Goal: Task Accomplishment & Management: Manage account settings

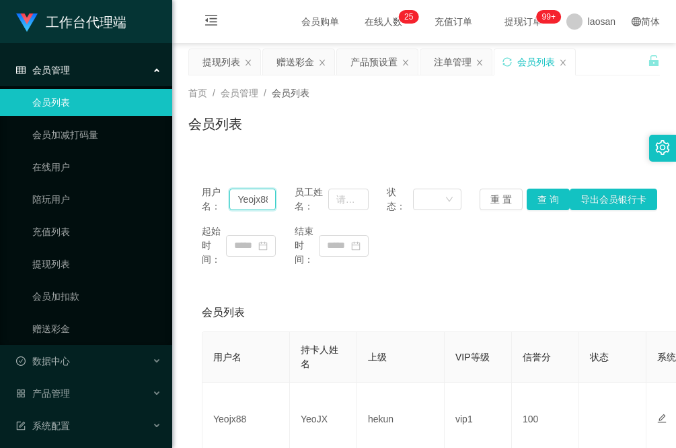
click at [253, 199] on input "Yeojx88" at bounding box center [253, 199] width 46 height 22
click at [284, 66] on div "赠送彩金" at bounding box center [296, 62] width 38 height 26
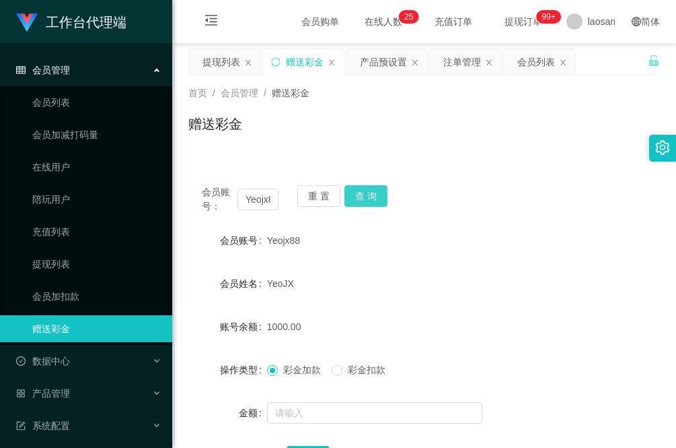
click at [367, 195] on button "查 询" at bounding box center [366, 196] width 43 height 22
click at [468, 311] on form "会员账号 Yeojx88 会员姓名 YeoJX 账号余额 6000.00 操作类型 彩金加款 彩金扣款 金额 确 定" at bounding box center [424, 348] width 472 height 242
click at [188, 271] on div "会员姓名" at bounding box center [227, 283] width 79 height 27
click at [533, 69] on div "会员列表" at bounding box center [537, 62] width 38 height 26
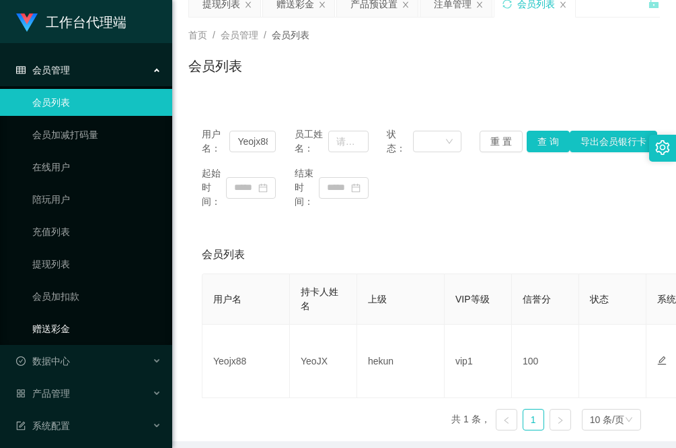
scroll to position [84, 0]
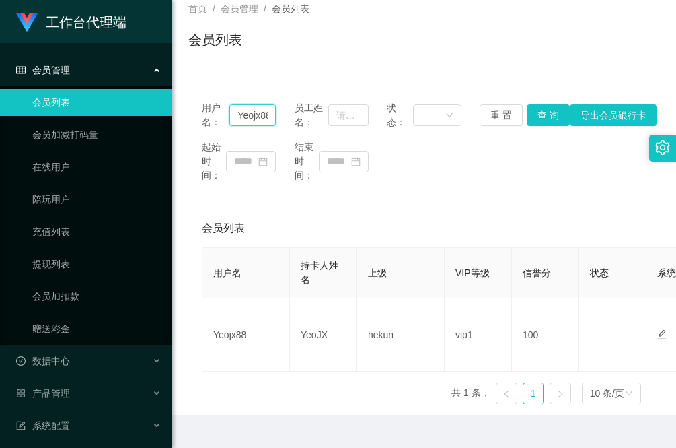
click at [260, 104] on input "Yeojx88" at bounding box center [253, 115] width 46 height 22
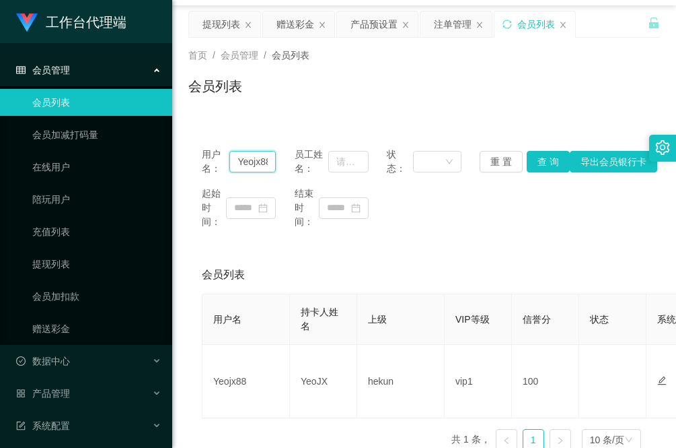
scroll to position [0, 0]
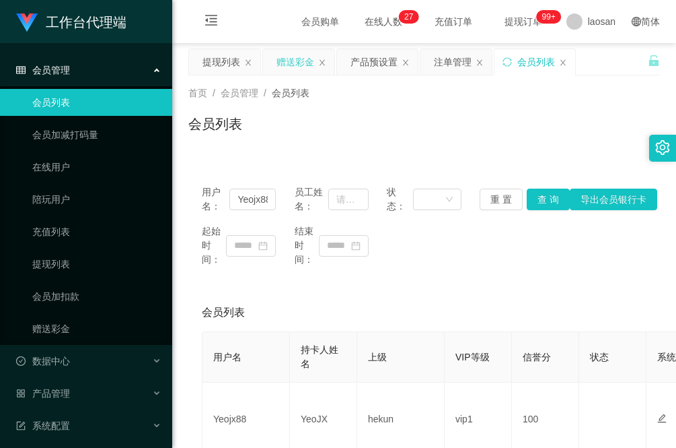
drag, startPoint x: 297, startPoint y: 59, endPoint x: 291, endPoint y: 68, distance: 10.6
click at [297, 59] on div "赠送彩金" at bounding box center [296, 62] width 38 height 26
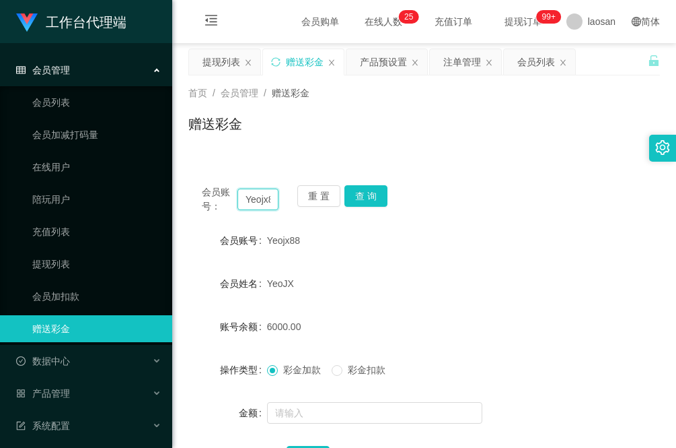
click at [267, 192] on input "Yeojx88" at bounding box center [258, 199] width 41 height 22
type input "yilong"
click at [365, 186] on button "查 询" at bounding box center [366, 196] width 43 height 22
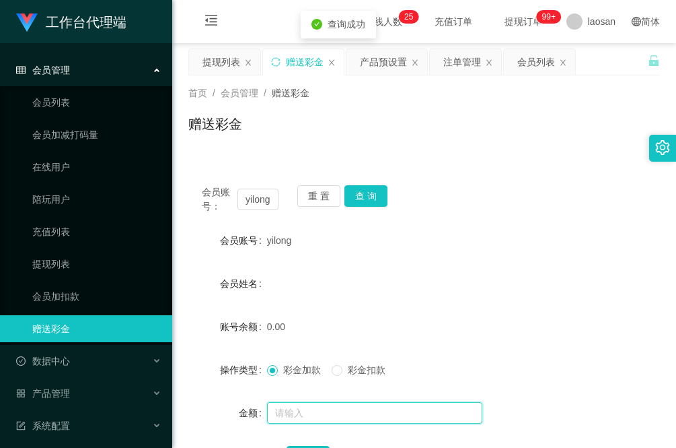
click at [300, 411] on input "text" at bounding box center [374, 413] width 215 height 22
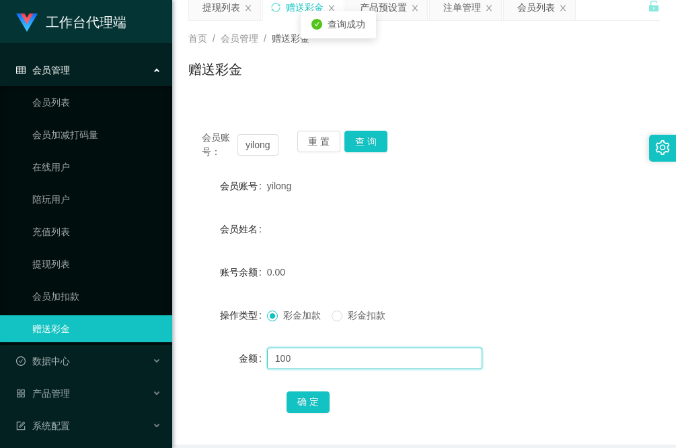
scroll to position [84, 0]
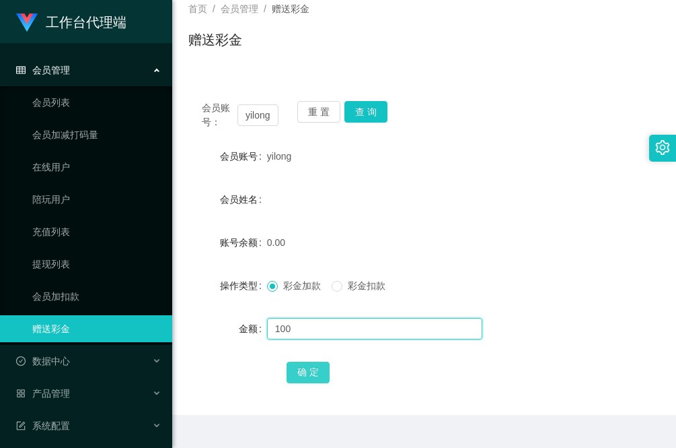
type input "100"
click at [306, 377] on button "确 定" at bounding box center [308, 372] width 43 height 22
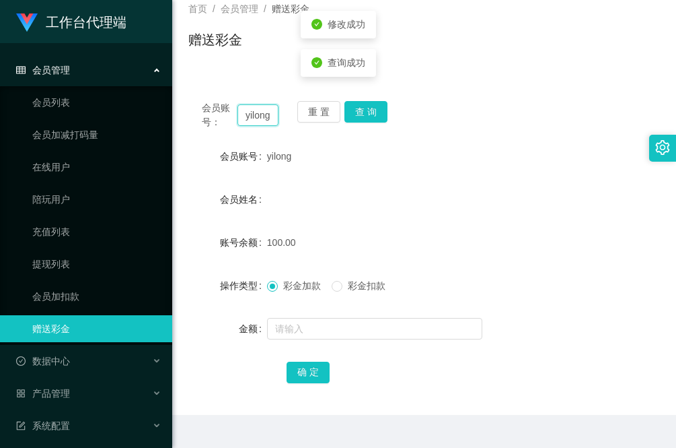
click at [262, 118] on input "yilong" at bounding box center [258, 115] width 41 height 22
click at [220, 388] on div "会员账号： yilong 重 置 查 询 会员账号 yilong 会员姓名 账号余额 100.00 操作类型 彩金加款 彩金扣款 金额 确 定" at bounding box center [424, 250] width 472 height 327
click at [86, 76] on div "会员管理" at bounding box center [86, 70] width 172 height 27
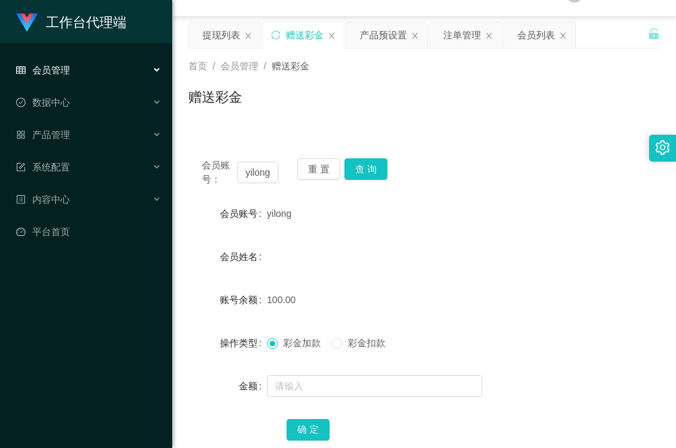
scroll to position [0, 0]
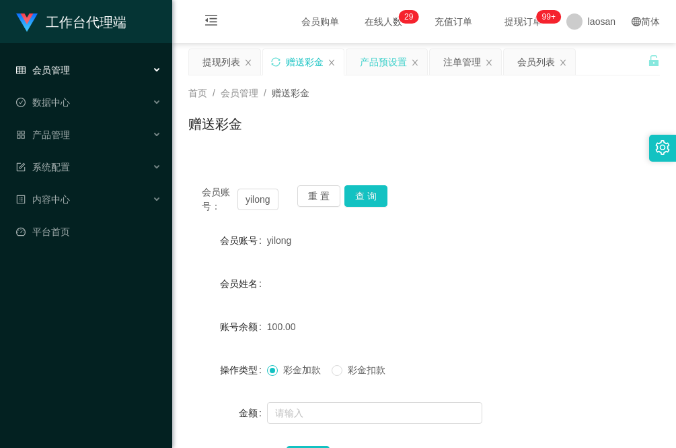
click at [386, 65] on div "产品预设置" at bounding box center [383, 62] width 47 height 26
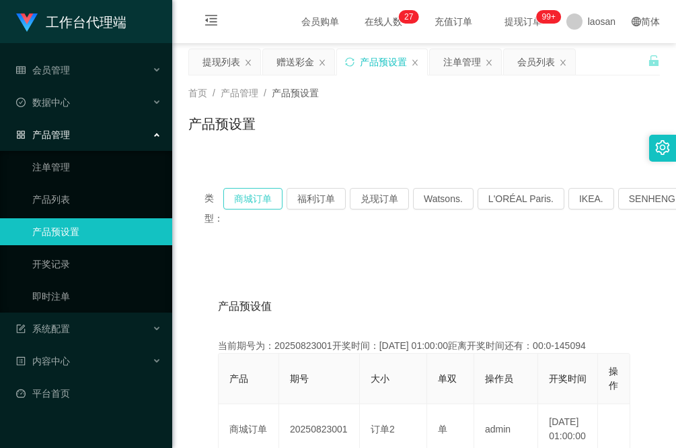
click at [249, 201] on button "商城订单" at bounding box center [252, 199] width 59 height 22
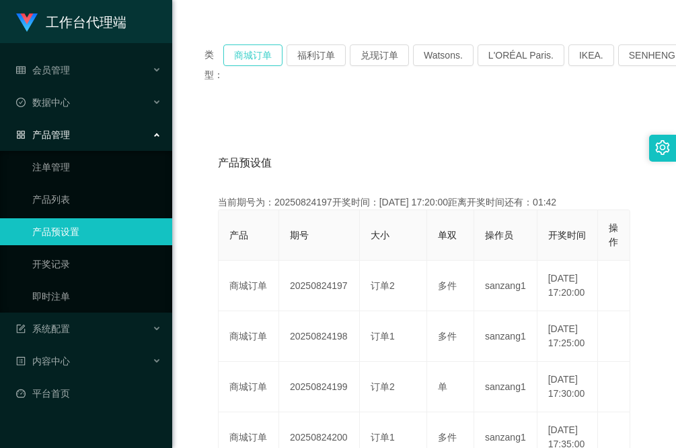
scroll to position [168, 0]
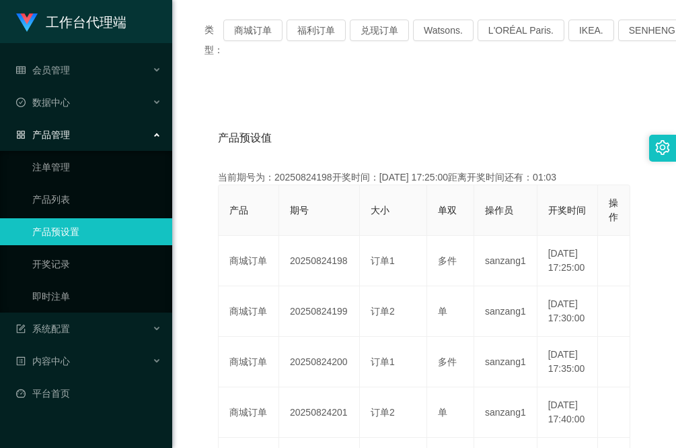
click at [202, 328] on div "产品预设值 添加期号 当前期号为：20250824198开奖时间：[DATE] 17:25:00距离开奖时间还有：01:03 产品 期号 大小 单双 操作员 …" at bounding box center [424, 456] width 472 height 732
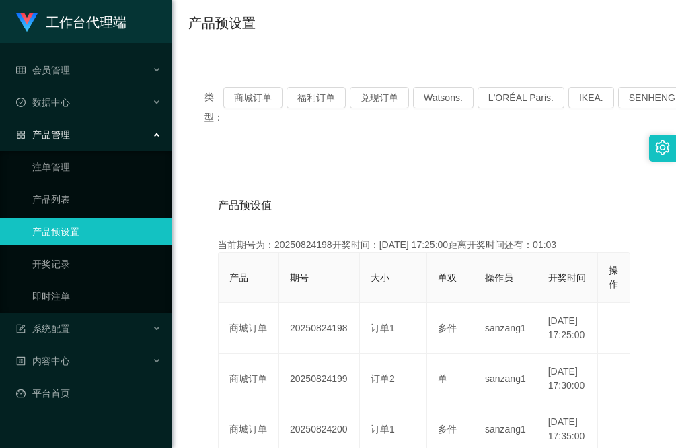
scroll to position [0, 0]
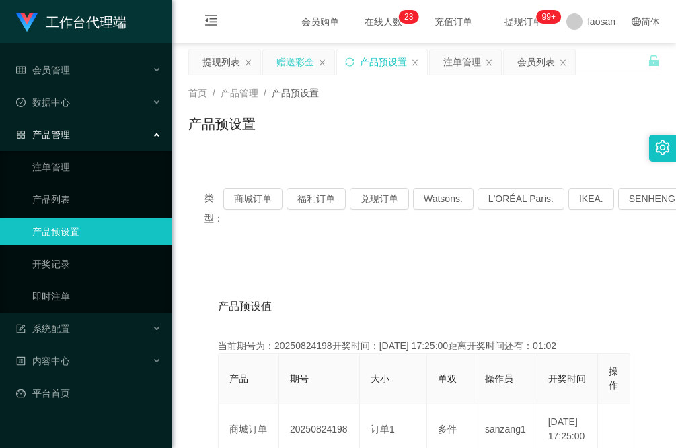
click at [293, 56] on div "赠送彩金" at bounding box center [296, 62] width 38 height 26
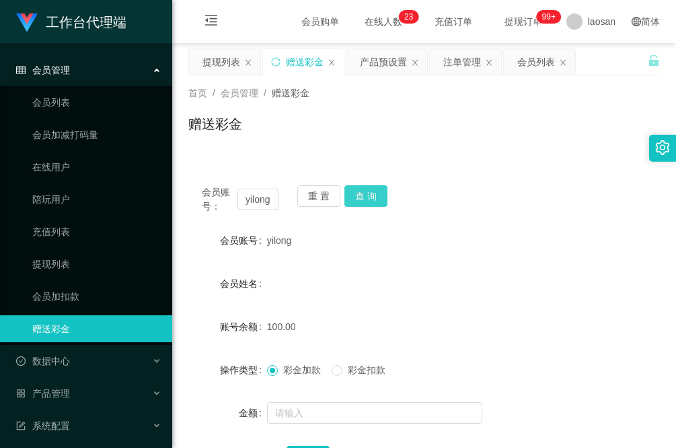
click at [368, 197] on button "查 询" at bounding box center [366, 196] width 43 height 22
click at [370, 192] on button "查 询" at bounding box center [366, 196] width 43 height 22
click at [222, 145] on div "首页 / 会员管理 / 赠送彩金 / 赠送彩金" at bounding box center [424, 115] width 504 height 80
click at [362, 196] on button "查 询" at bounding box center [366, 196] width 43 height 22
click at [362, 195] on button "查 询" at bounding box center [366, 196] width 43 height 22
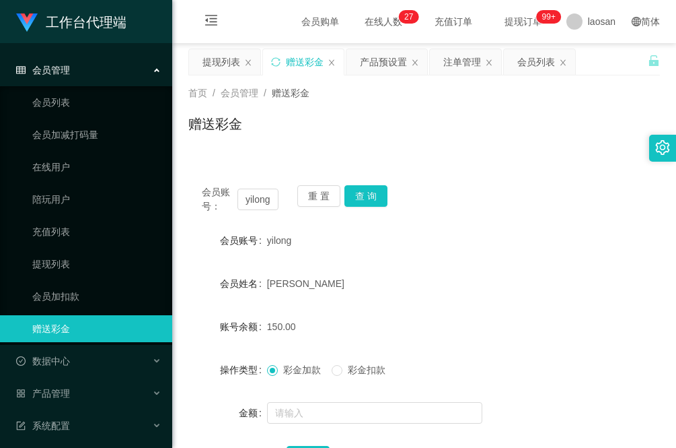
click at [448, 244] on div "yilong" at bounding box center [404, 240] width 275 height 27
click at [258, 203] on input "yilong" at bounding box center [258, 199] width 41 height 22
click at [369, 201] on button "查 询" at bounding box center [366, 196] width 43 height 22
drag, startPoint x: 206, startPoint y: 153, endPoint x: 213, endPoint y: 151, distance: 7.5
click at [207, 151] on div "首页 / 会员管理 / 赠送彩金 / 赠送彩金" at bounding box center [424, 115] width 504 height 80
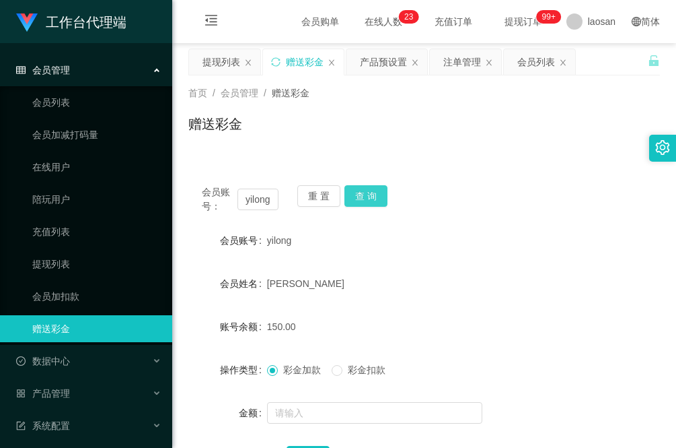
click at [372, 194] on button "查 询" at bounding box center [366, 196] width 43 height 22
click at [264, 197] on input "yilong" at bounding box center [258, 199] width 41 height 22
click at [215, 50] on div "提现列表" at bounding box center [222, 62] width 38 height 26
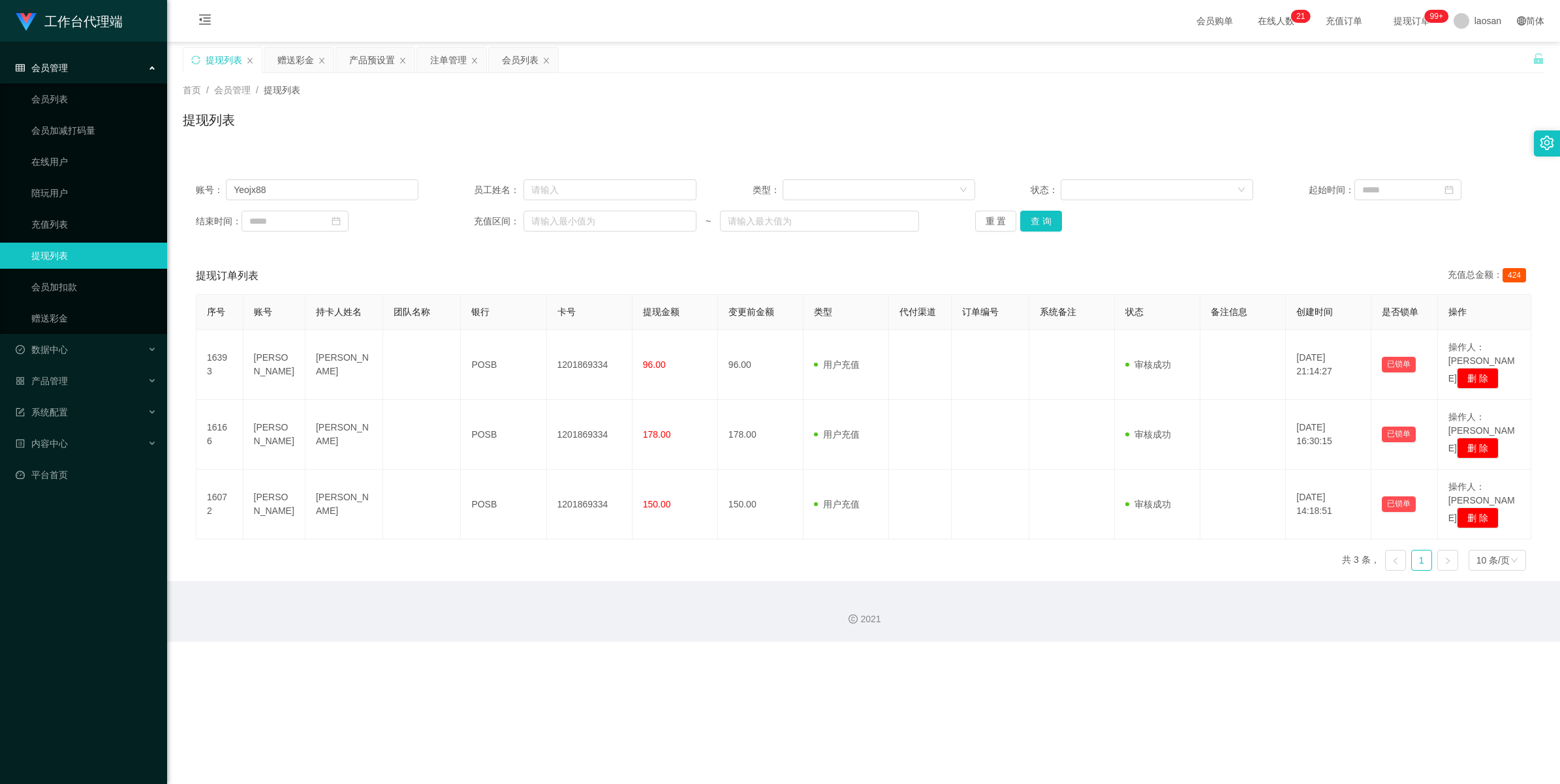
click at [334, 178] on div "账号： Yeojx88 员工姓名： 类型： 状态： 起始时间： 结束时间： 充值区间： ~ 重 置 查 询" at bounding box center [863, 205] width 1361 height 78
click at [329, 193] on input "Yeojx88" at bounding box center [322, 190] width 193 height 21
paste input "yilong"
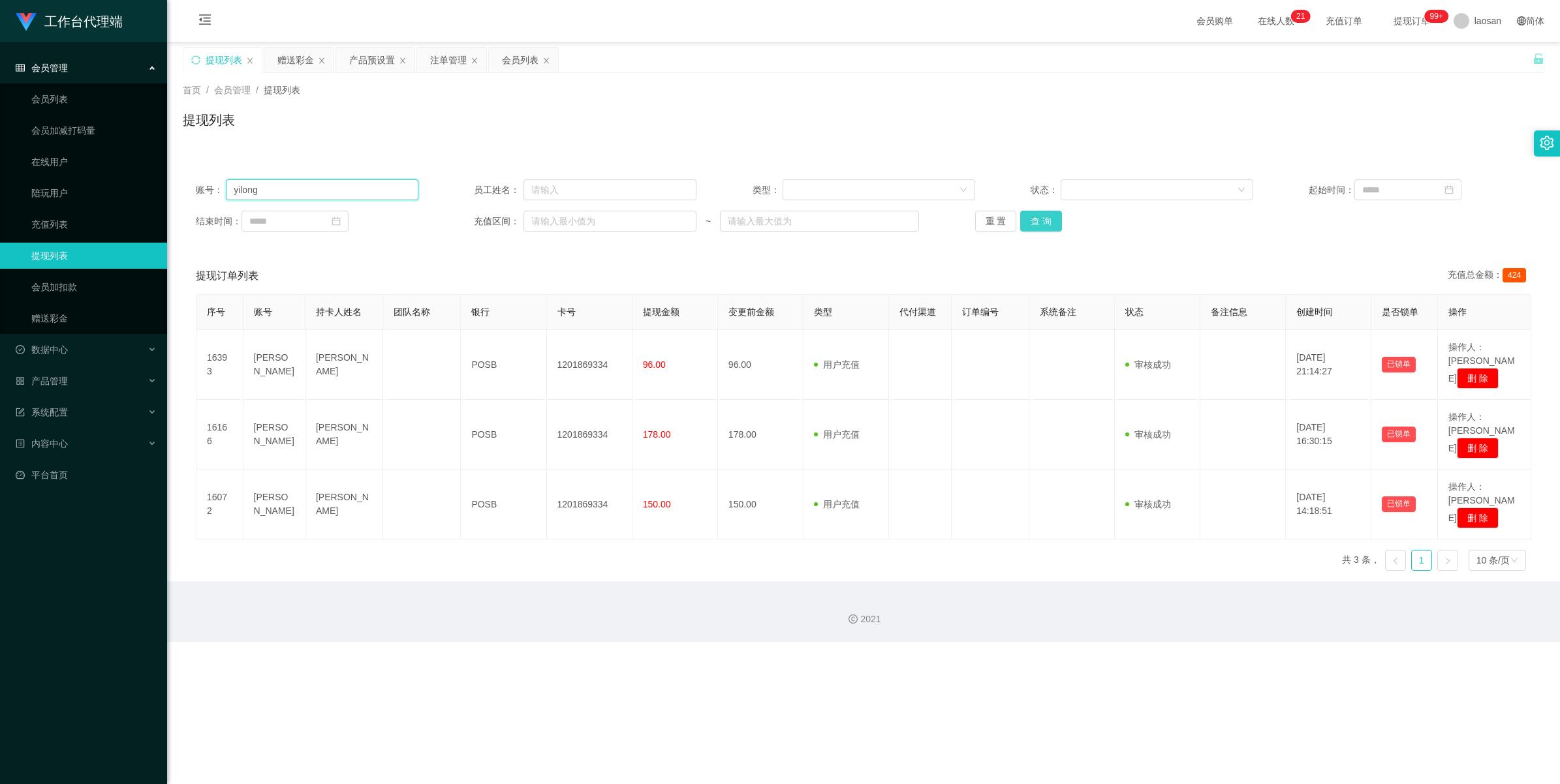
type input "yilong"
click at [655, 225] on button "查 询" at bounding box center [1040, 221] width 42 height 21
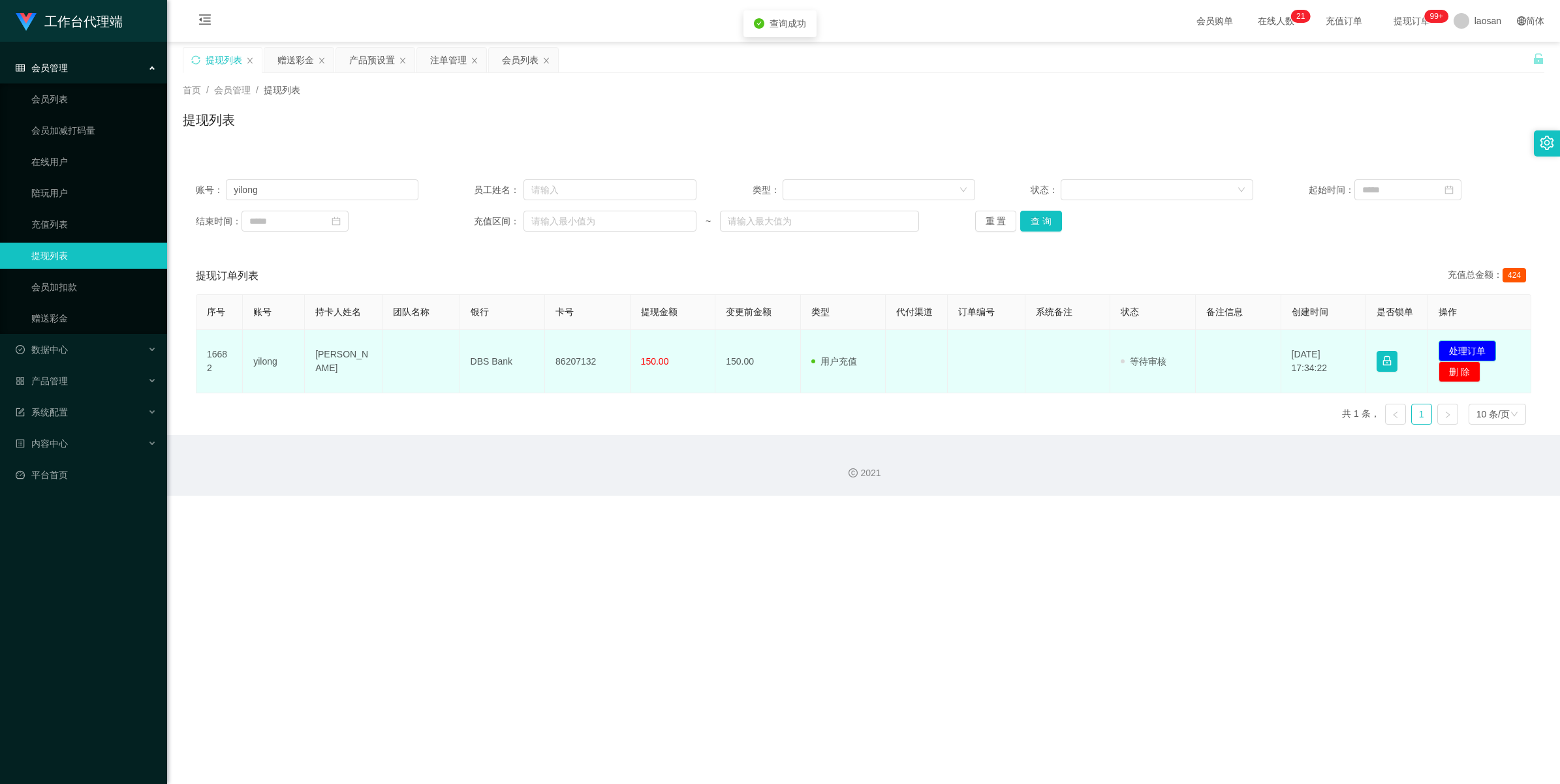
click at [655, 352] on button "处理订单" at bounding box center [1466, 351] width 57 height 21
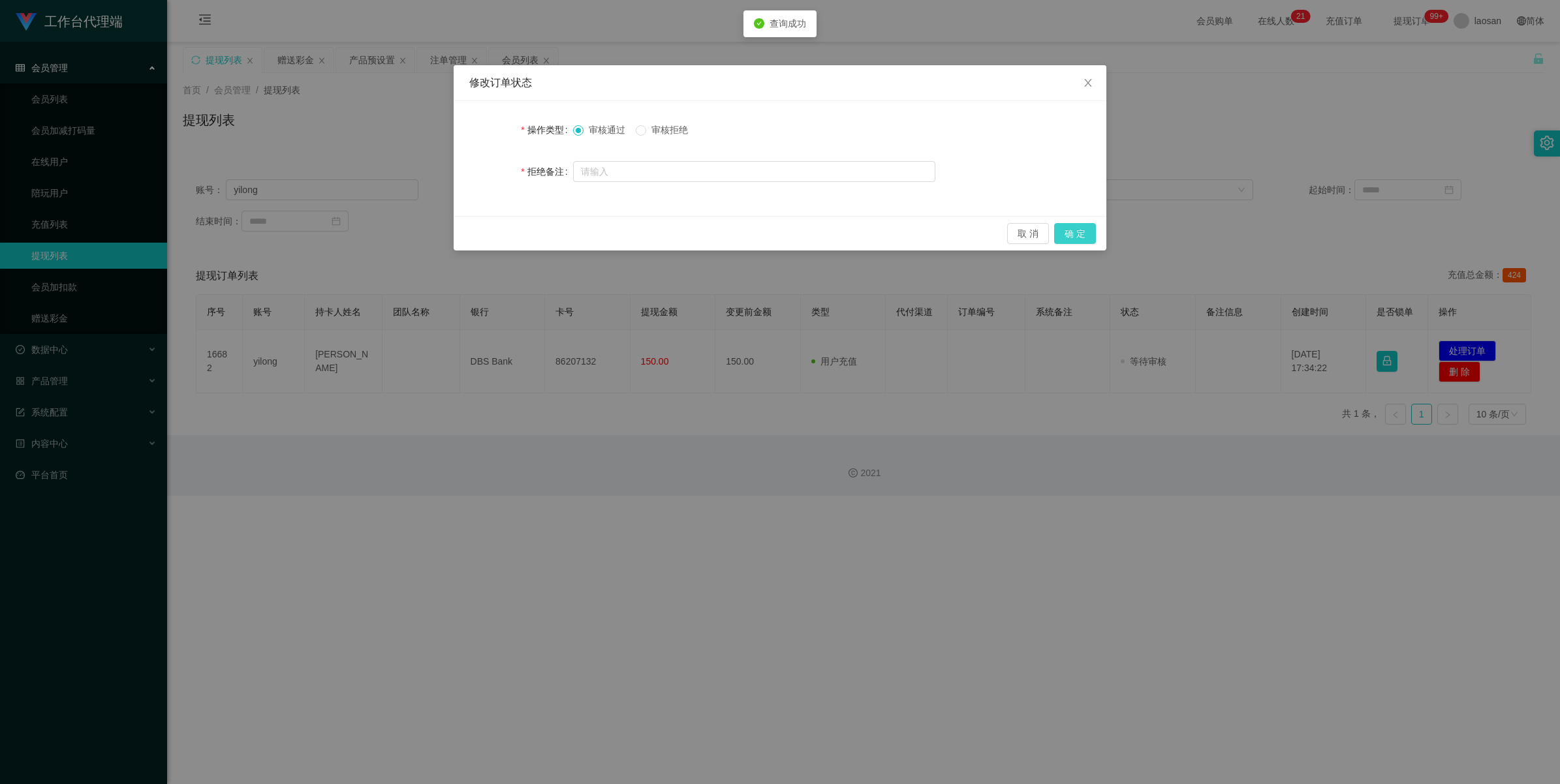
click at [655, 235] on button "确 定" at bounding box center [1074, 234] width 42 height 21
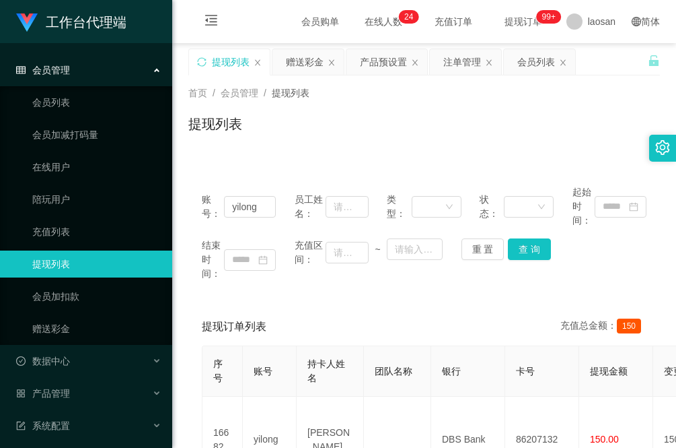
click at [180, 401] on main "关闭左侧 关闭右侧 关闭其它 刷新页面 提现列表 赠送彩金 产品预设置 注单管理 会员列表 首页 / 会员管理 / 提现列表 / 提现列表 账号： yilon…" at bounding box center [424, 284] width 504 height 483
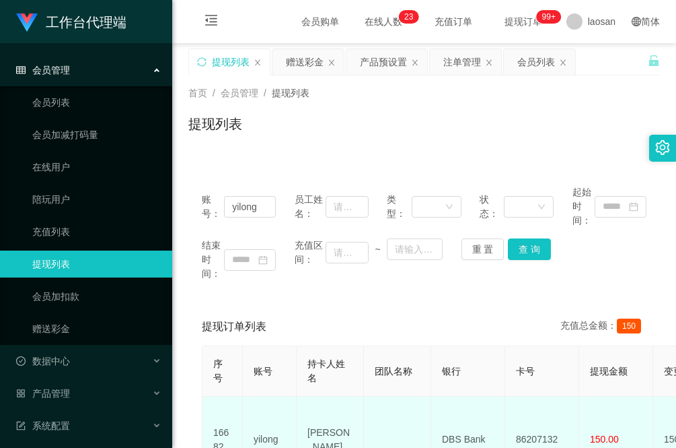
click at [284, 432] on td "yilong" at bounding box center [270, 439] width 54 height 86
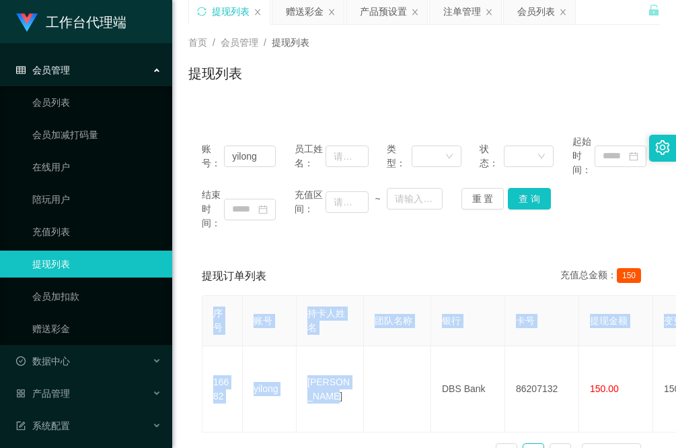
drag, startPoint x: 344, startPoint y: 435, endPoint x: 306, endPoint y: 426, distance: 38.8
click at [306, 426] on div "序号 账号 持卡人姓名 团队名称 银行 卡号 提现金额 变更前金额 类型 代付渠道 订单编号 系统备注 状态 备注信息 创建时间 是否锁单 操作 16682 …" at bounding box center [424, 385] width 445 height 180
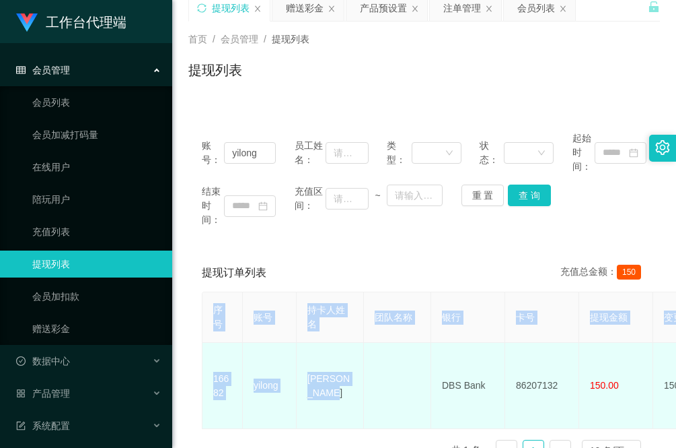
click at [339, 397] on td "[PERSON_NAME]" at bounding box center [330, 386] width 67 height 86
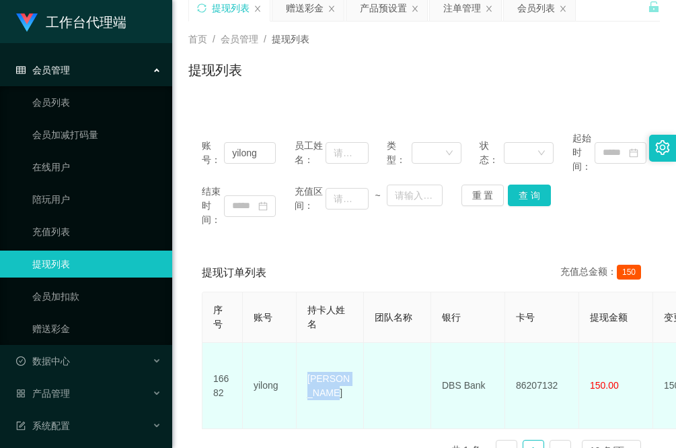
drag, startPoint x: 340, startPoint y: 392, endPoint x: 307, endPoint y: 370, distance: 39.8
click at [307, 370] on td "[PERSON_NAME]" at bounding box center [330, 386] width 67 height 86
copy td "[PERSON_NAME]"
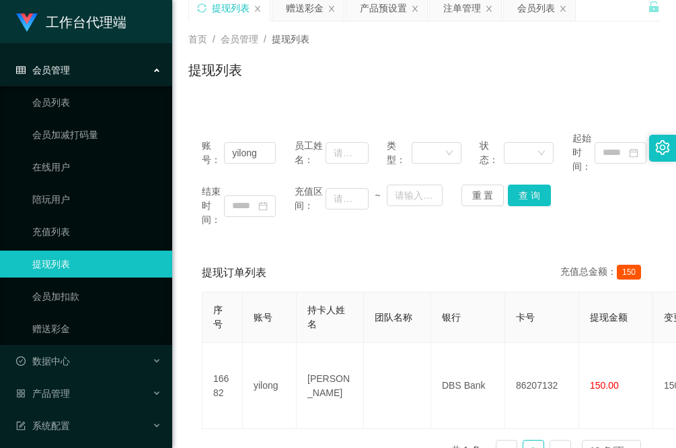
click at [203, 418] on div "序号 账号 持卡人姓名 团队名称 银行 卡号 提现金额 变更前金额 类型 代付渠道 订单编号 系统备注 状态 备注信息 创建时间 是否锁单 操作 16682 …" at bounding box center [424, 381] width 445 height 180
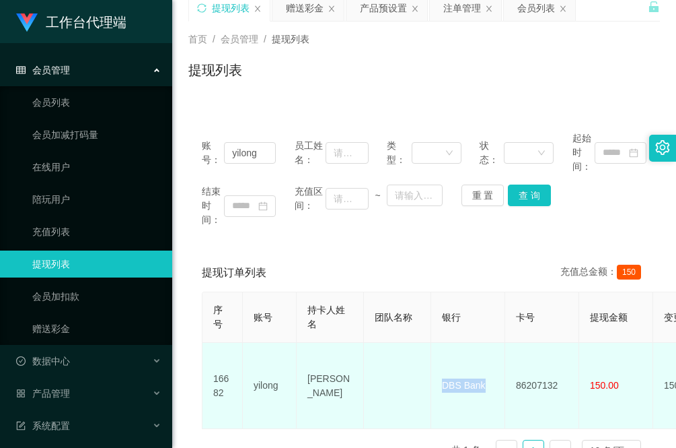
drag, startPoint x: 489, startPoint y: 380, endPoint x: 442, endPoint y: 374, distance: 47.6
click at [442, 374] on td "DBS Bank" at bounding box center [468, 386] width 74 height 86
copy td "DBS Bank"
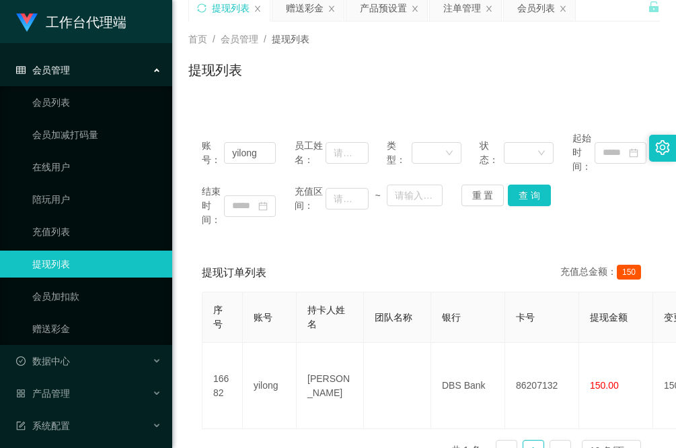
click at [232, 435] on div "序号 账号 持卡人姓名 团队名称 银行 卡号 提现金额 变更前金额 类型 代付渠道 订单编号 系统备注 状态 备注信息 创建时间 是否锁单 操作 16682 …" at bounding box center [424, 381] width 445 height 180
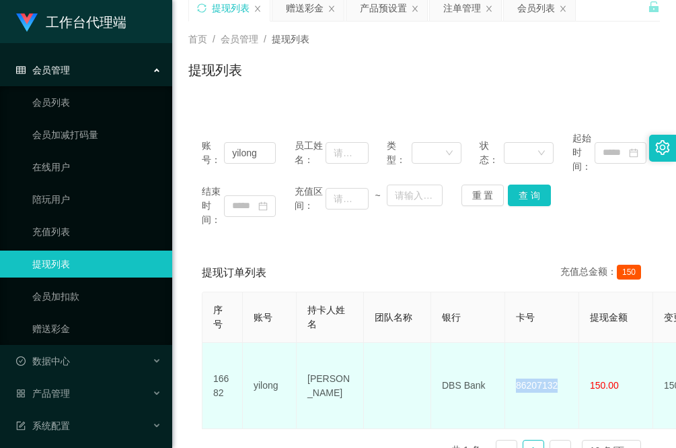
drag, startPoint x: 561, startPoint y: 384, endPoint x: 515, endPoint y: 378, distance: 46.2
click at [515, 378] on td "86207132" at bounding box center [542, 386] width 74 height 86
copy td "86207132"
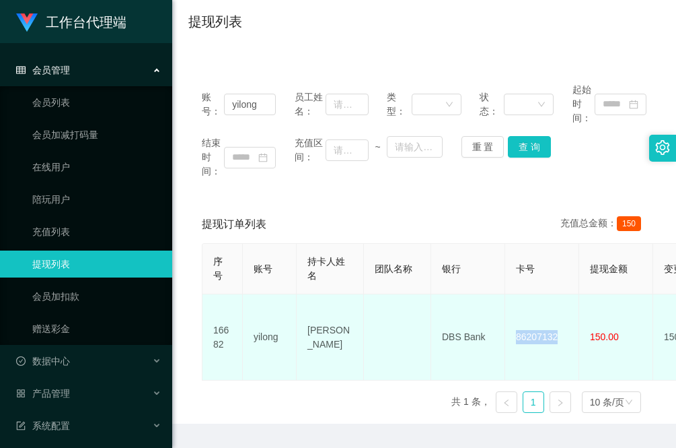
scroll to position [127, 0]
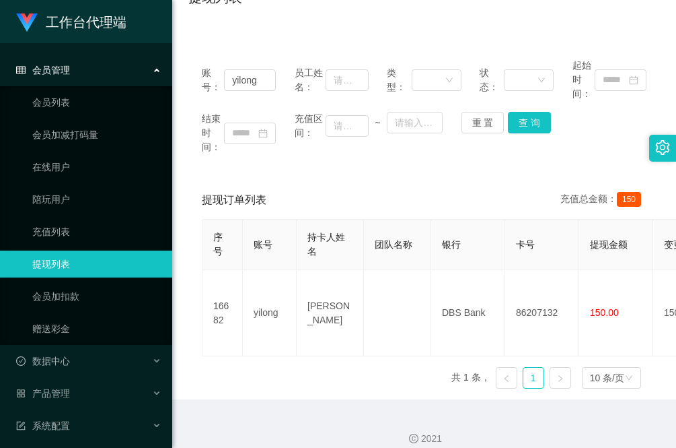
click at [217, 415] on div "2021" at bounding box center [424, 430] width 504 height 63
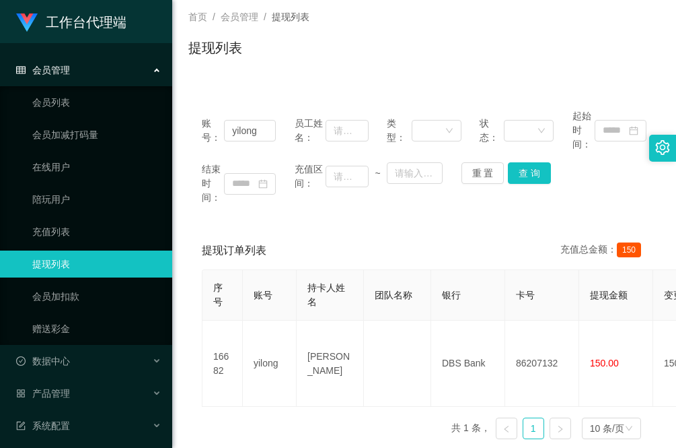
scroll to position [0, 0]
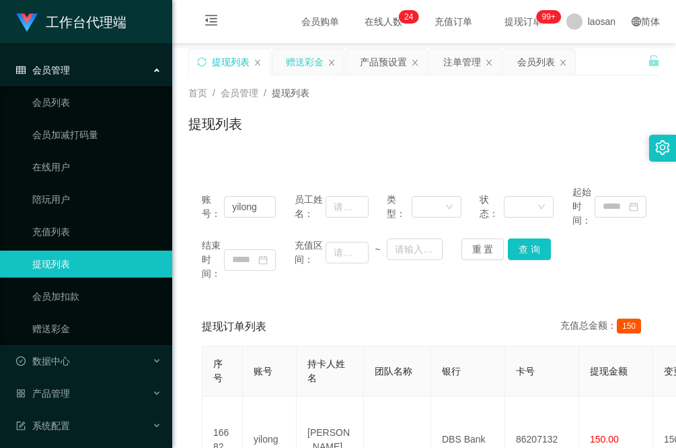
click at [308, 69] on div "赠送彩金" at bounding box center [305, 62] width 38 height 26
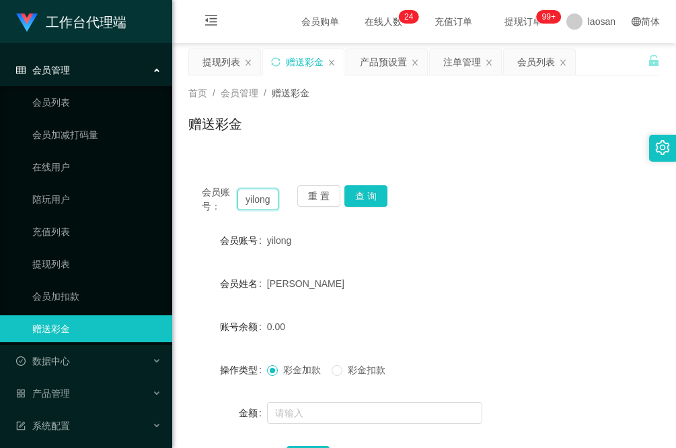
drag, startPoint x: 268, startPoint y: 199, endPoint x: 172, endPoint y: 195, distance: 95.7
click at [172, 195] on main "关闭左侧 关闭右侧 关闭其它 刷新页面 提现列表 赠送彩金 产品预设置 注单管理 会员列表 首页 / 会员管理 / 赠送彩金 / 赠送彩金 会员账号： yil…" at bounding box center [424, 271] width 504 height 456
click at [266, 196] on input "8515" at bounding box center [258, 199] width 41 height 22
type input "85151273"
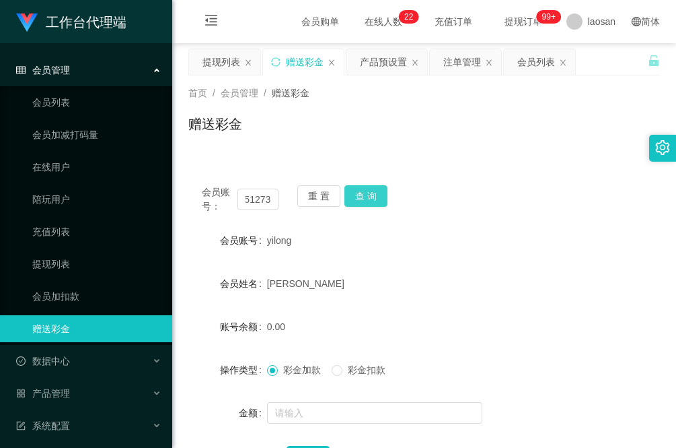
click at [370, 195] on button "查 询" at bounding box center [366, 196] width 43 height 22
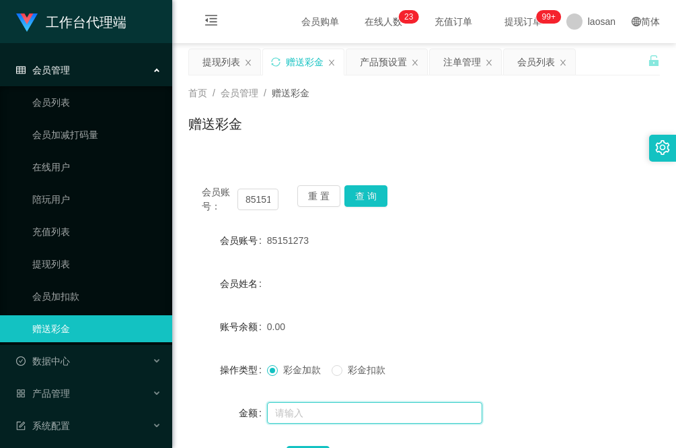
click at [302, 404] on input "text" at bounding box center [374, 413] width 215 height 22
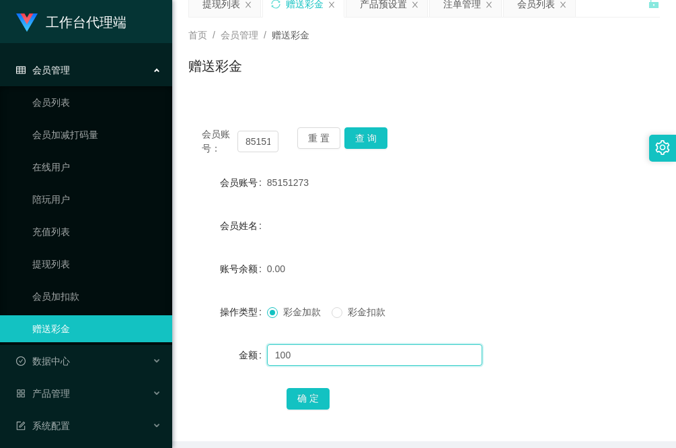
scroll to position [84, 0]
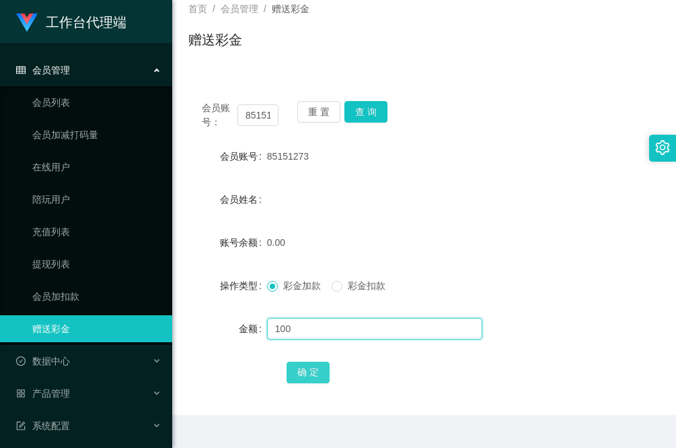
type input "100"
click at [313, 361] on button "确 定" at bounding box center [308, 372] width 43 height 22
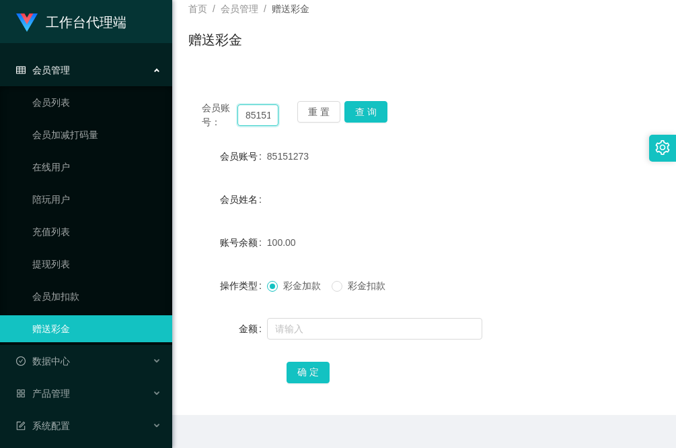
click at [262, 116] on input "85151273" at bounding box center [258, 115] width 41 height 22
click at [203, 374] on div "确 定" at bounding box center [424, 371] width 472 height 27
click at [259, 112] on input "85151273" at bounding box center [258, 115] width 41 height 22
click at [219, 363] on div "确 定" at bounding box center [424, 371] width 472 height 27
click at [365, 116] on button "查 询" at bounding box center [366, 112] width 43 height 22
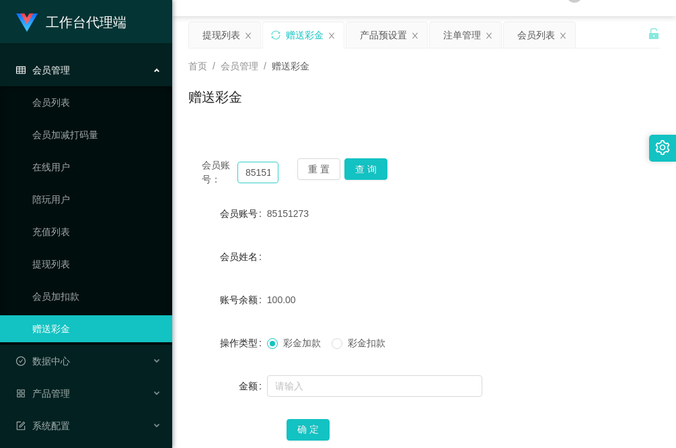
scroll to position [0, 0]
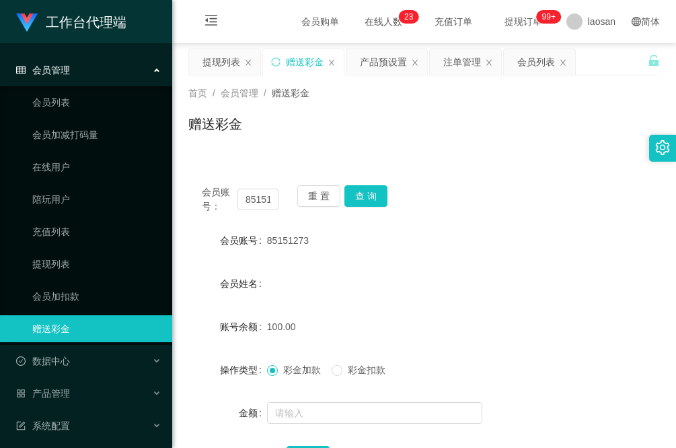
click at [192, 400] on div "金额" at bounding box center [227, 412] width 79 height 27
click at [223, 59] on div "提现列表" at bounding box center [222, 62] width 38 height 26
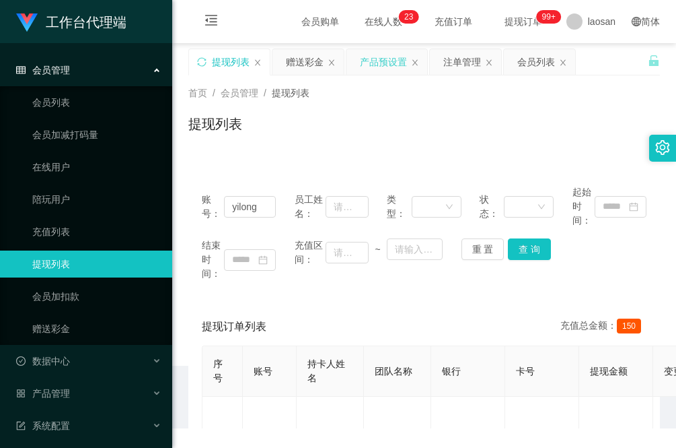
click at [392, 62] on div "产品预设置" at bounding box center [383, 62] width 47 height 26
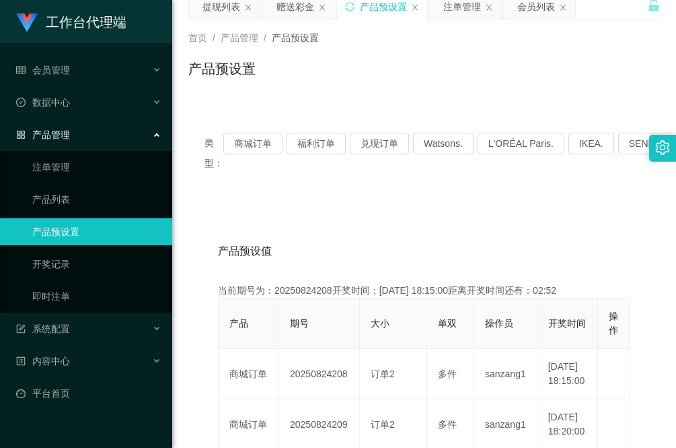
scroll to position [84, 0]
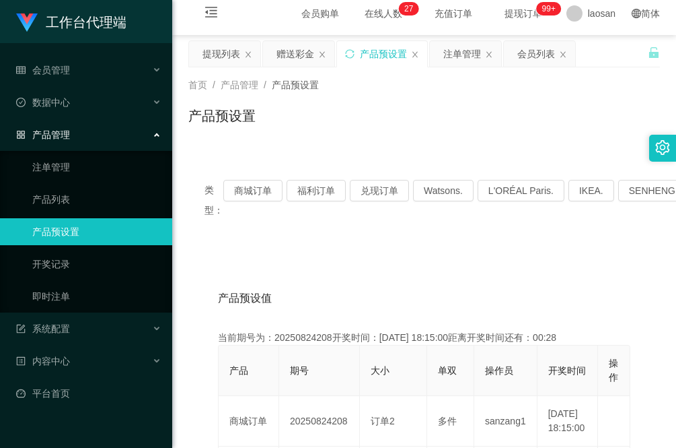
scroll to position [0, 0]
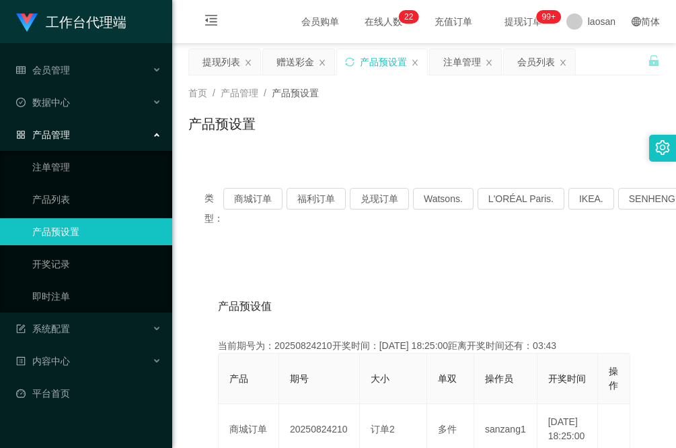
click at [294, 69] on div "赠送彩金" at bounding box center [296, 62] width 38 height 26
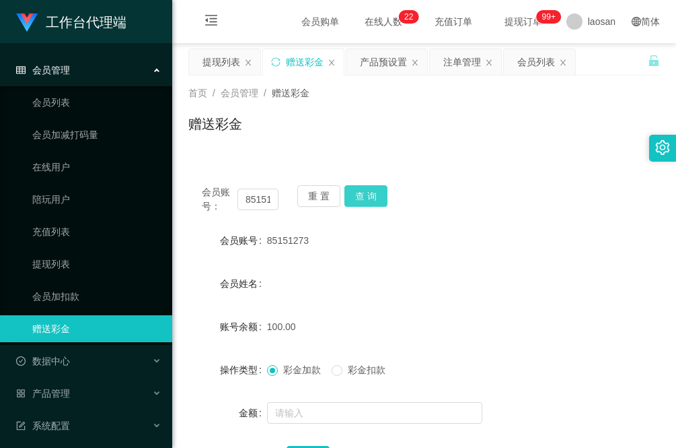
click at [362, 193] on button "查 询" at bounding box center [366, 196] width 43 height 22
drag, startPoint x: 192, startPoint y: 328, endPoint x: 206, endPoint y: 333, distance: 15.1
click at [192, 328] on div "账号余额" at bounding box center [227, 326] width 79 height 27
click at [371, 193] on button "查 询" at bounding box center [366, 196] width 43 height 22
click at [260, 197] on input "85151273" at bounding box center [258, 199] width 41 height 22
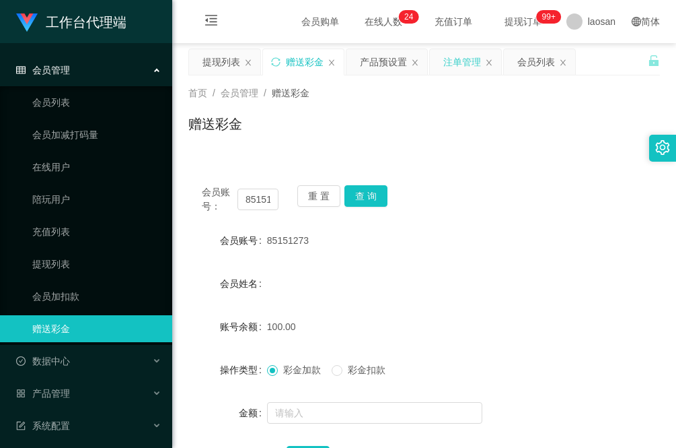
click at [469, 65] on div "注单管理" at bounding box center [463, 62] width 38 height 26
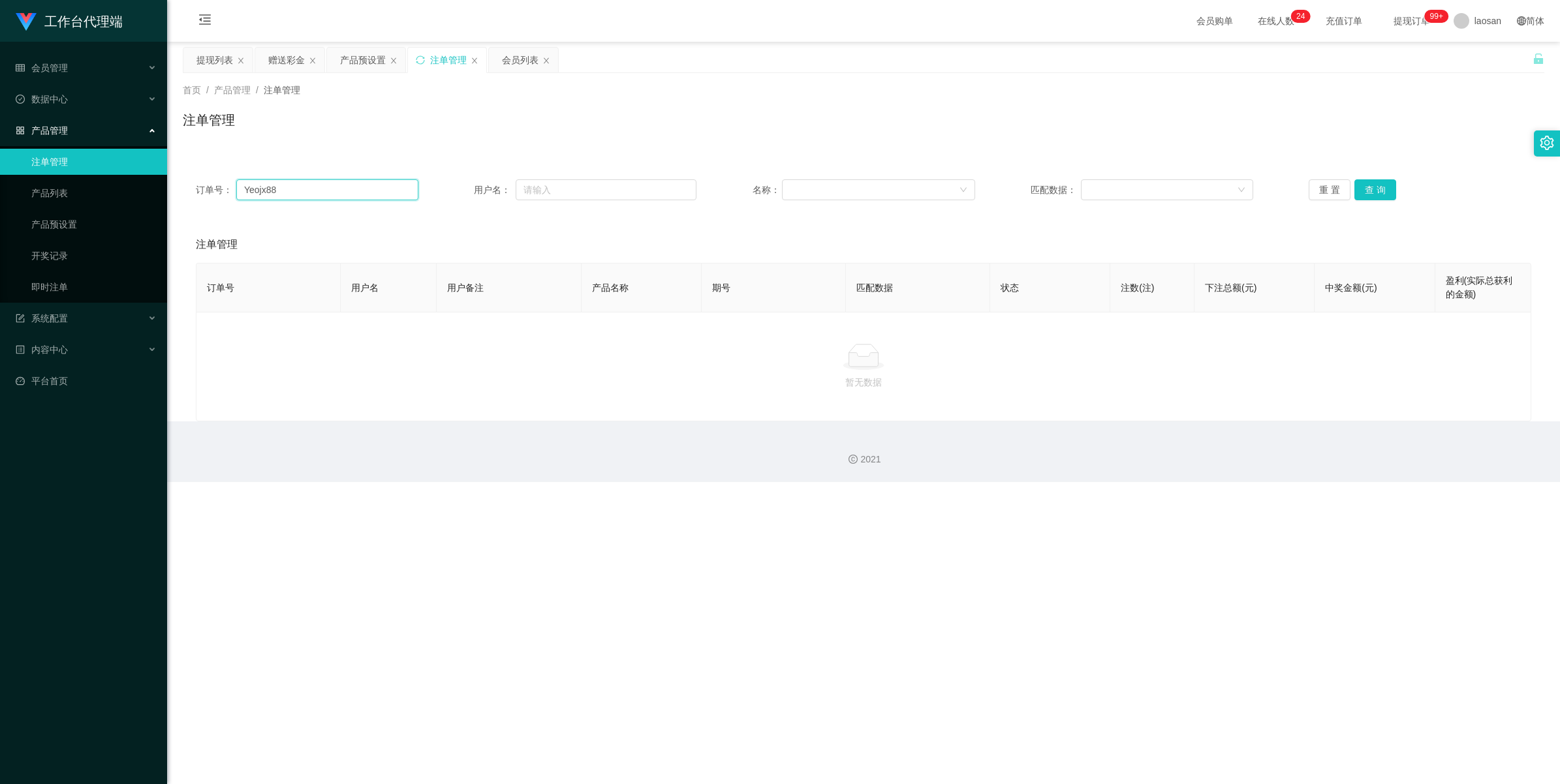
drag, startPoint x: 315, startPoint y: 189, endPoint x: 199, endPoint y: 181, distance: 116.3
click at [199, 181] on div "订单号： Yeojx88" at bounding box center [307, 190] width 223 height 21
paste input "85151273"
type input "85151273"
click at [655, 193] on button "重 置" at bounding box center [1328, 190] width 42 height 21
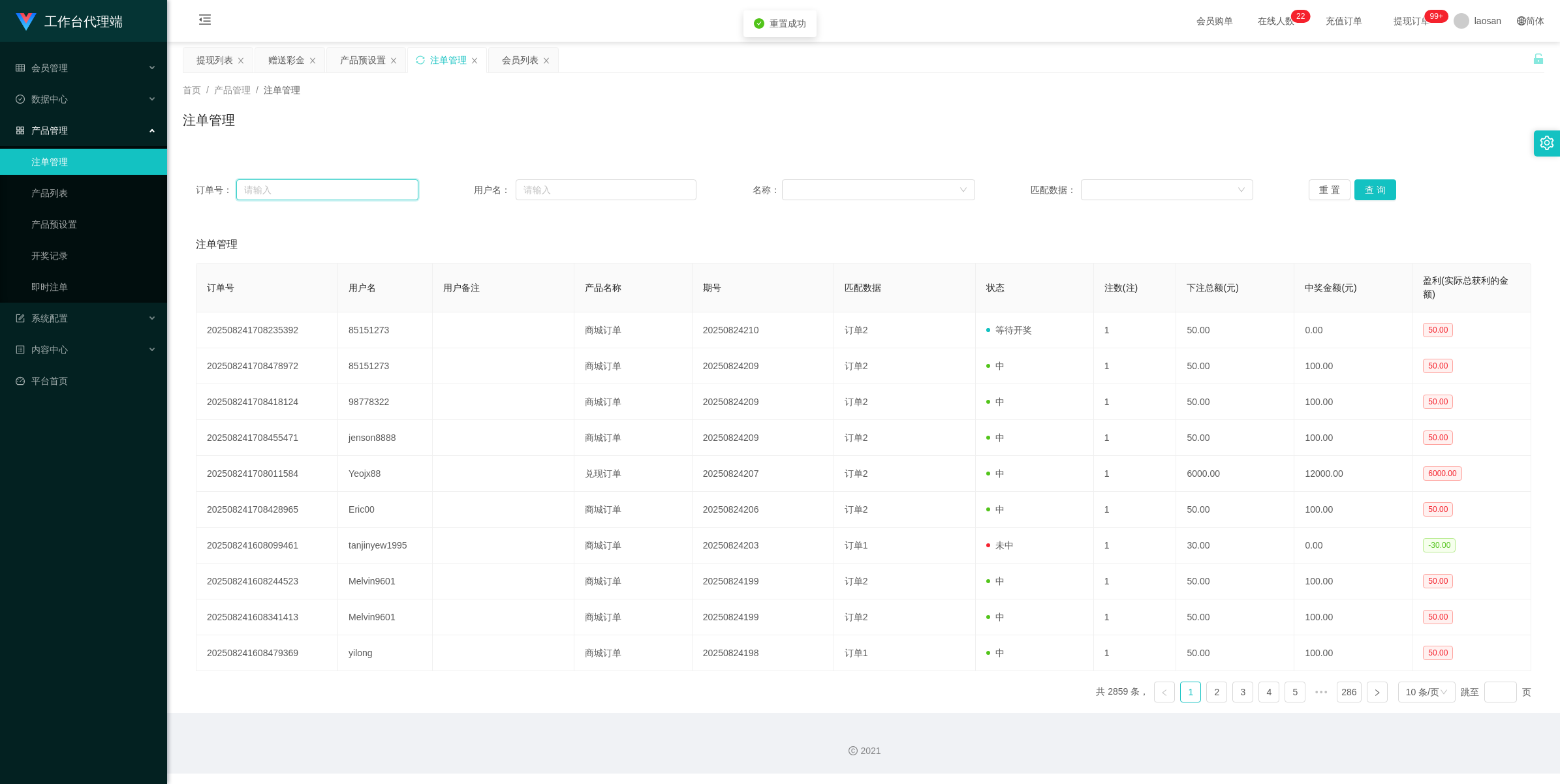
click at [317, 198] on input "text" at bounding box center [328, 190] width 182 height 21
paste input "85151273"
type input "85151273"
click at [655, 196] on button "查 询" at bounding box center [1375, 190] width 42 height 21
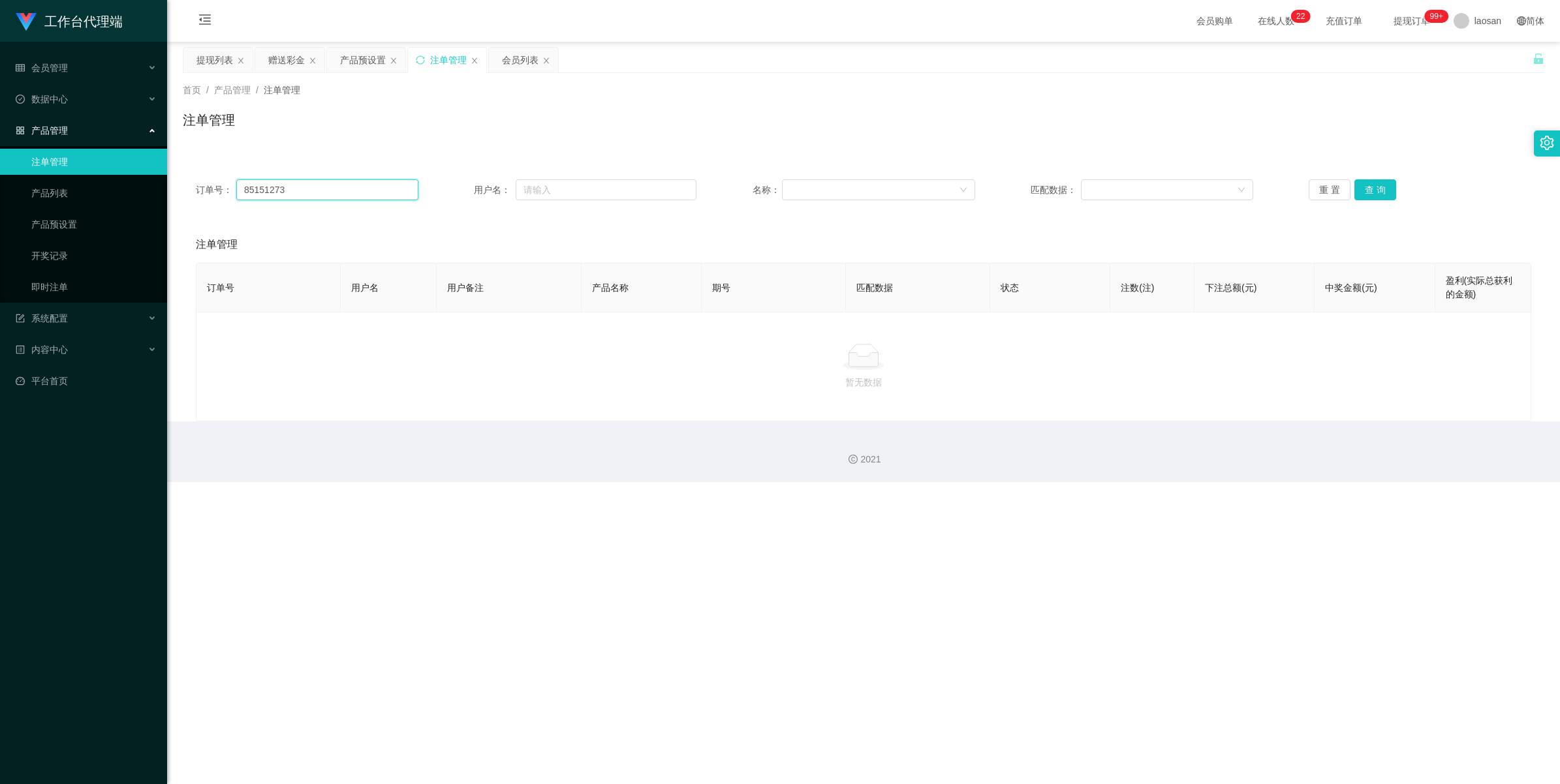
click at [318, 193] on input "85151273" at bounding box center [328, 190] width 182 height 21
click at [655, 194] on button "查 询" at bounding box center [1375, 190] width 42 height 21
click at [655, 194] on div "重 置 查 询" at bounding box center [1419, 190] width 223 height 21
click at [293, 189] on input "85151273" at bounding box center [328, 190] width 182 height 21
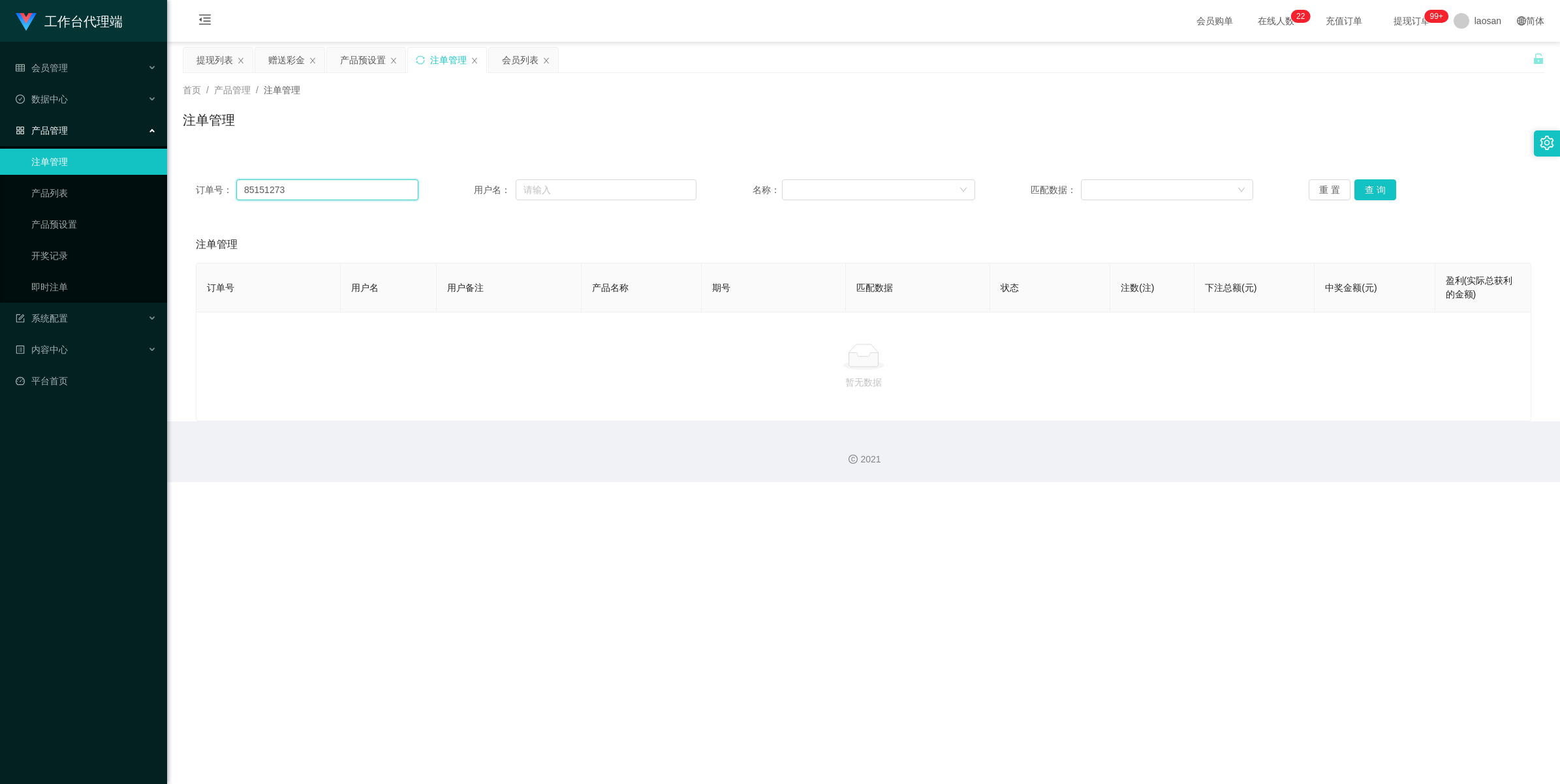
click at [293, 189] on input "85151273" at bounding box center [328, 190] width 182 height 21
paste input "85151273"
type input "85151273"
click at [655, 186] on button "查 询" at bounding box center [1375, 190] width 42 height 21
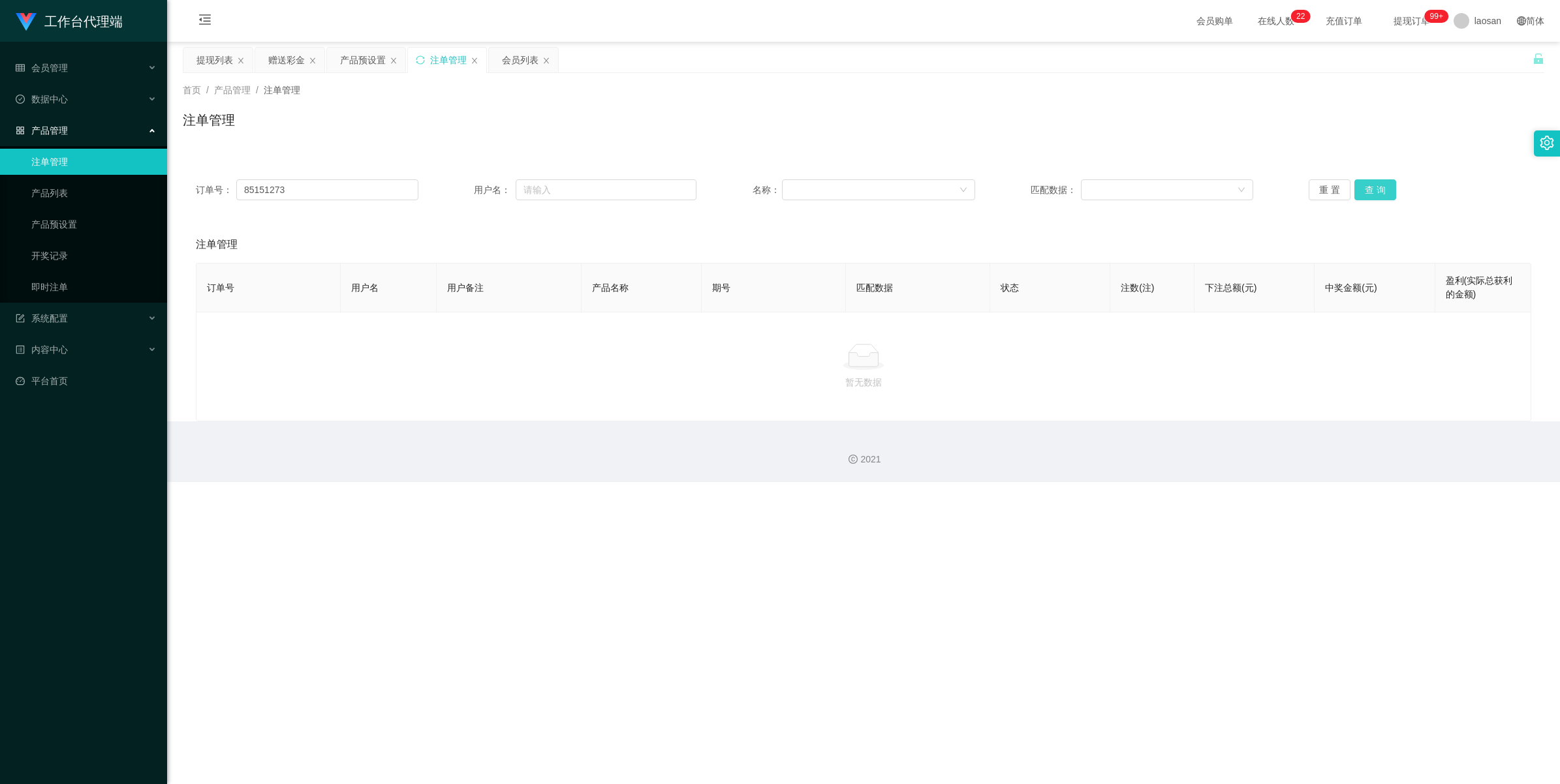
click at [655, 186] on button "查 询" at bounding box center [1375, 190] width 42 height 21
click at [655, 186] on button "查 询" at bounding box center [1383, 190] width 56 height 21
drag, startPoint x: 322, startPoint y: 193, endPoint x: 157, endPoint y: 180, distance: 165.5
click at [157, 180] on section "工作台代理端 会员管理 会员列表 会员加减打码量 在线用户 陪玩用户 充值列表 提现列表 会员加扣款 赠送彩金 数据中心 员工统计 团队统计 产品管理 注单管…" at bounding box center [780, 240] width 1560 height 482
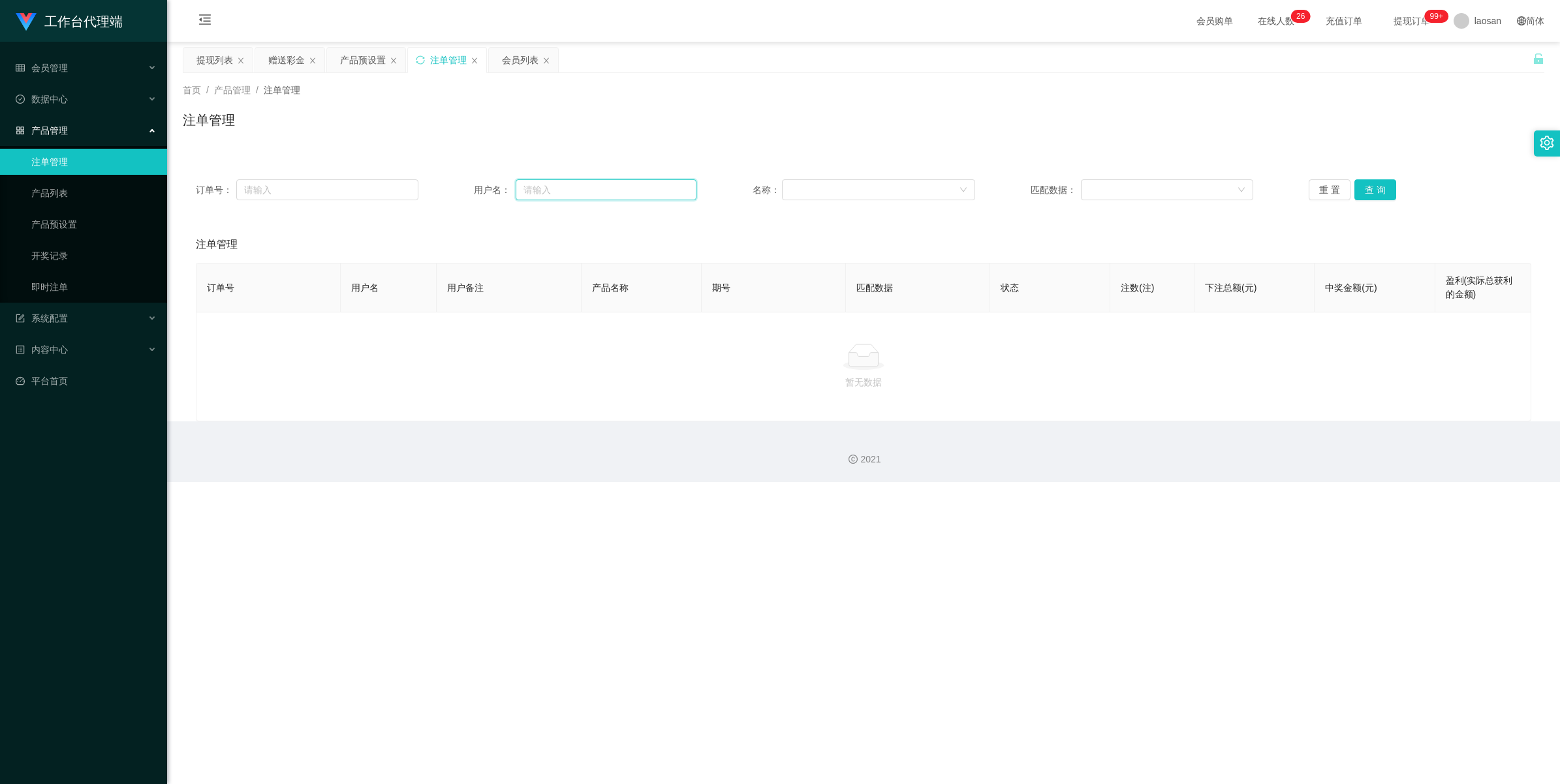
click at [600, 187] on input "text" at bounding box center [606, 190] width 180 height 21
paste input "85151273"
type input "85151273"
click at [655, 186] on button "查 询" at bounding box center [1375, 190] width 42 height 21
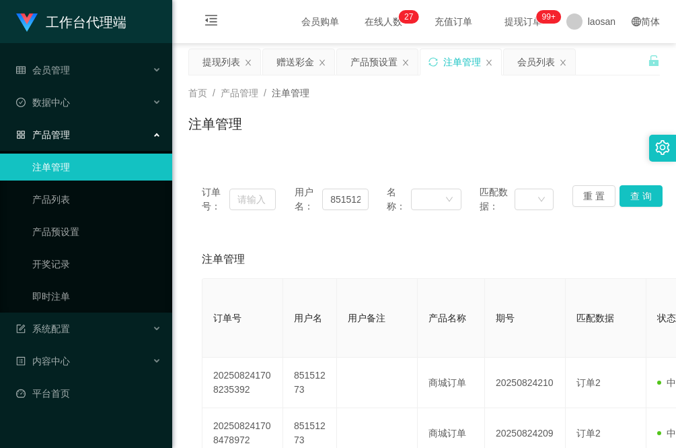
click at [479, 151] on div "首页 / 产品管理 / 注单管理 / 注单管理" at bounding box center [424, 115] width 504 height 80
click at [285, 61] on div "赠送彩金" at bounding box center [296, 62] width 38 height 26
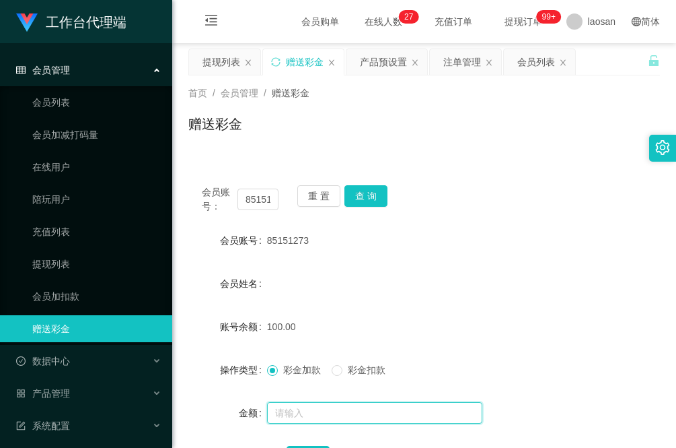
click at [301, 412] on input "text" at bounding box center [374, 413] width 215 height 22
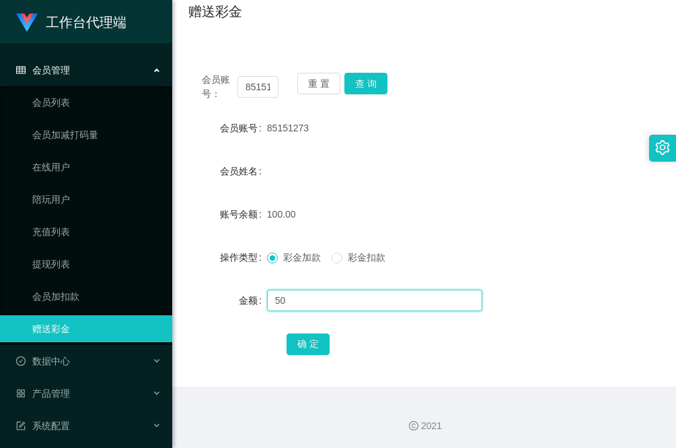
scroll to position [113, 0]
type input "50"
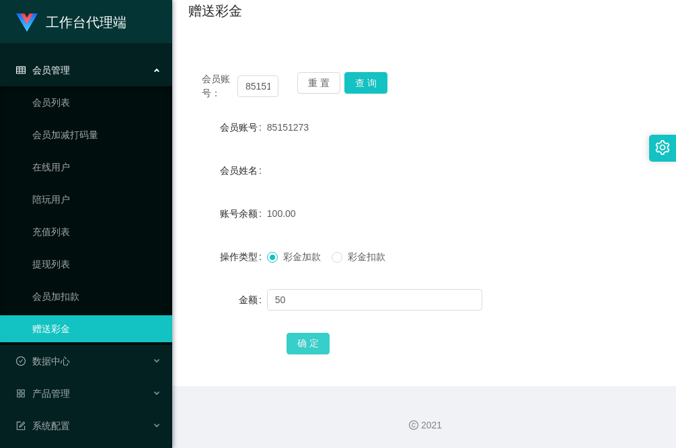
click at [304, 347] on button "确 定" at bounding box center [308, 343] width 43 height 22
click at [382, 79] on button "查 询" at bounding box center [366, 83] width 43 height 22
click at [381, 79] on button "查 询" at bounding box center [366, 83] width 43 height 22
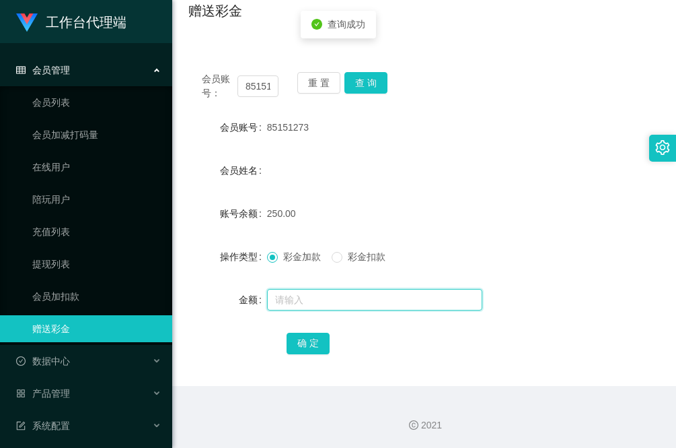
click at [340, 302] on input "text" at bounding box center [374, 300] width 215 height 22
click at [341, 301] on input "text" at bounding box center [374, 300] width 215 height 22
type input "1"
type input "100"
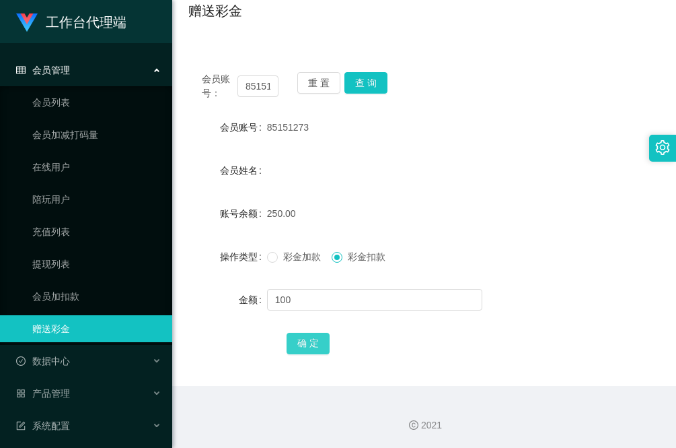
click at [310, 342] on button "确 定" at bounding box center [308, 343] width 43 height 22
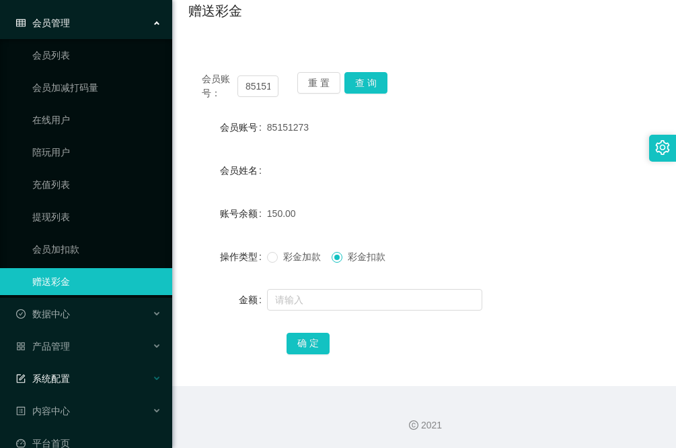
scroll to position [69, 0]
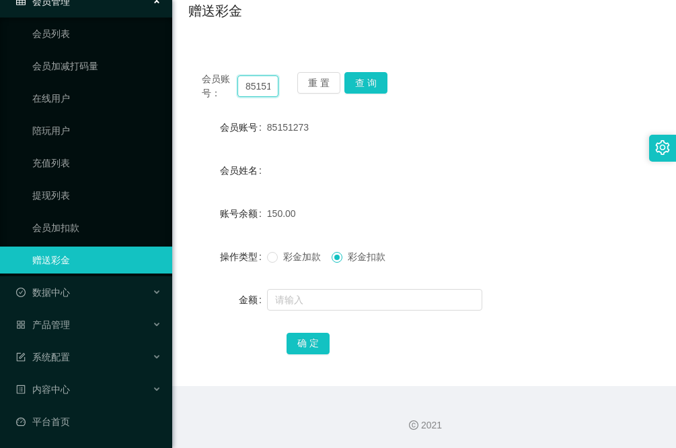
click at [260, 81] on input "85151273" at bounding box center [258, 86] width 41 height 22
drag, startPoint x: 274, startPoint y: 87, endPoint x: 240, endPoint y: 87, distance: 33.7
click at [240, 87] on input "85151273" at bounding box center [258, 86] width 41 height 22
click at [258, 84] on input "text" at bounding box center [258, 86] width 41 height 22
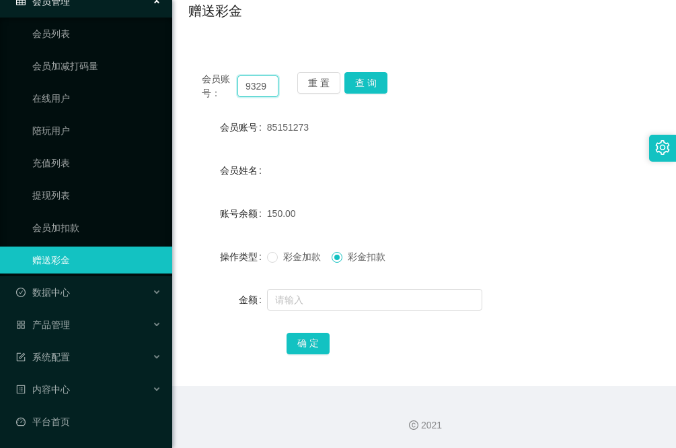
click at [268, 85] on input "9329" at bounding box center [258, 86] width 41 height 22
type input "93298656"
click at [372, 79] on button "查 询" at bounding box center [366, 83] width 43 height 22
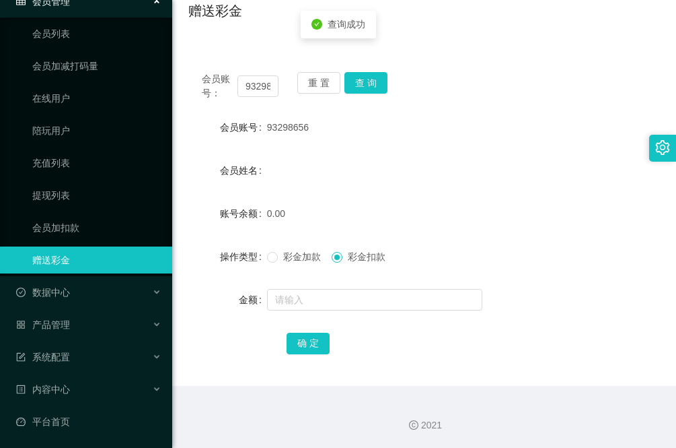
click at [275, 248] on div "彩金加款 彩金扣款" at bounding box center [404, 256] width 275 height 27
click at [281, 262] on label "彩金加款" at bounding box center [296, 257] width 59 height 14
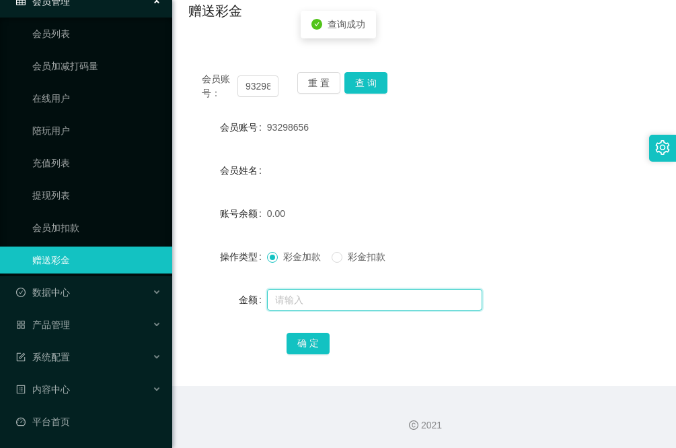
click at [303, 297] on input "text" at bounding box center [374, 300] width 215 height 22
type input "100"
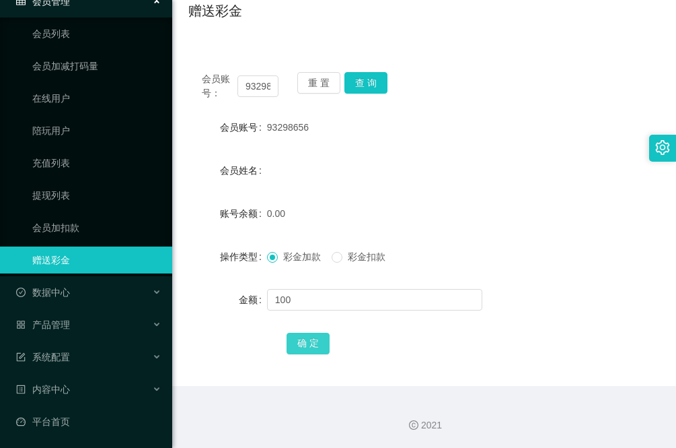
click at [313, 340] on button "确 定" at bounding box center [308, 343] width 43 height 22
click at [257, 87] on input "93298656" at bounding box center [258, 86] width 41 height 22
drag, startPoint x: 225, startPoint y: 339, endPoint x: 244, endPoint y: 258, distance: 82.9
click at [225, 339] on div "确 定" at bounding box center [424, 342] width 472 height 27
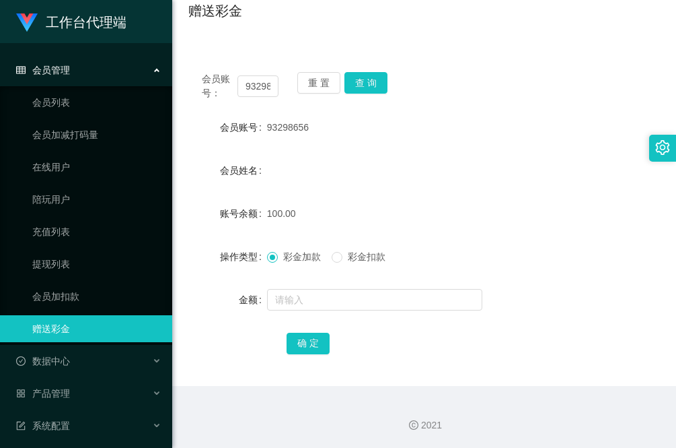
click at [425, 20] on div "赠送彩金" at bounding box center [424, 16] width 472 height 31
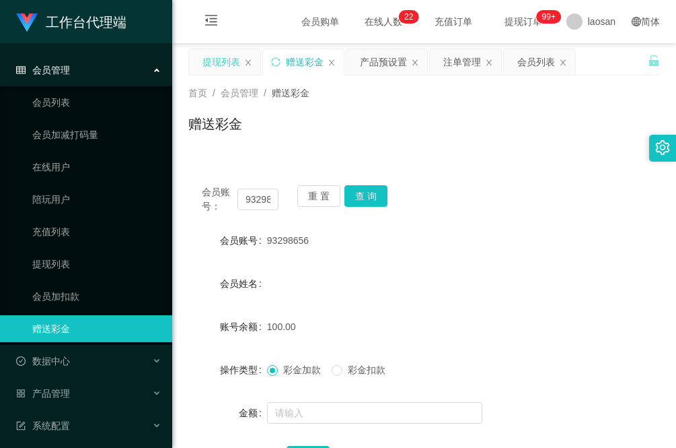
click at [224, 61] on div "提现列表" at bounding box center [222, 62] width 38 height 26
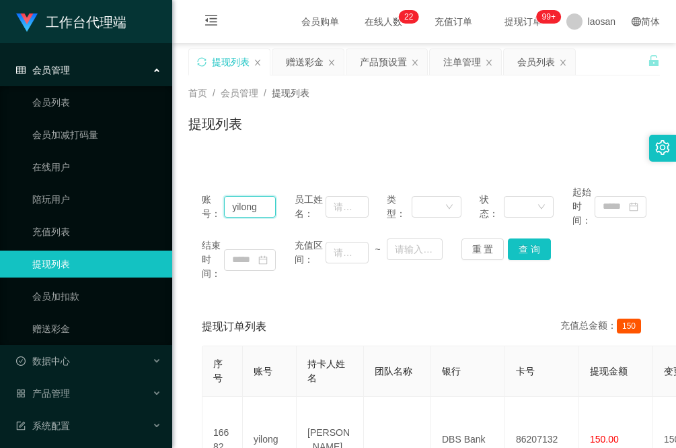
drag, startPoint x: 261, startPoint y: 207, endPoint x: 167, endPoint y: 207, distance: 94.2
click at [167, 207] on section "工作台代理端 会员管理 会员列表 会员加减打码量 在线用户 陪玩用户 充值列表 提现列表 会员加扣款 赠送彩金 数据中心 员工统计 团队统计 产品管理 注单管…" at bounding box center [338, 294] width 676 height 588
paste input "85151273"
type input "85151273"
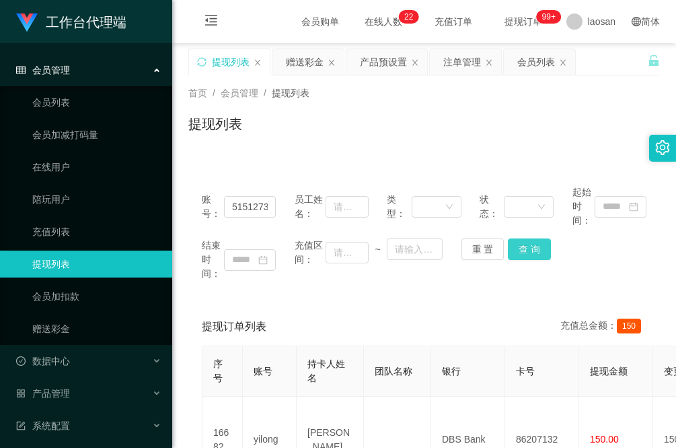
click at [534, 251] on button "查 询" at bounding box center [529, 249] width 43 height 22
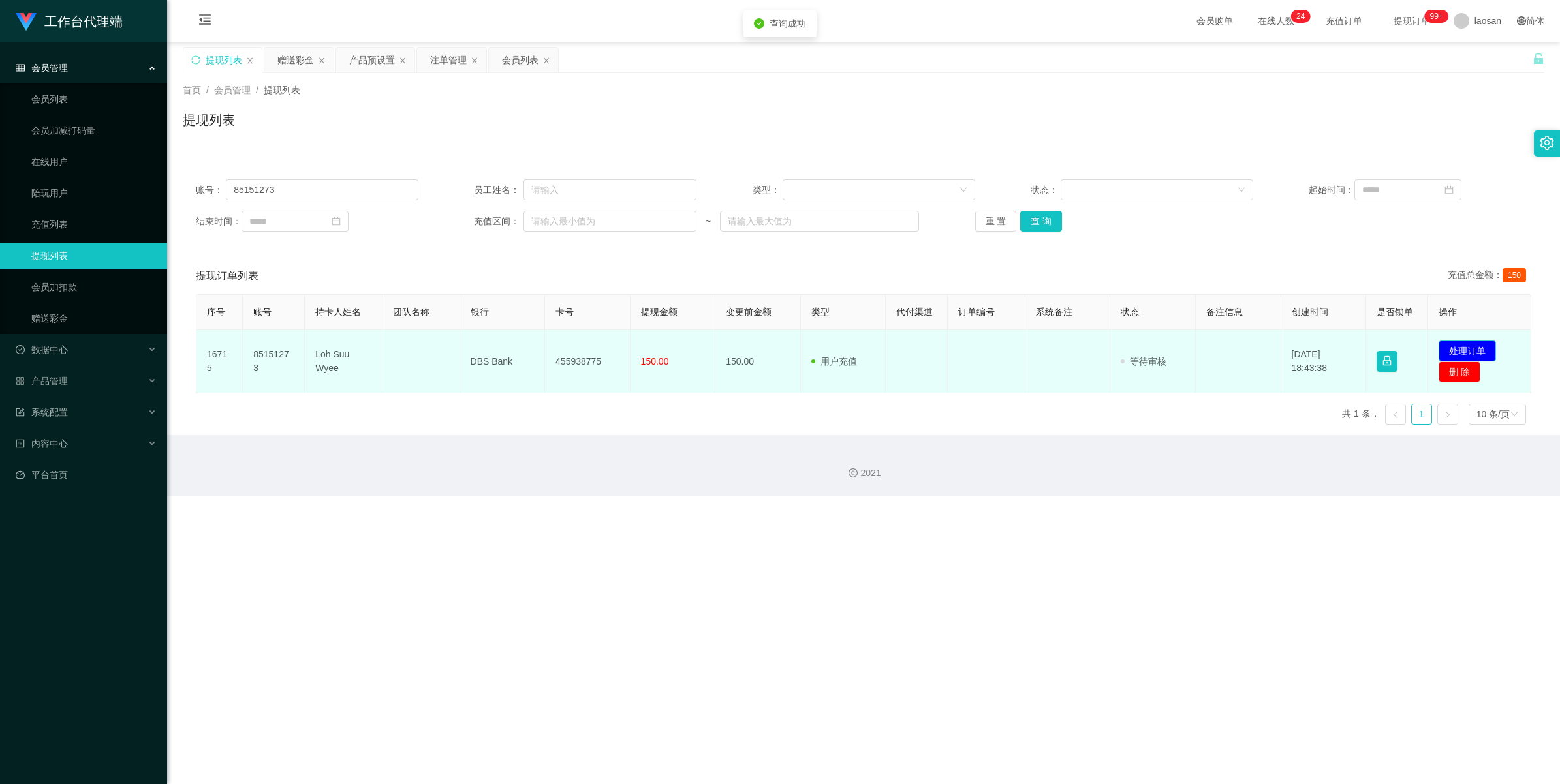
click at [655, 352] on button "处理订单" at bounding box center [1466, 351] width 57 height 21
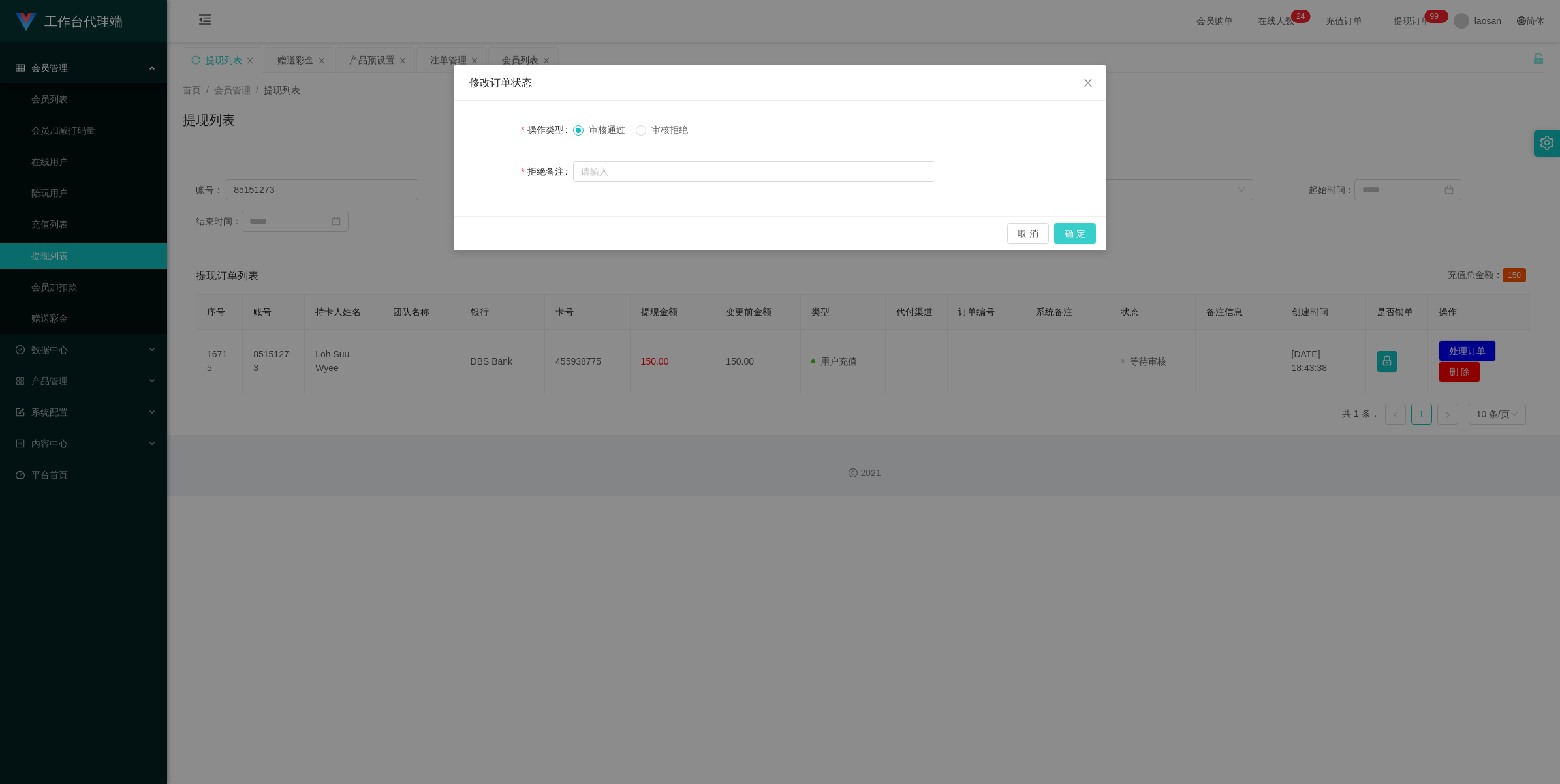
click at [655, 234] on button "确 定" at bounding box center [1074, 234] width 42 height 21
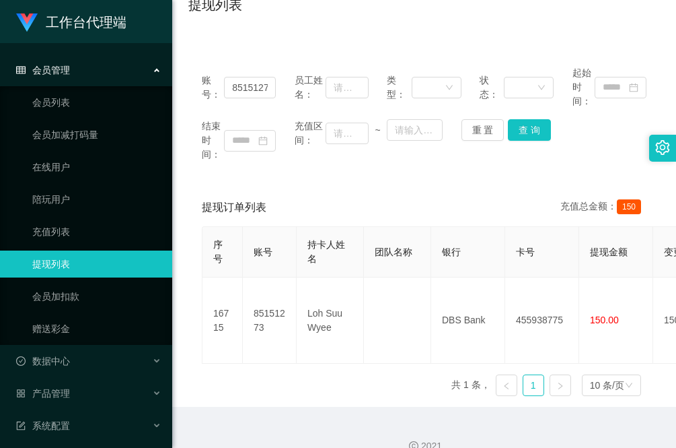
scroll to position [127, 0]
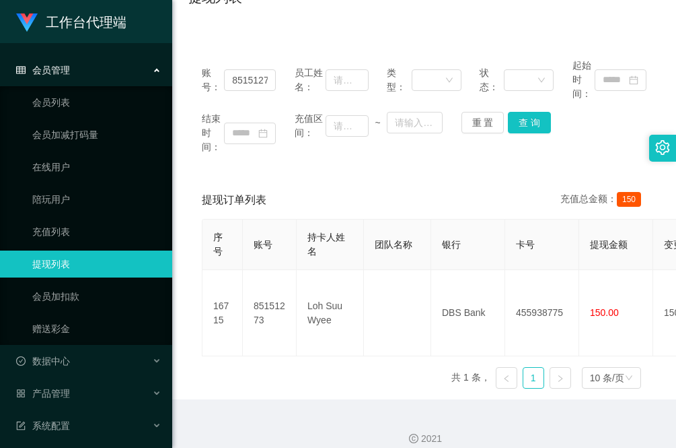
click at [195, 399] on div "2021" at bounding box center [424, 430] width 504 height 63
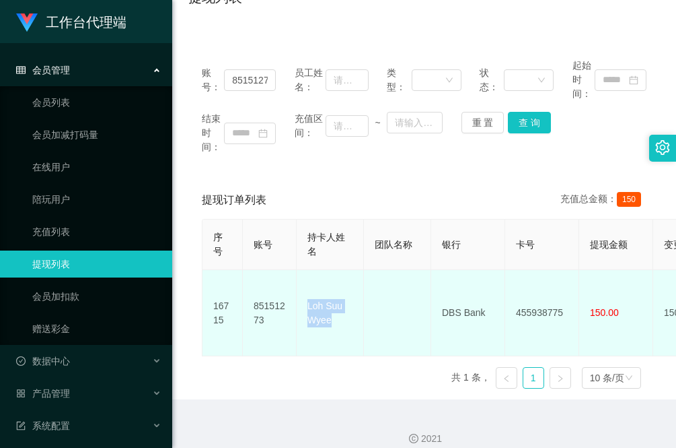
drag, startPoint x: 334, startPoint y: 321, endPoint x: 306, endPoint y: 296, distance: 37.2
click at [306, 296] on td "Loh Suu Wyee" at bounding box center [330, 313] width 67 height 86
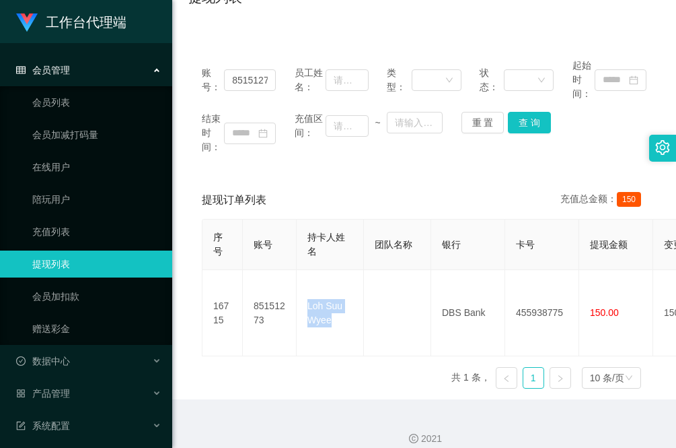
copy td "Loh Suu Wyee"
click at [199, 404] on div "2021" at bounding box center [424, 430] width 504 height 63
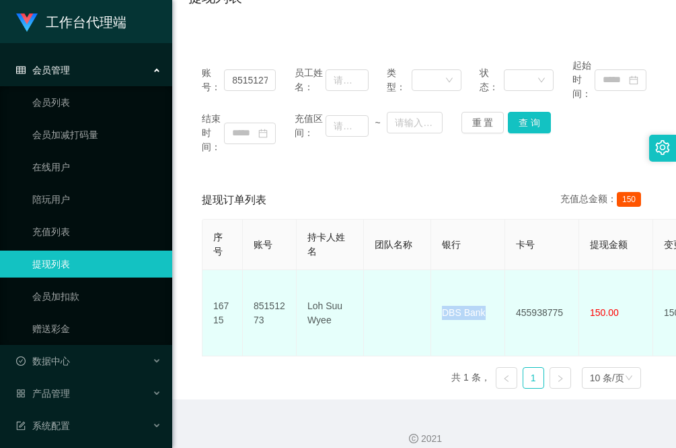
drag, startPoint x: 492, startPoint y: 303, endPoint x: 435, endPoint y: 304, distance: 56.5
click at [435, 304] on td "DBS Bank" at bounding box center [468, 313] width 74 height 86
copy td "DBS Bank"
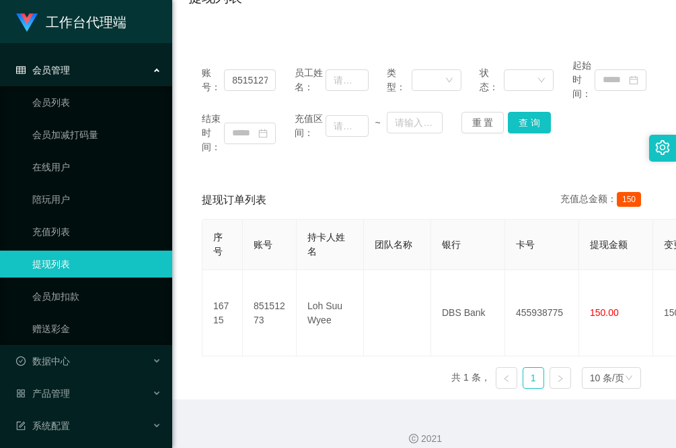
click at [223, 409] on div "2021" at bounding box center [424, 430] width 504 height 63
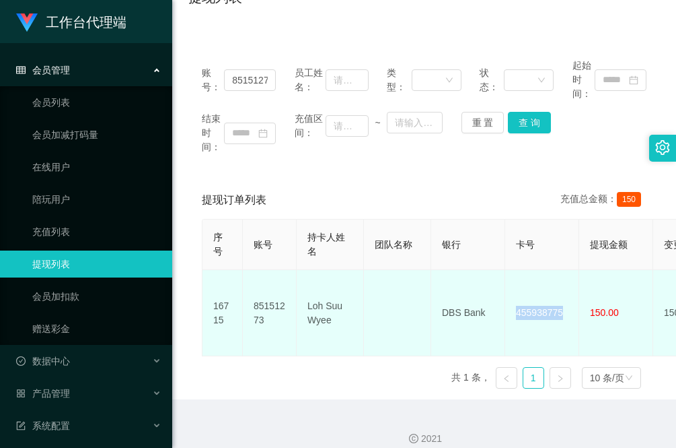
drag, startPoint x: 564, startPoint y: 301, endPoint x: 508, endPoint y: 307, distance: 56.2
click at [508, 307] on td "455938775" at bounding box center [542, 313] width 74 height 86
copy td "455938775"
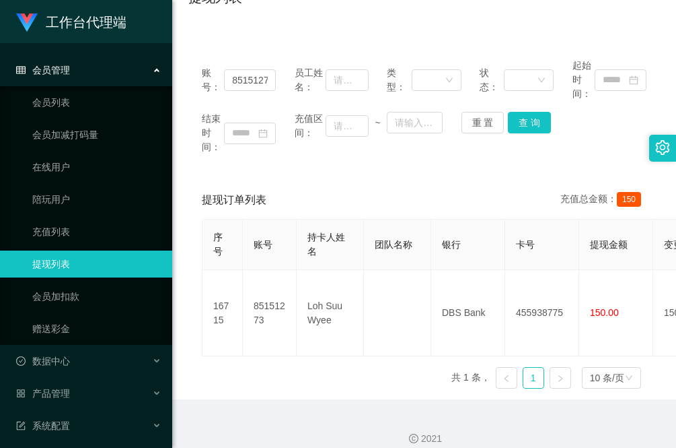
click at [206, 409] on div "2021" at bounding box center [424, 430] width 504 height 63
click at [199, 357] on div "提现订单列表 充值总金额： 150 序号 账号 持卡人姓名 团队名称 银行 卡号 提现金额 变更前金额 类型 代付渠道 订单编号 系统备注 状态 备注信息 创…" at bounding box center [424, 290] width 472 height 218
click at [248, 81] on input "85151273" at bounding box center [250, 80] width 52 height 22
paste input "93298656"
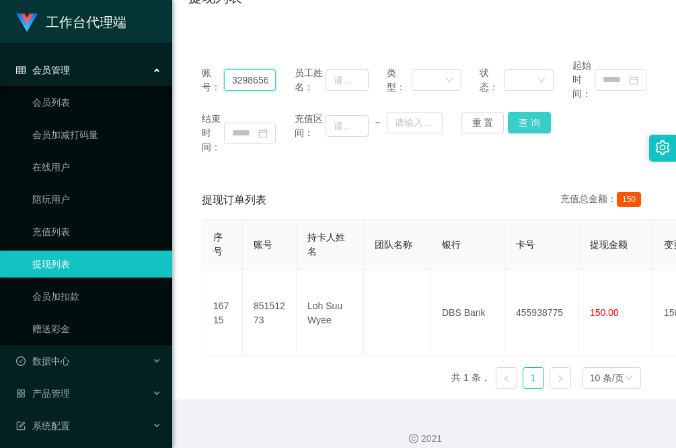
type input "93298656"
click at [532, 120] on button "查 询" at bounding box center [529, 123] width 43 height 22
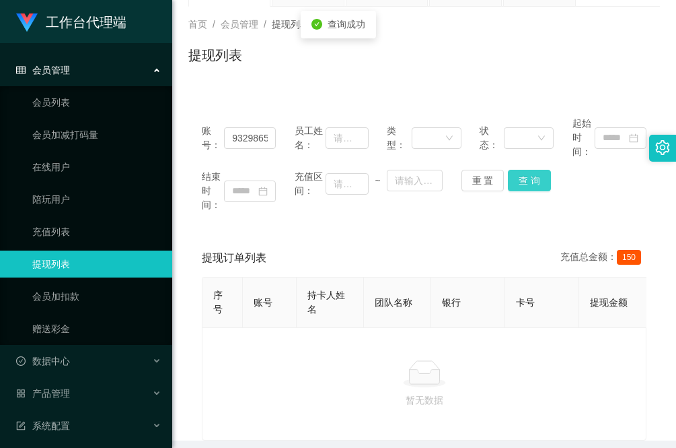
scroll to position [0, 0]
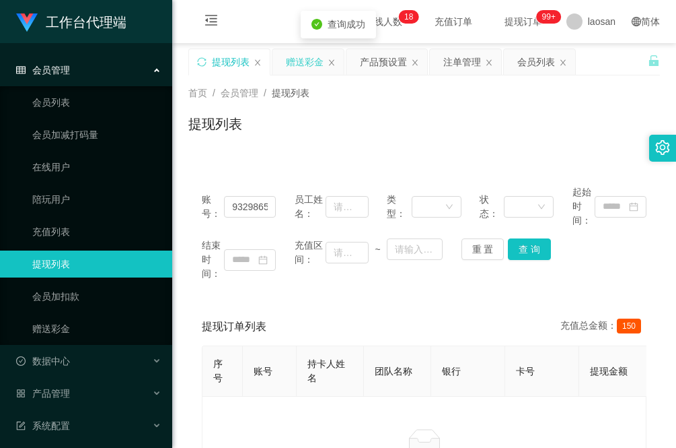
click at [302, 57] on div "赠送彩金" at bounding box center [305, 62] width 38 height 26
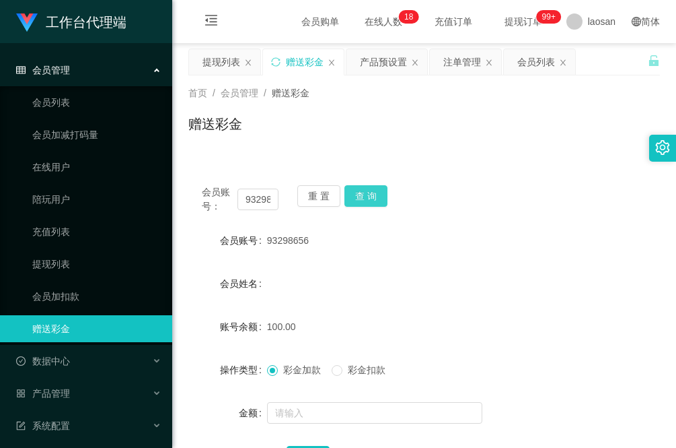
click at [365, 195] on button "查 询" at bounding box center [366, 196] width 43 height 22
click at [374, 262] on form "会员账号 93298656 会员姓名 账号余额 100.00 操作类型 彩金加款 彩金扣款 金额 确 定" at bounding box center [424, 348] width 472 height 242
click at [435, 308] on form "会员账号 93298656 会员姓名 账号余额 100.00 操作类型 彩金加款 彩金扣款 金额 确 定" at bounding box center [424, 348] width 472 height 242
drag, startPoint x: 384, startPoint y: 65, endPoint x: 370, endPoint y: 89, distance: 27.5
click at [384, 65] on div "产品预设置" at bounding box center [383, 62] width 47 height 26
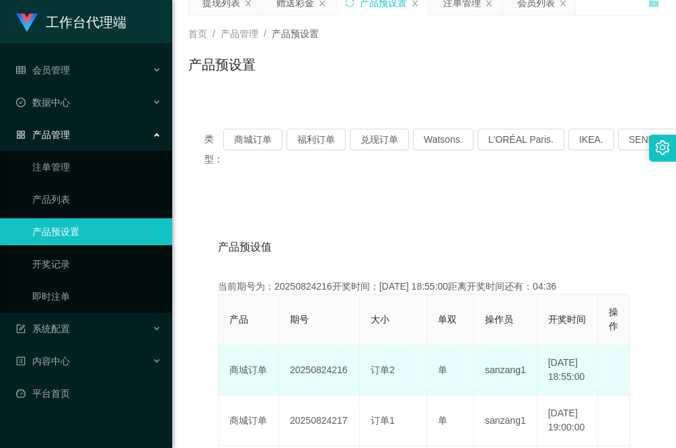
scroll to position [84, 0]
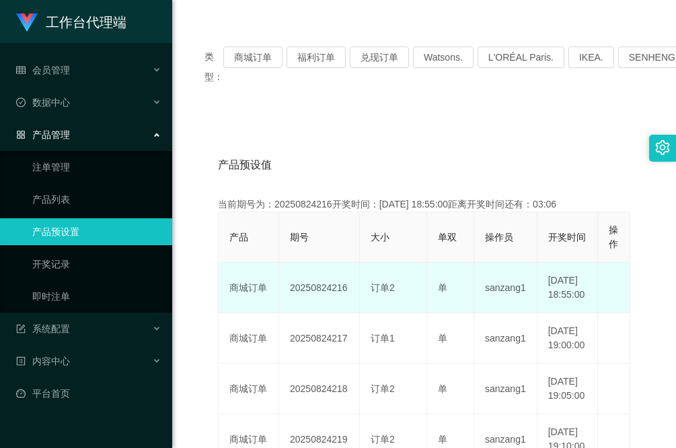
scroll to position [168, 0]
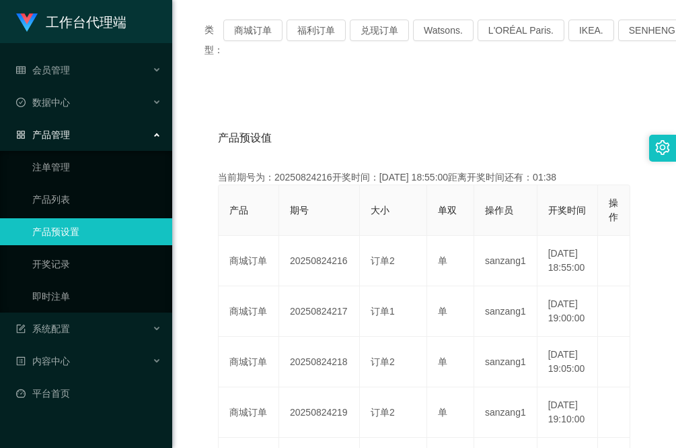
click at [219, 95] on div "产品预设值 添加期号 当前期号为：20250824216开奖时间：[DATE] 18:55:00距离开奖时间还有：01:38 产品 期号 大小 单双 操作员 …" at bounding box center [424, 456] width 472 height 732
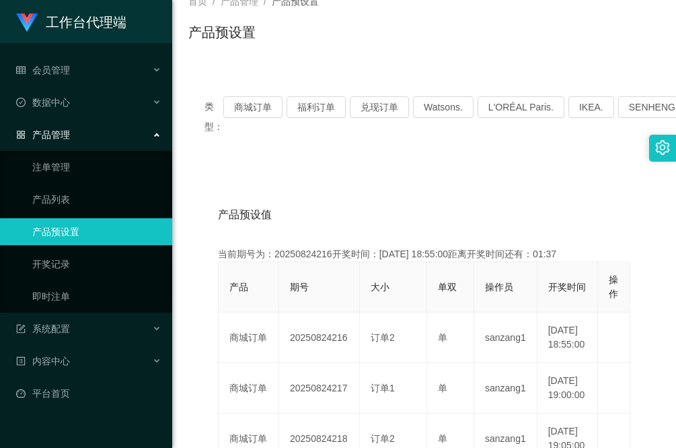
scroll to position [0, 0]
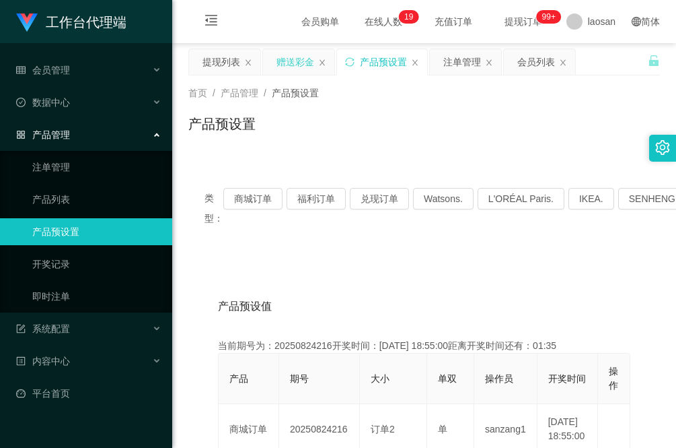
click at [297, 67] on div "赠送彩金" at bounding box center [296, 62] width 38 height 26
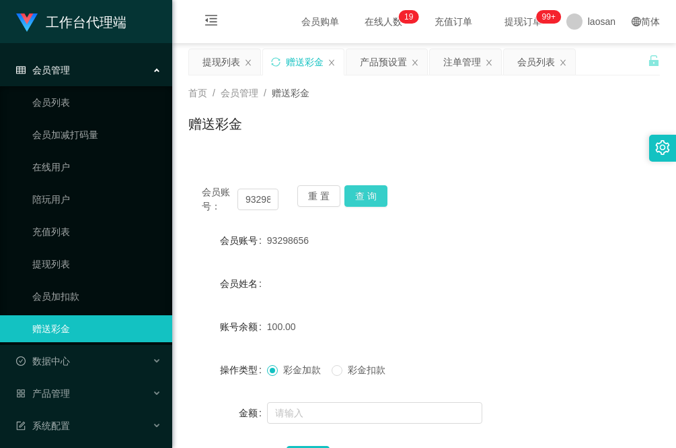
click at [371, 196] on button "查 询" at bounding box center [366, 196] width 43 height 22
click at [376, 197] on button "查 询" at bounding box center [366, 196] width 43 height 22
click at [222, 145] on div "赠送彩金" at bounding box center [424, 129] width 472 height 31
click at [367, 199] on button "查 询" at bounding box center [366, 196] width 43 height 22
click at [367, 197] on button "查 询" at bounding box center [366, 196] width 43 height 22
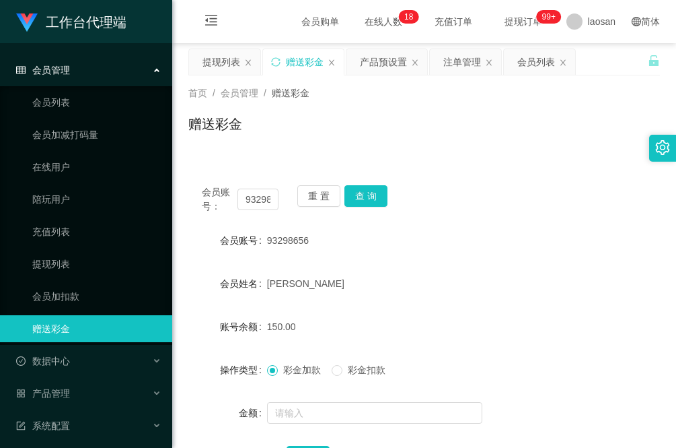
click at [251, 153] on div "首页 / 会员管理 / 赠送彩金 / 赠送彩金 会员账号： 93298656 重 置 查 询 会员账号 93298656 会员姓名 [PERSON_NAME]…" at bounding box center [424, 286] width 472 height 423
drag, startPoint x: 251, startPoint y: 153, endPoint x: 264, endPoint y: 200, distance: 48.2
click at [264, 200] on input "93298656" at bounding box center [258, 199] width 41 height 22
click at [234, 64] on div "提现列表" at bounding box center [222, 62] width 38 height 26
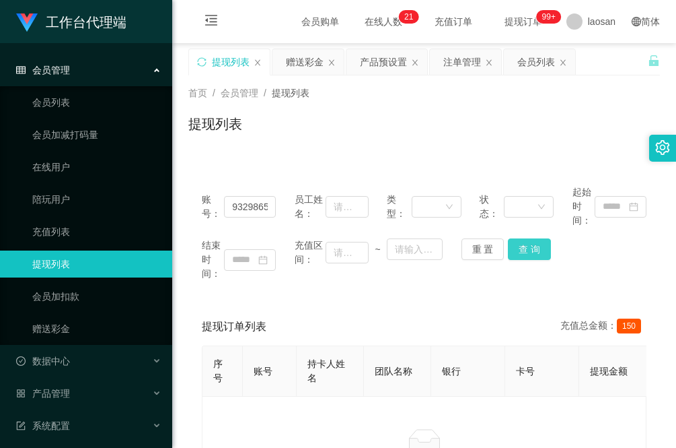
click at [535, 252] on button "查 询" at bounding box center [529, 249] width 43 height 22
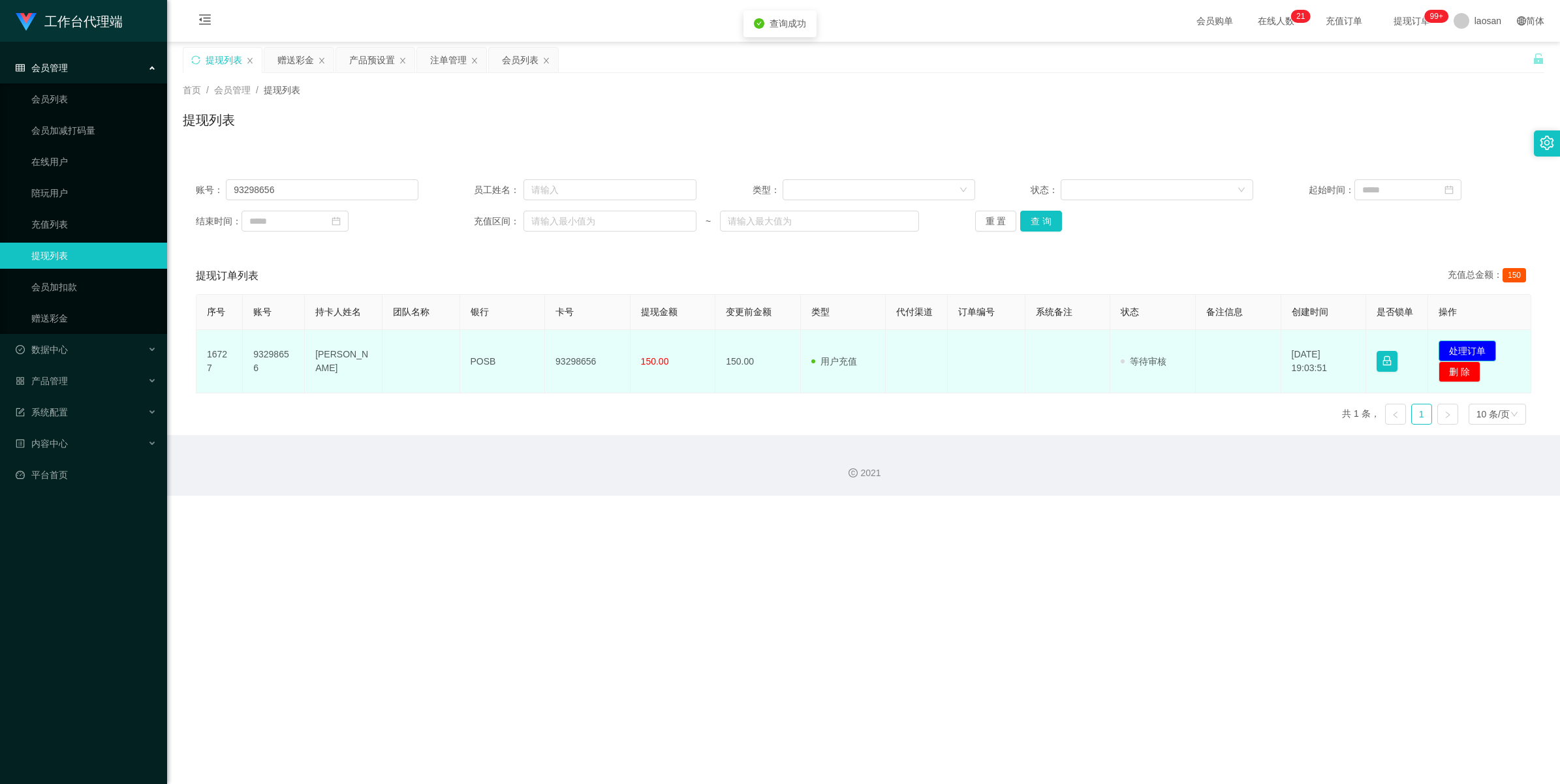
click at [655, 348] on button "处理订单" at bounding box center [1466, 351] width 57 height 21
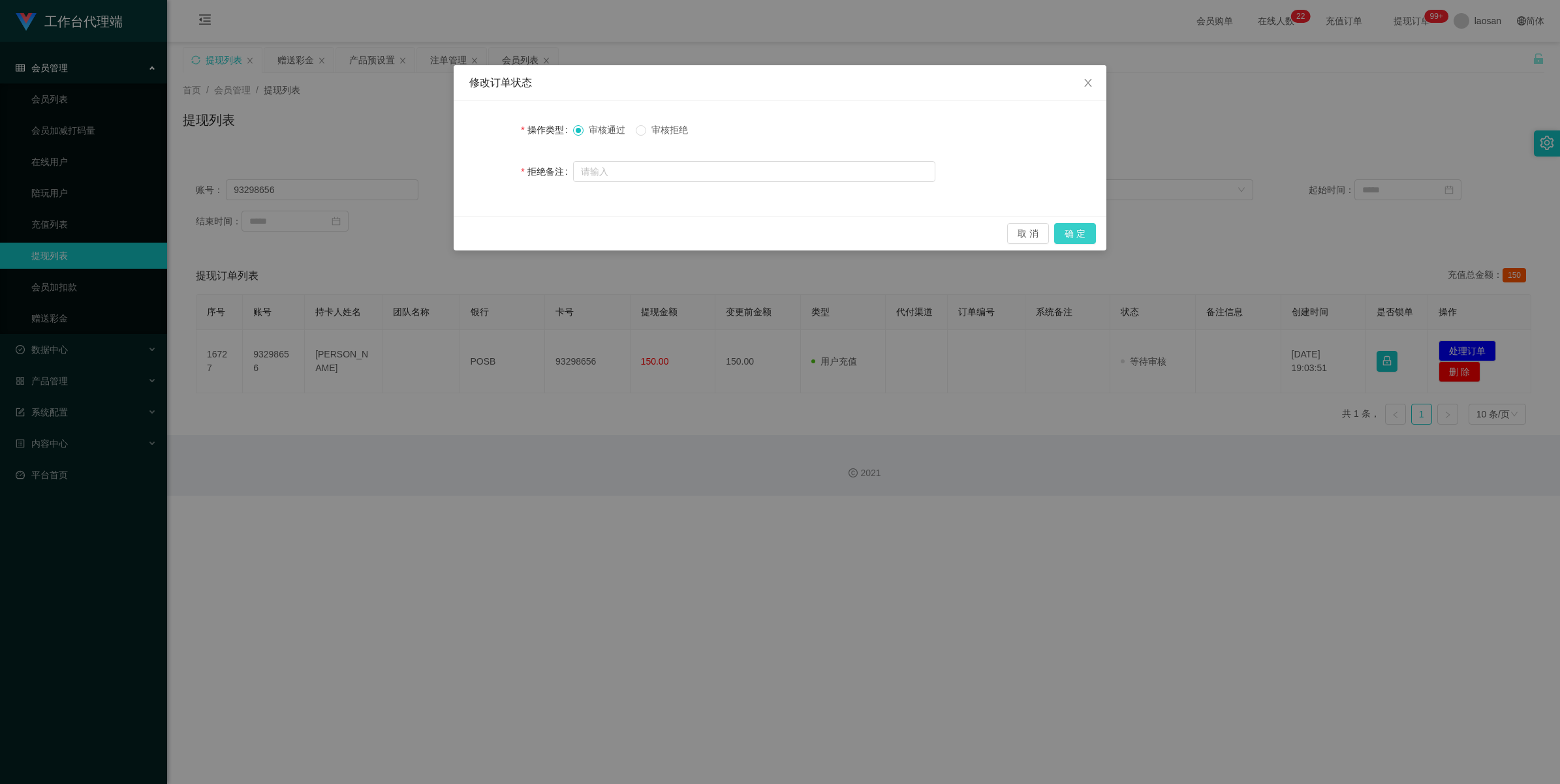
click at [655, 226] on button "确 定" at bounding box center [1074, 234] width 42 height 21
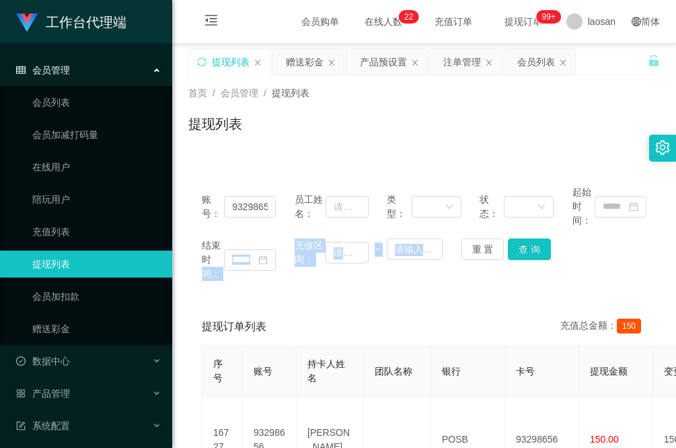
click at [196, 293] on div "账号： 93298656 员工姓名： 类型： 状态： 起始时间： 结束时间： 充值区间： ~ 重 置 查 询 提现订单列表 充值总金额： 150 序号 账号 …" at bounding box center [424, 349] width 472 height 354
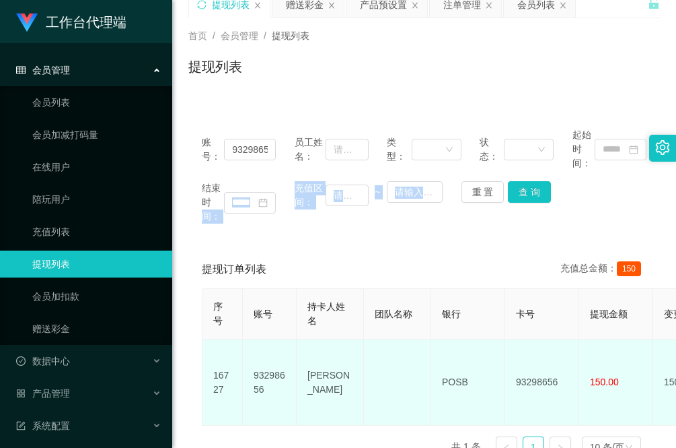
scroll to position [84, 0]
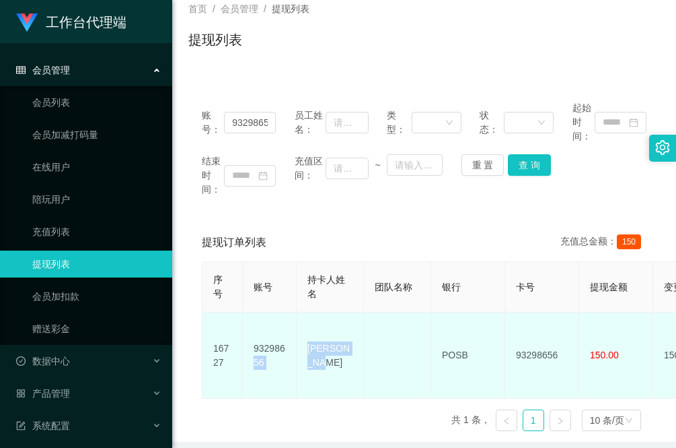
drag, startPoint x: 350, startPoint y: 349, endPoint x: 290, endPoint y: 348, distance: 59.9
click at [332, 375] on td "[PERSON_NAME]" at bounding box center [330, 355] width 67 height 86
click at [314, 351] on td "[PERSON_NAME]" at bounding box center [330, 355] width 67 height 86
drag, startPoint x: 308, startPoint y: 347, endPoint x: 349, endPoint y: 348, distance: 41.1
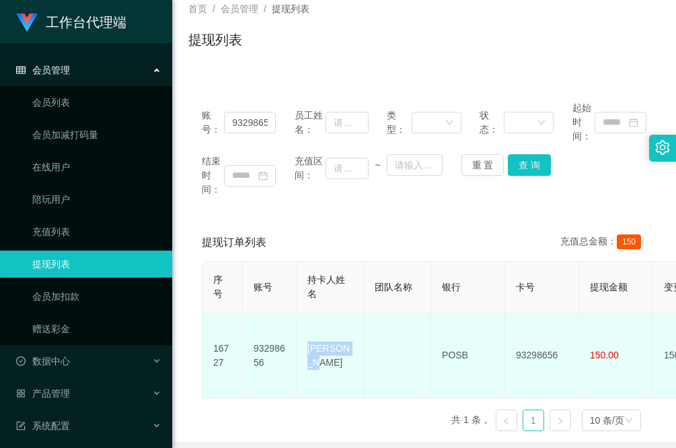
click at [349, 348] on td "[PERSON_NAME]" at bounding box center [330, 355] width 67 height 86
click at [339, 370] on td "[PERSON_NAME]" at bounding box center [330, 355] width 67 height 86
drag, startPoint x: 307, startPoint y: 349, endPoint x: 355, endPoint y: 351, distance: 48.5
click at [355, 351] on td "[PERSON_NAME]" at bounding box center [330, 355] width 67 height 86
copy td "[PERSON_NAME]"
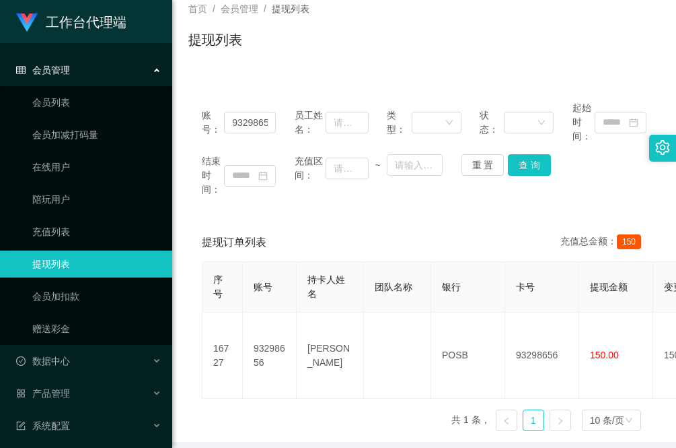
click at [215, 415] on div "序号 账号 持卡人姓名 团队名称 银行 卡号 提现金额 变更前金额 类型 代付渠道 订单编号 系统备注 状态 备注信息 创建时间 是否锁单 操作 16727 …" at bounding box center [424, 351] width 445 height 180
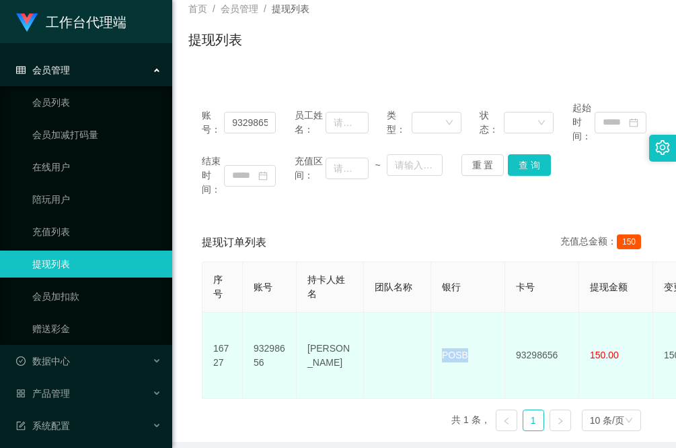
drag, startPoint x: 443, startPoint y: 350, endPoint x: 463, endPoint y: 350, distance: 20.2
click at [463, 350] on td "POSB" at bounding box center [468, 355] width 74 height 86
copy td "POSB"
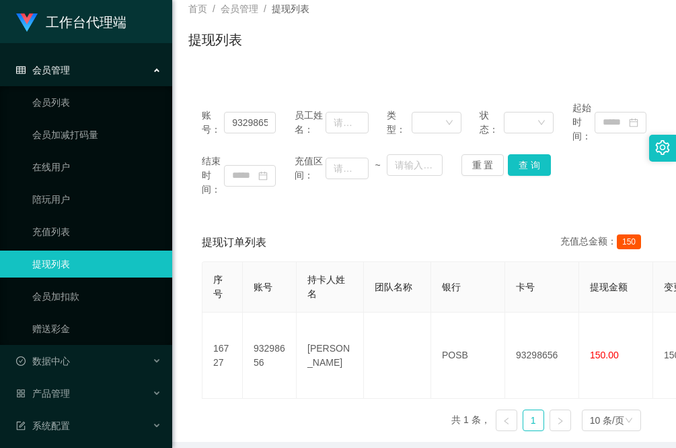
click at [196, 402] on div "提现订单列表 充值总金额： 150 序号 账号 持卡人姓名 团队名称 银行 卡号 提现金额 变更前金额 类型 代付渠道 订单编号 系统备注 状态 备注信息 创…" at bounding box center [424, 332] width 472 height 218
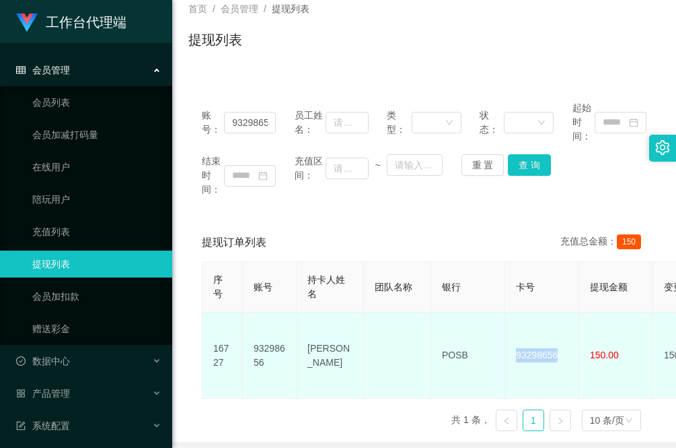
drag, startPoint x: 515, startPoint y: 345, endPoint x: 569, endPoint y: 345, distance: 53.8
click at [569, 345] on td "93298656" at bounding box center [542, 355] width 74 height 86
copy td "93298656"
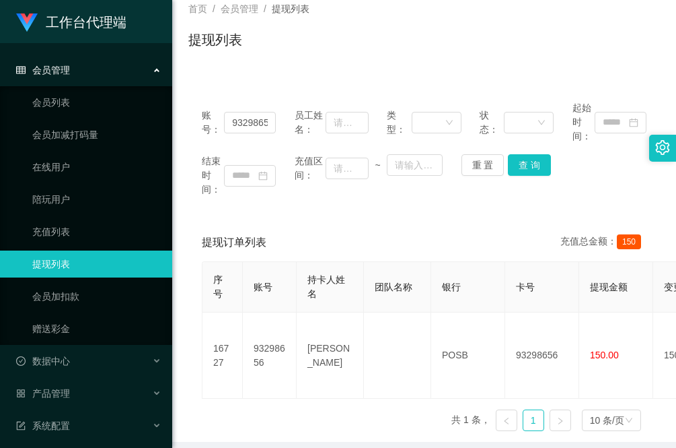
click at [200, 411] on div "提现订单列表 充值总金额： 150 序号 账号 持卡人姓名 团队名称 银行 卡号 提现金额 变更前金额 类型 代付渠道 订单编号 系统备注 状态 备注信息 创…" at bounding box center [424, 332] width 472 height 218
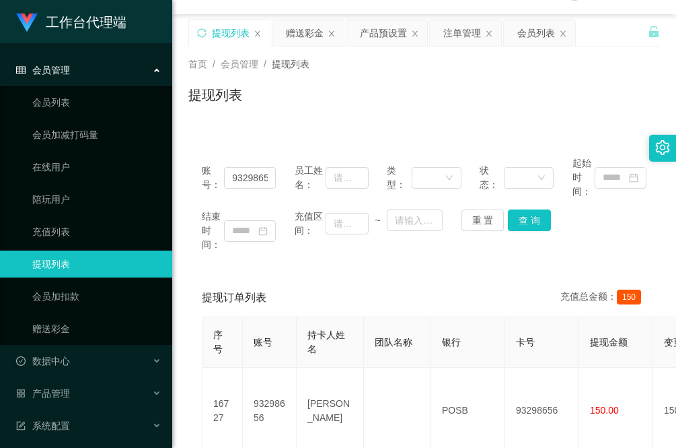
scroll to position [0, 0]
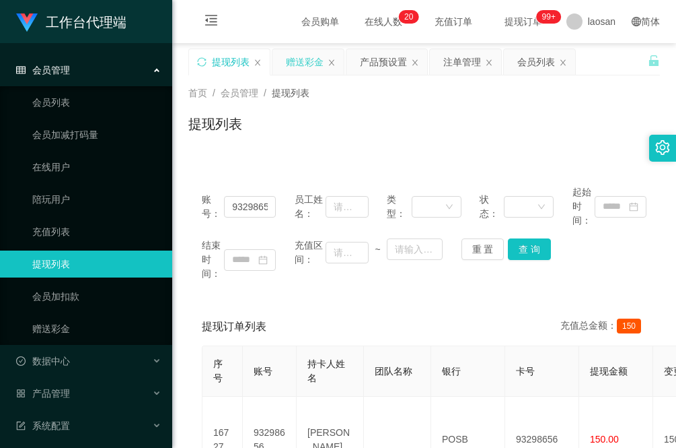
click at [299, 64] on div "赠送彩金" at bounding box center [305, 62] width 38 height 26
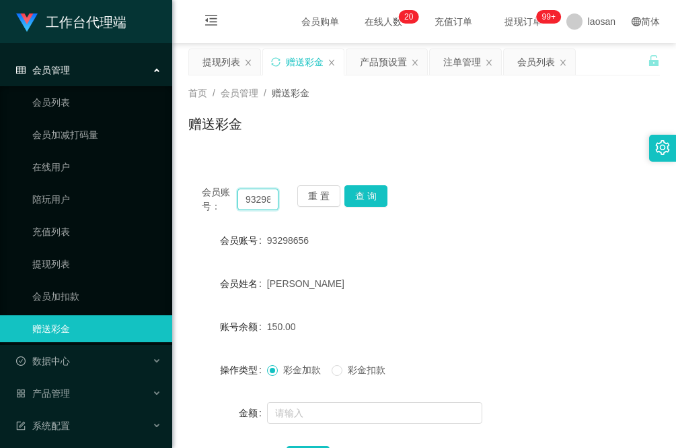
click at [261, 199] on input "93298656" at bounding box center [258, 199] width 41 height 22
paste input "yilong"
type input "yilong"
click at [374, 203] on button "查 询" at bounding box center [366, 196] width 43 height 22
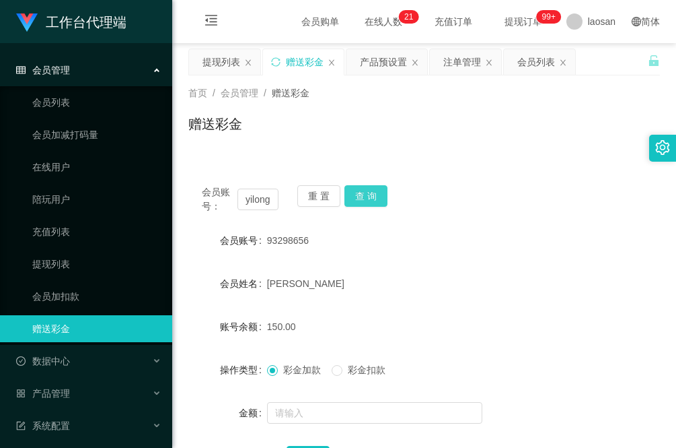
scroll to position [0, 0]
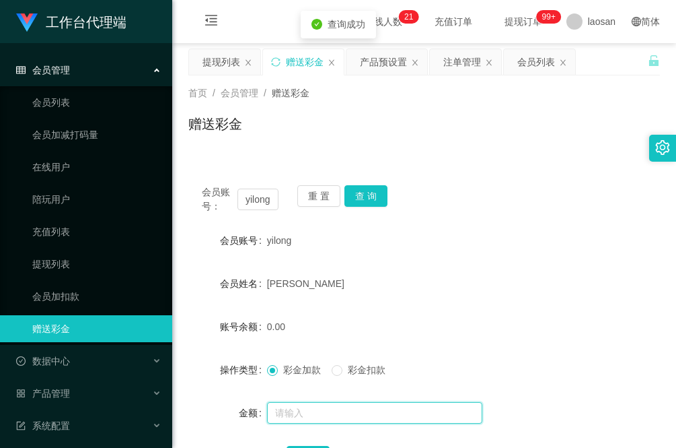
click at [322, 409] on input "text" at bounding box center [374, 413] width 215 height 22
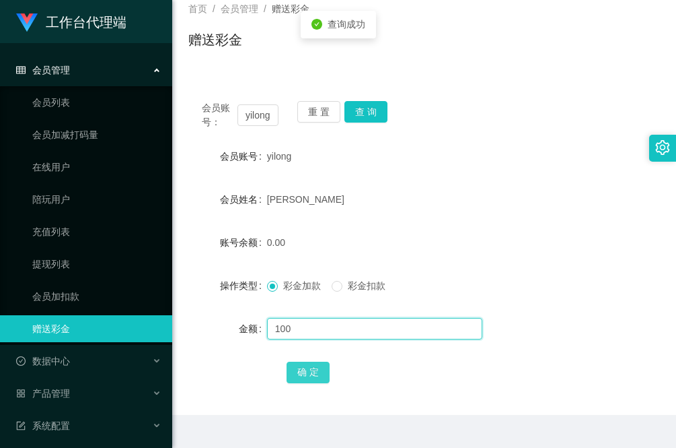
type input "100"
drag, startPoint x: 304, startPoint y: 370, endPoint x: 279, endPoint y: 372, distance: 24.9
click at [304, 370] on button "确 定" at bounding box center [308, 372] width 43 height 22
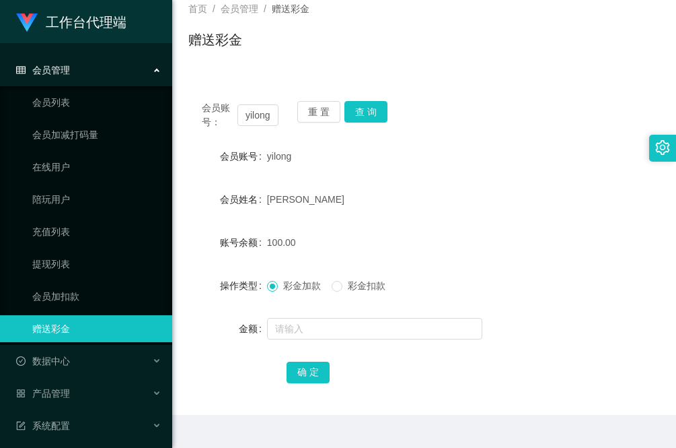
click at [207, 400] on div "会员账号： yilong 重 置 查 询 会员账号 yilong 会员姓名 [PERSON_NAME] 账号余额 100.00 操作类型 彩金加款 彩金扣款 …" at bounding box center [424, 250] width 472 height 327
click at [372, 114] on button "查 询" at bounding box center [366, 112] width 43 height 22
click at [402, 201] on div "[PERSON_NAME]" at bounding box center [404, 199] width 275 height 27
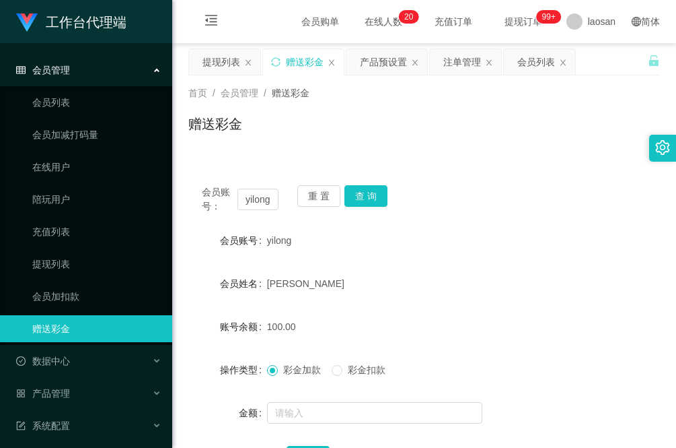
scroll to position [84, 0]
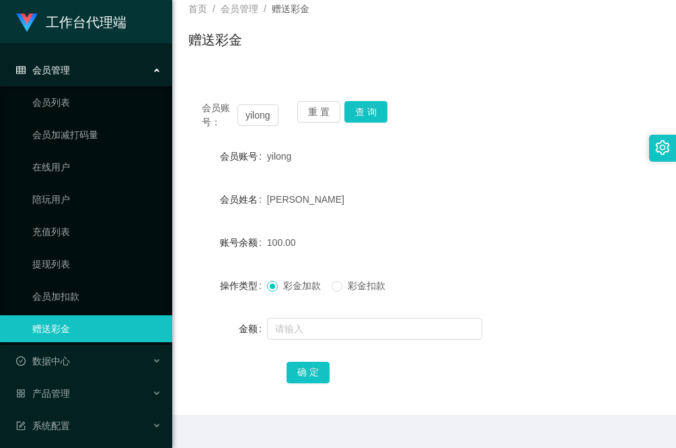
drag, startPoint x: 240, startPoint y: 394, endPoint x: 226, endPoint y: 225, distance: 169.5
click at [238, 394] on div "会员账号： yilong 重 置 查 询 会员账号 yilong 会员姓名 [PERSON_NAME] 账号余额 100.00 操作类型 彩金加款 彩金扣款 …" at bounding box center [424, 250] width 472 height 327
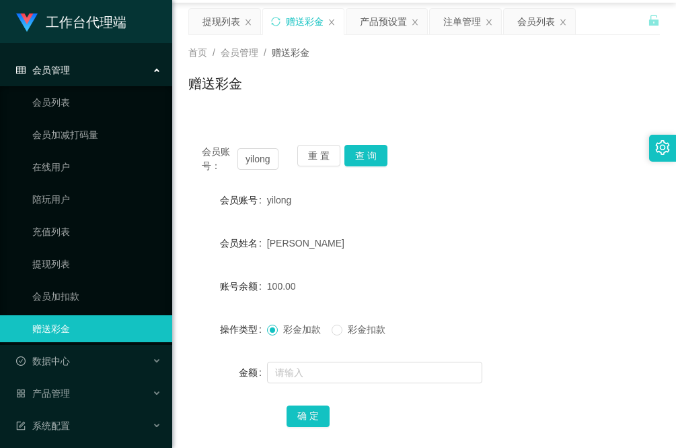
scroll to position [0, 0]
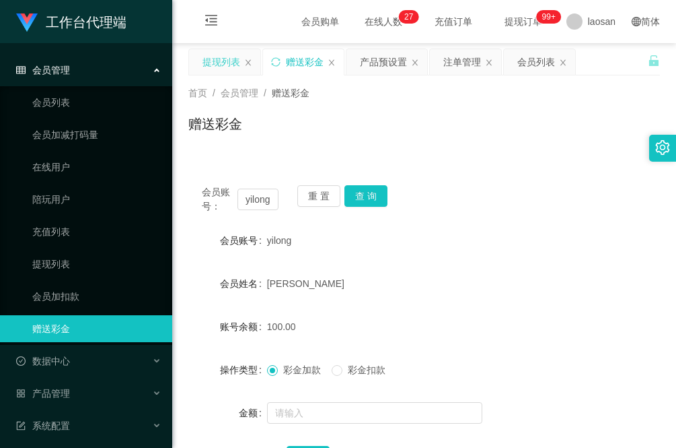
click at [213, 54] on div "提现列表" at bounding box center [222, 62] width 38 height 26
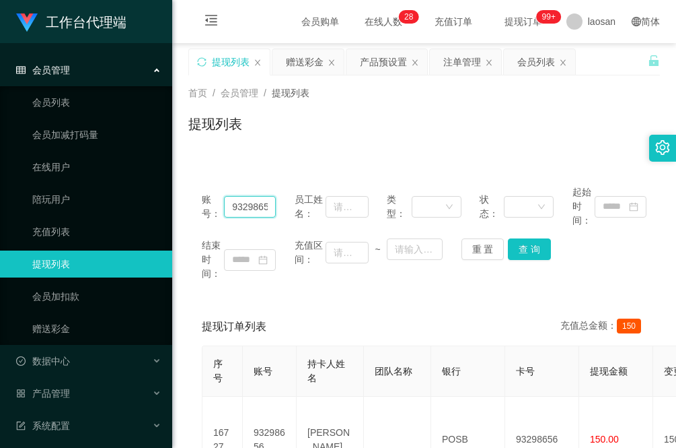
click at [252, 207] on input "93298656" at bounding box center [250, 207] width 52 height 22
paste input "yilong"
type input "yilong"
click at [527, 246] on button "查 询" at bounding box center [529, 249] width 43 height 22
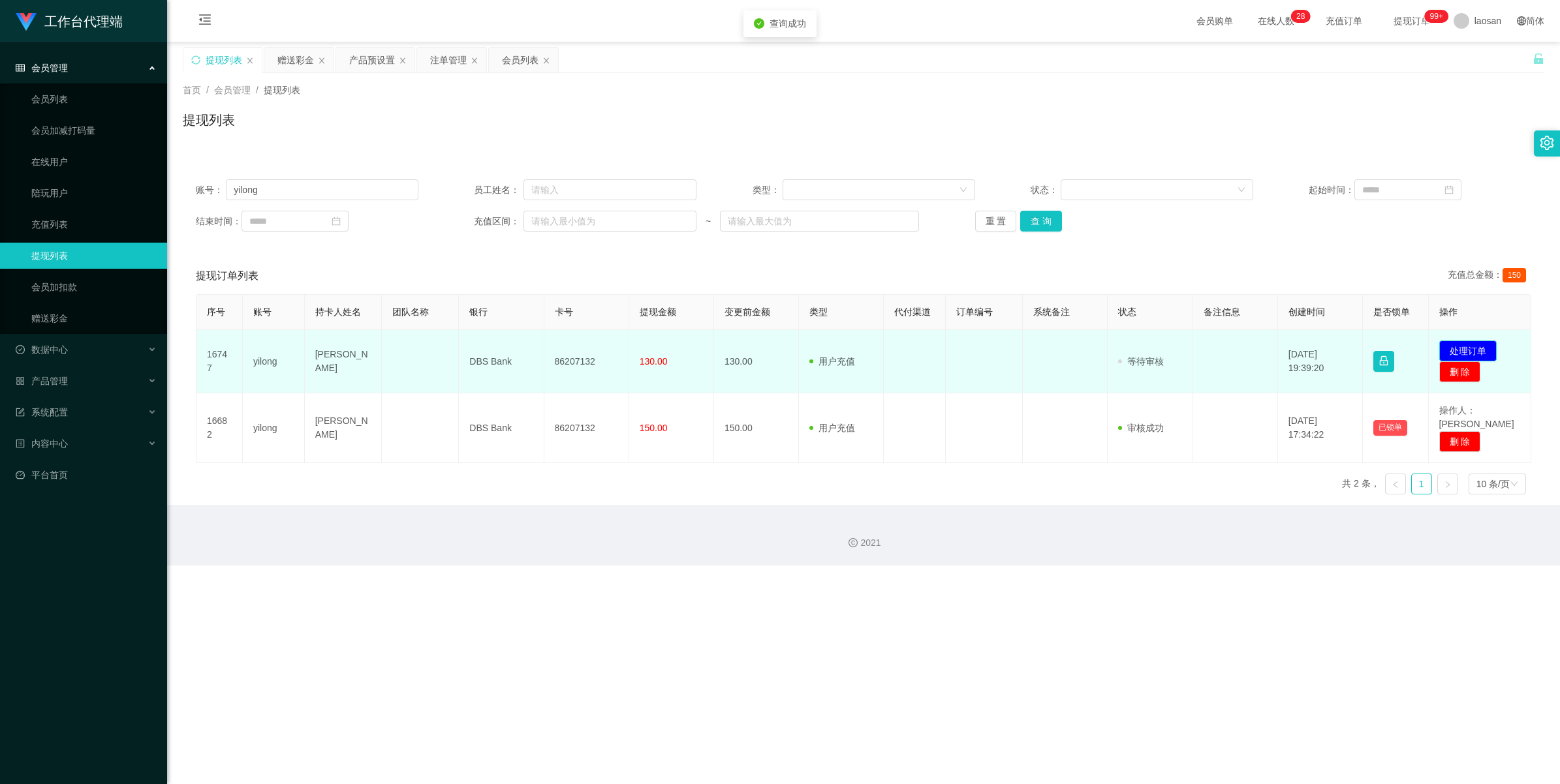
click at [655, 348] on button "处理订单" at bounding box center [1467, 351] width 57 height 21
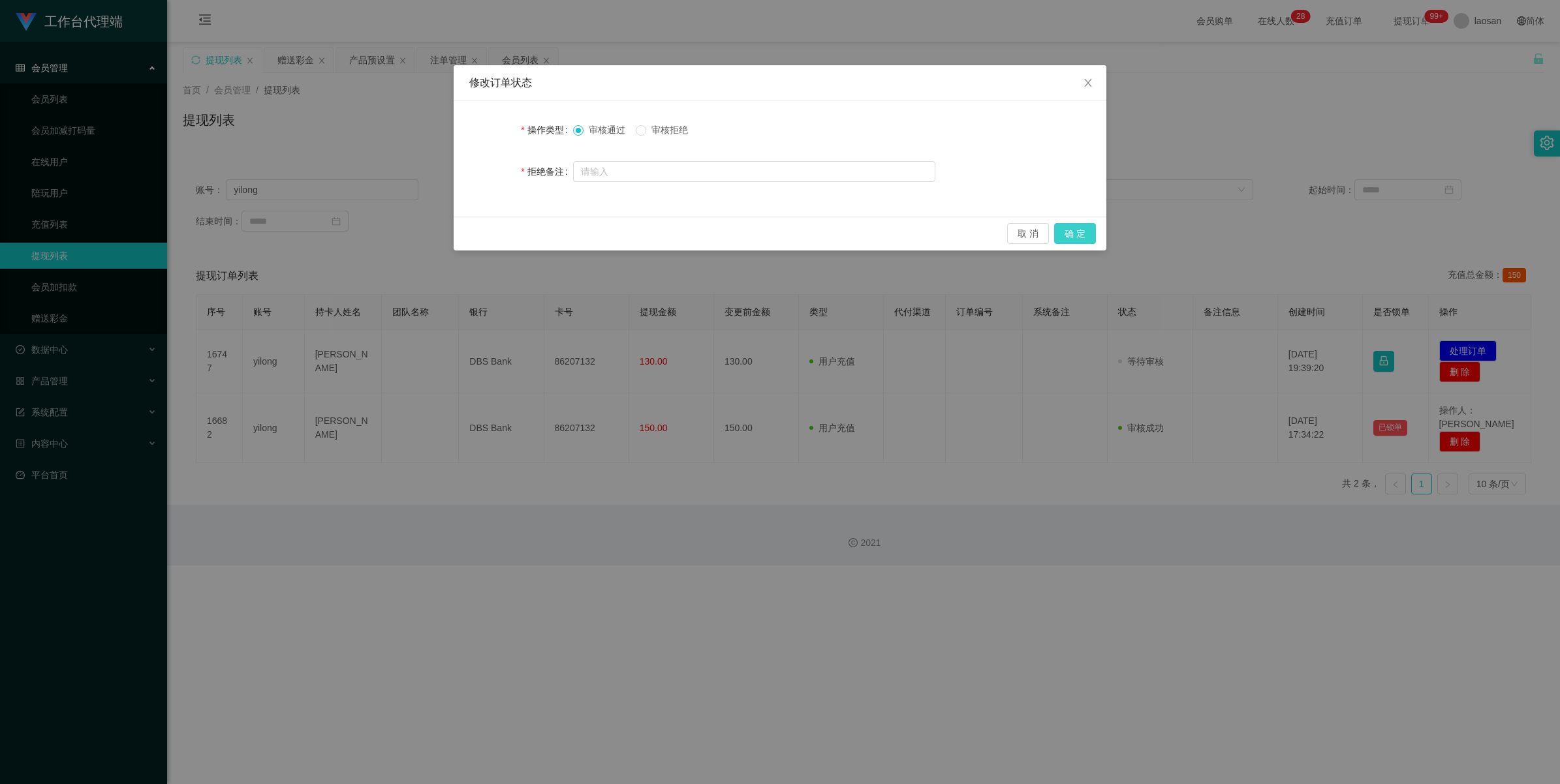
click at [655, 233] on button "确 定" at bounding box center [1074, 234] width 42 height 21
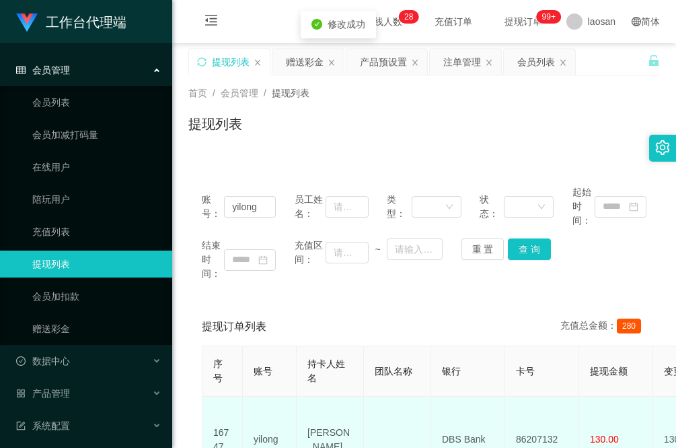
scroll to position [7, 0]
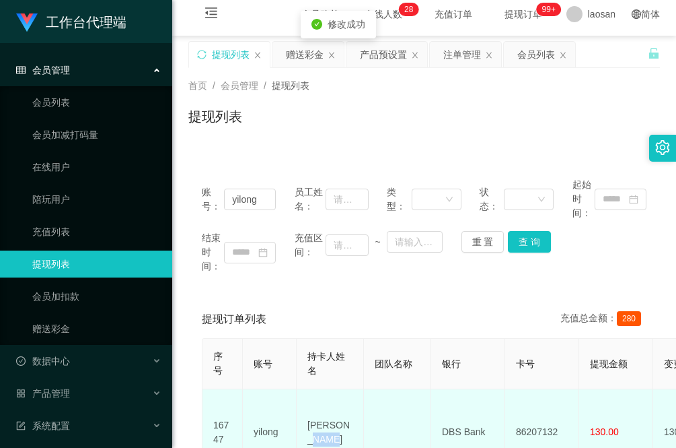
drag, startPoint x: 347, startPoint y: 434, endPoint x: 297, endPoint y: 427, distance: 50.3
click at [297, 427] on td "[PERSON_NAME]" at bounding box center [330, 432] width 67 height 86
drag, startPoint x: 297, startPoint y: 427, endPoint x: 343, endPoint y: 433, distance: 46.1
click at [343, 433] on td "[PERSON_NAME]" at bounding box center [330, 432] width 67 height 86
drag, startPoint x: 337, startPoint y: 433, endPoint x: 305, endPoint y: 411, distance: 39.2
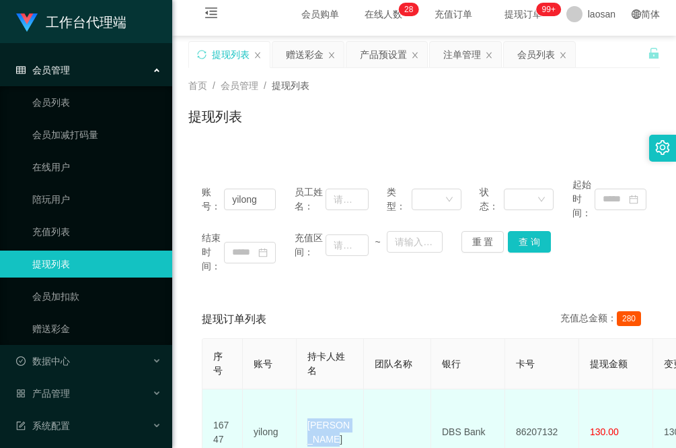
click at [305, 411] on td "[PERSON_NAME]" at bounding box center [330, 432] width 67 height 86
copy td "[PERSON_NAME]"
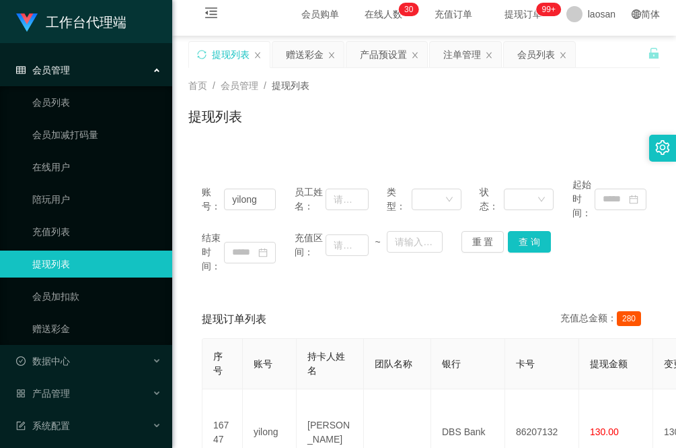
click at [234, 295] on div "账号： yilong 员工姓名： 类型： 状态： 起始时间： 结束时间： 充值区间： ~ 重 置 查 询 提现订单列表 充值总金额： 280 序号 账号 持卡…" at bounding box center [424, 384] width 472 height 440
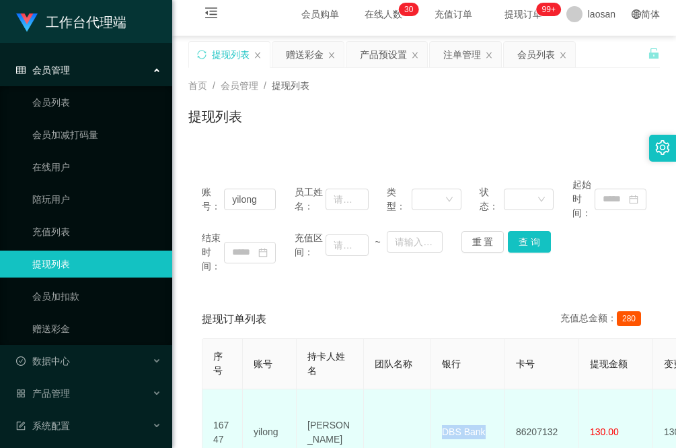
drag, startPoint x: 490, startPoint y: 428, endPoint x: 442, endPoint y: 425, distance: 48.6
click at [442, 425] on td "DBS Bank" at bounding box center [468, 432] width 74 height 86
copy td "DBS Bank"
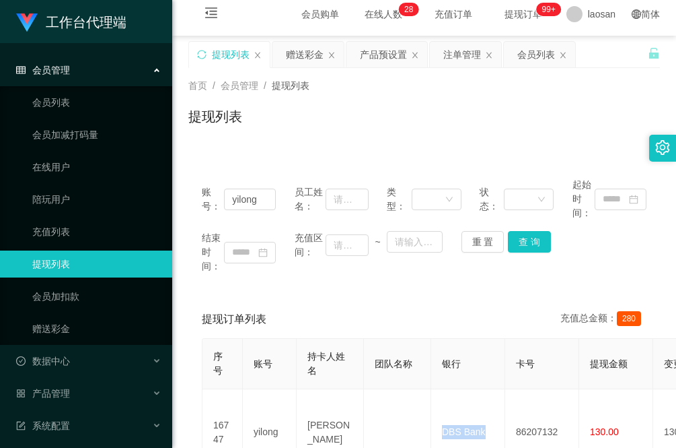
click at [182, 361] on main "关闭左侧 关闭右侧 关闭其它 刷新页面 提现列表 赠送彩金 产品预设置 注单管理 会员列表 首页 / 会员管理 / 提现列表 / 提现列表 账号： yilon…" at bounding box center [424, 320] width 504 height 569
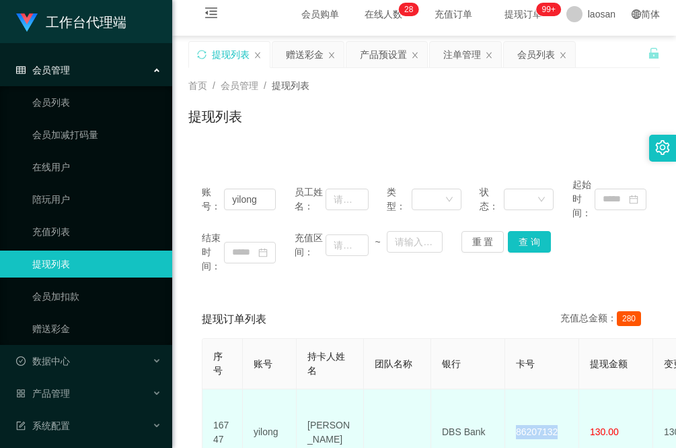
drag, startPoint x: 557, startPoint y: 422, endPoint x: 513, endPoint y: 426, distance: 44.6
click at [513, 426] on td "86207132" at bounding box center [542, 432] width 74 height 86
copy td "86207132"
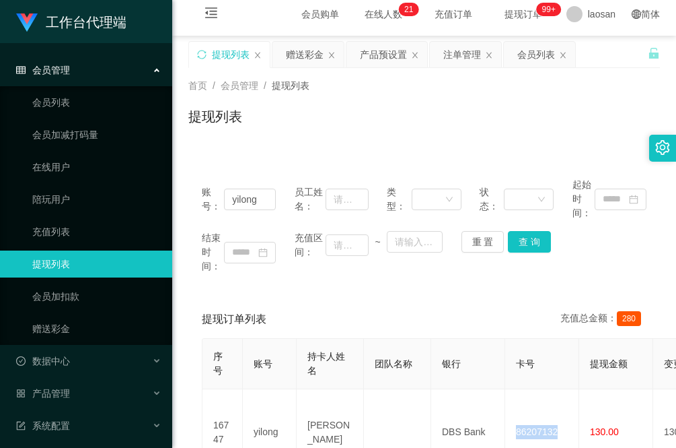
click at [220, 289] on div "账号： yilong 员工姓名： 类型： 状态： 起始时间： 结束时间： 充值区间： ~ 重 置 查 询 提现订单列表 充值总金额： 280 序号 账号 持卡…" at bounding box center [424, 384] width 472 height 440
click at [295, 296] on div "账号： yilong 员工姓名： 类型： 状态： 起始时间： 结束时间： 充值区间： ~ 重 置 查 询 提现订单列表 充值总金额： 280 序号 账号 持卡…" at bounding box center [424, 384] width 472 height 440
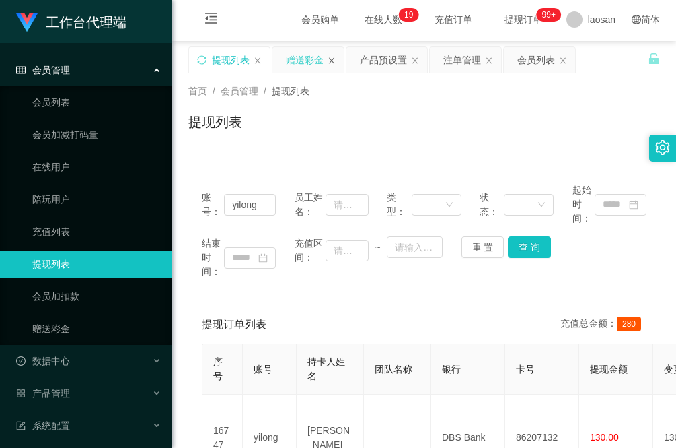
scroll to position [0, 0]
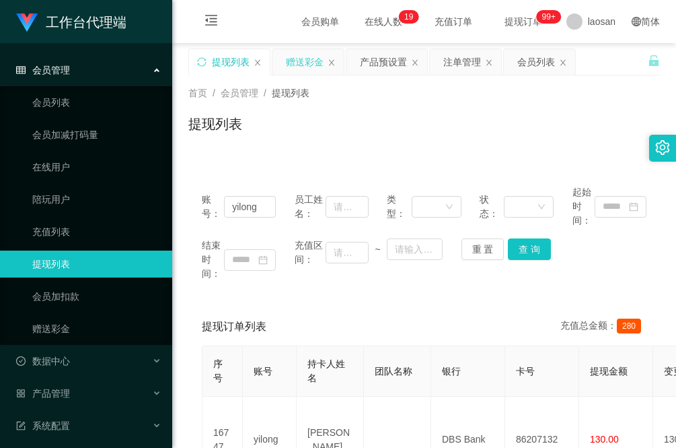
click at [318, 54] on div "赠送彩金" at bounding box center [305, 62] width 38 height 26
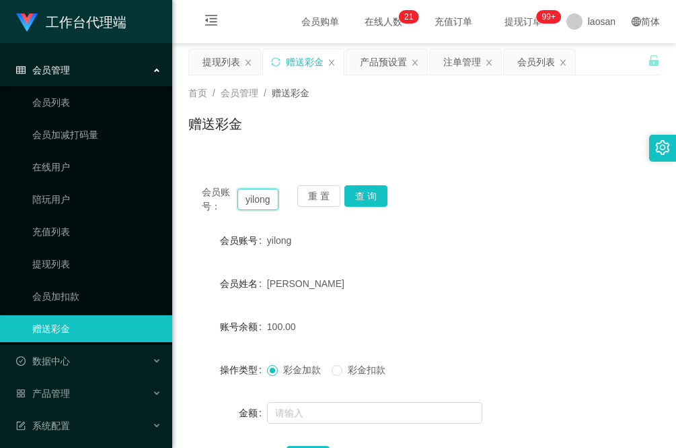
click at [264, 195] on input "yilong" at bounding box center [258, 199] width 41 height 22
paste input "93298656"
type input "93298656"
drag, startPoint x: 376, startPoint y: 190, endPoint x: 375, endPoint y: 207, distance: 16.8
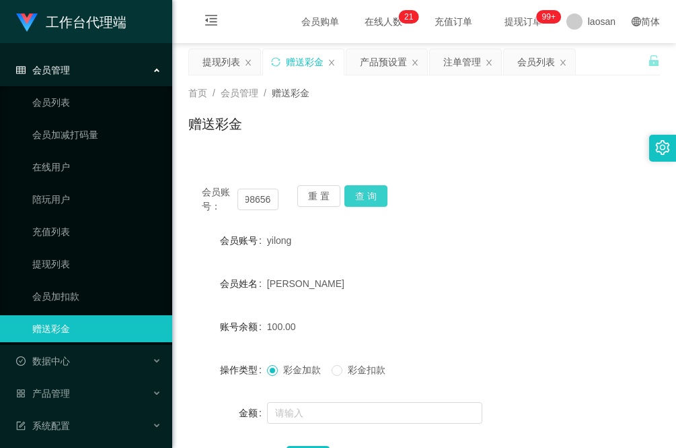
click at [377, 190] on button "查 询" at bounding box center [366, 196] width 43 height 22
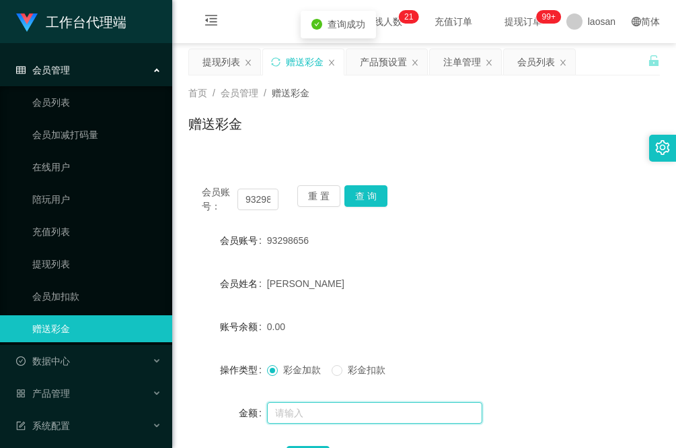
click at [330, 406] on input "text" at bounding box center [374, 413] width 215 height 22
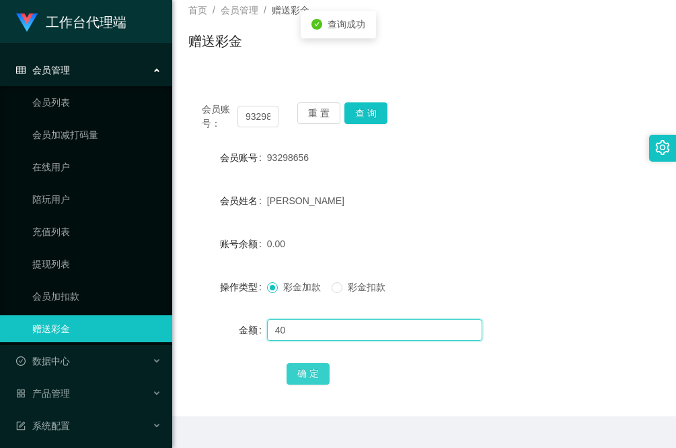
scroll to position [84, 0]
type input "40"
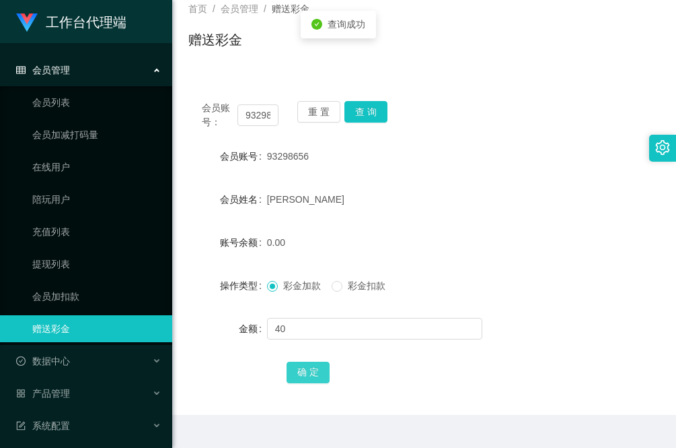
click at [314, 372] on button "确 定" at bounding box center [308, 372] width 43 height 22
click at [236, 355] on form "会员账号 93298656 会员姓名 Darren tan 账号余额 40.00 操作类型 彩金加款 彩金扣款 金额 确 定" at bounding box center [424, 264] width 472 height 242
click at [197, 353] on form "会员账号 93298656 会员姓名 Darren tan 账号余额 40.00 操作类型 彩金加款 彩金扣款 金额 确 定" at bounding box center [424, 264] width 472 height 242
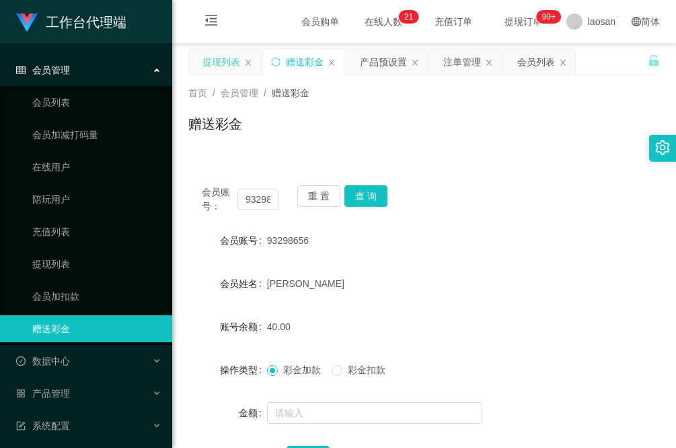
click at [227, 59] on div "提现列表" at bounding box center [222, 62] width 38 height 26
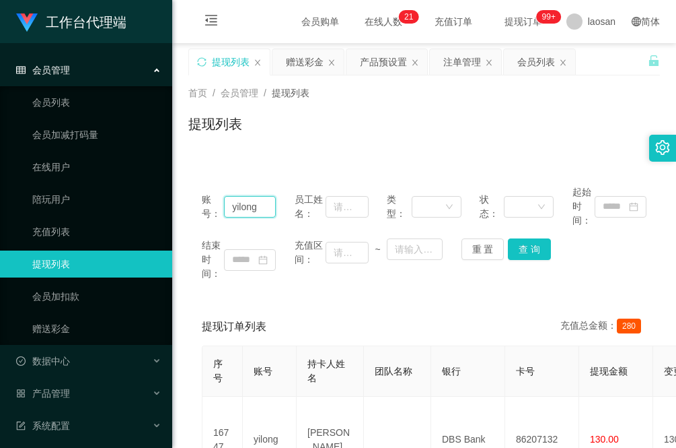
drag, startPoint x: 267, startPoint y: 212, endPoint x: 221, endPoint y: 207, distance: 46.1
click at [221, 207] on div "账号： yilong" at bounding box center [239, 206] width 74 height 42
paste input "93298656"
type input "93298656"
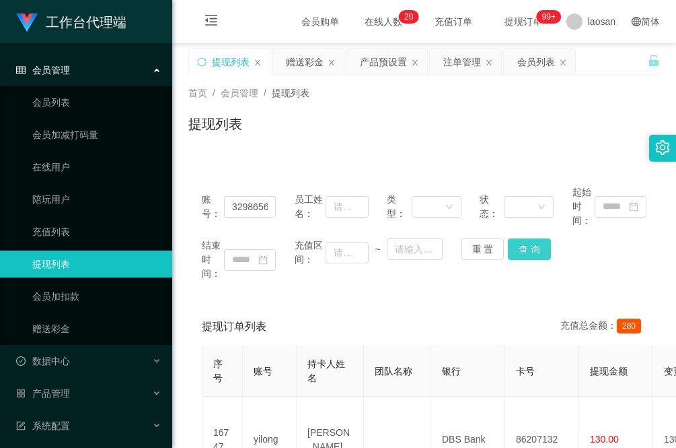
click at [523, 243] on button "查 询" at bounding box center [529, 249] width 43 height 22
click at [300, 67] on div "赠送彩金" at bounding box center [305, 62] width 38 height 26
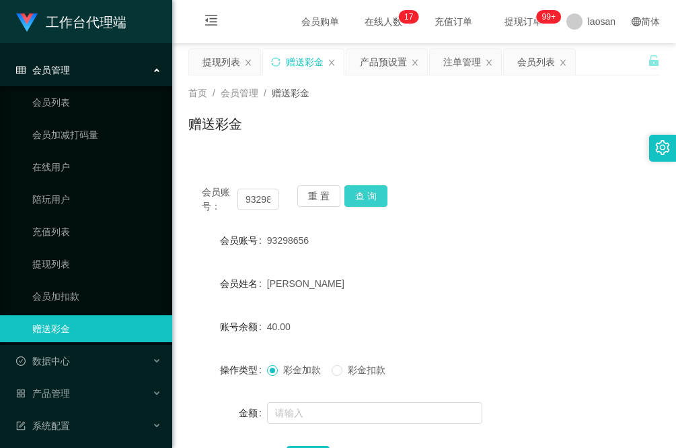
click at [365, 195] on button "查 询" at bounding box center [366, 196] width 43 height 22
click at [474, 278] on div "[PERSON_NAME]" at bounding box center [404, 283] width 275 height 27
click at [371, 196] on button "查 询" at bounding box center [366, 196] width 43 height 22
click at [221, 64] on div "提现列表" at bounding box center [222, 62] width 38 height 26
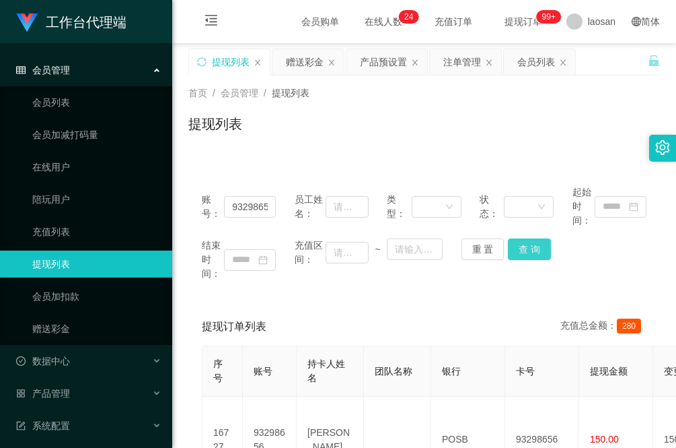
click at [526, 256] on button "查 询" at bounding box center [529, 249] width 43 height 22
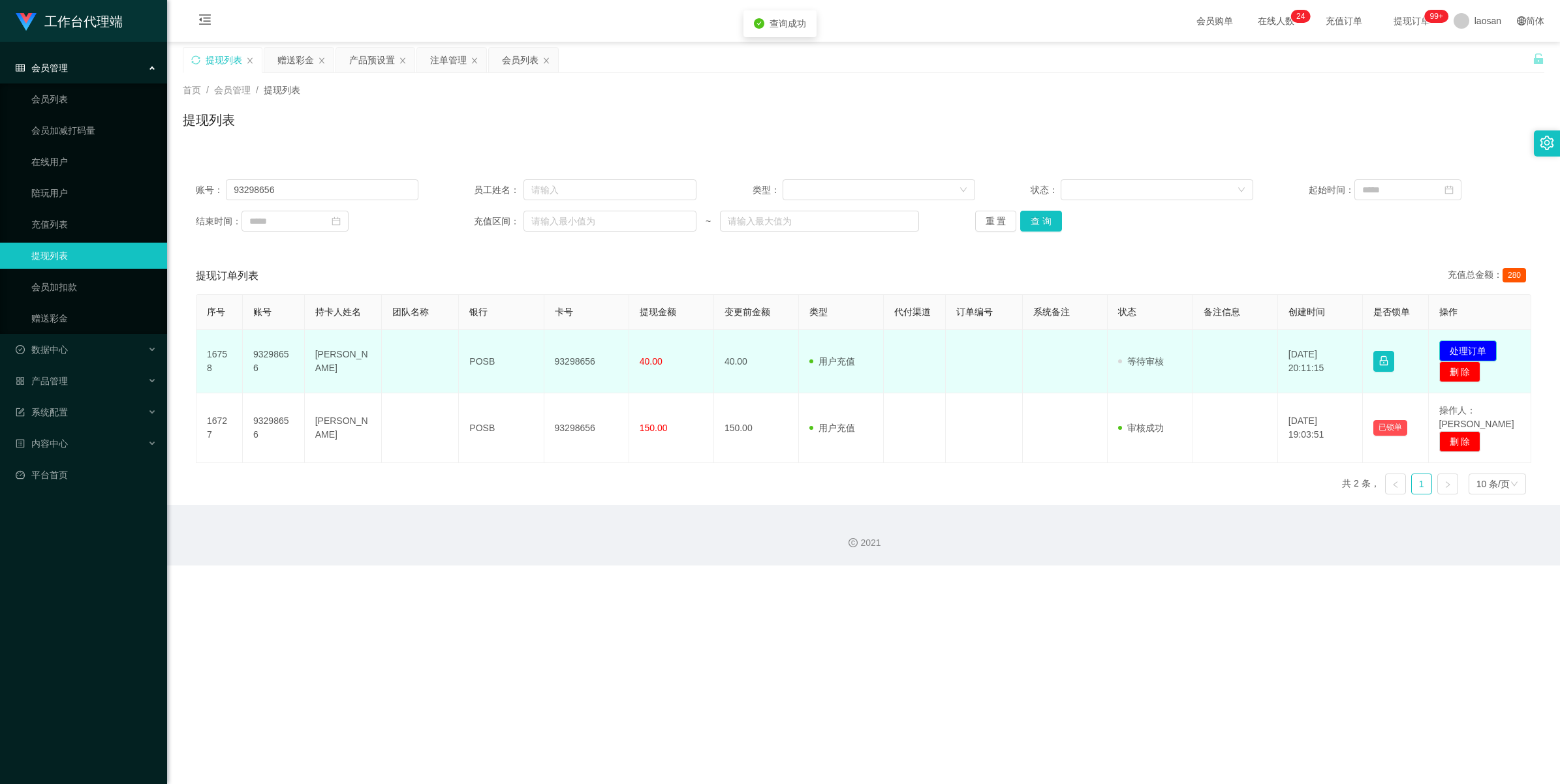
click at [655, 346] on button "处理订单" at bounding box center [1467, 351] width 57 height 21
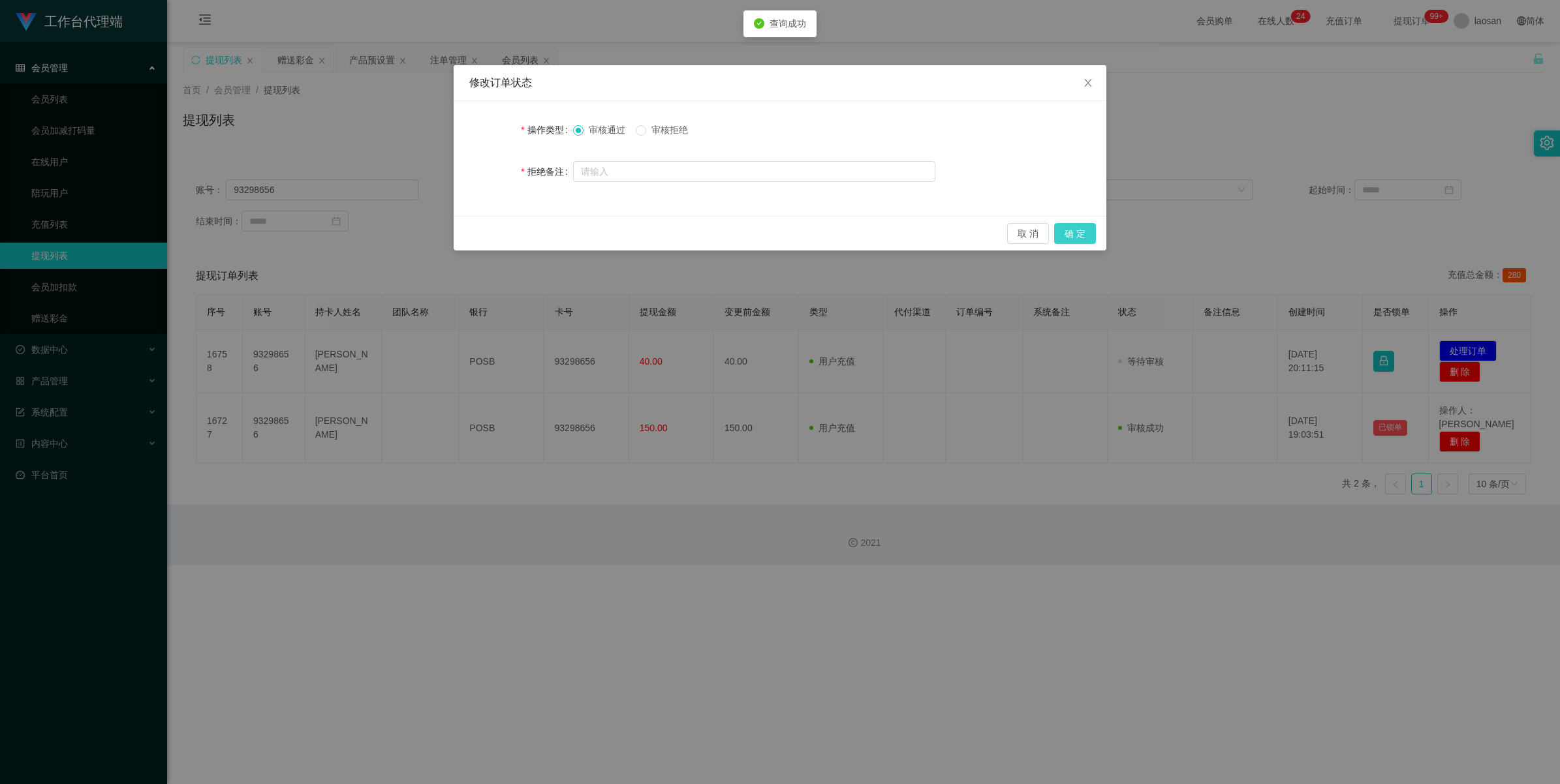
click at [655, 232] on button "确 定" at bounding box center [1074, 234] width 42 height 21
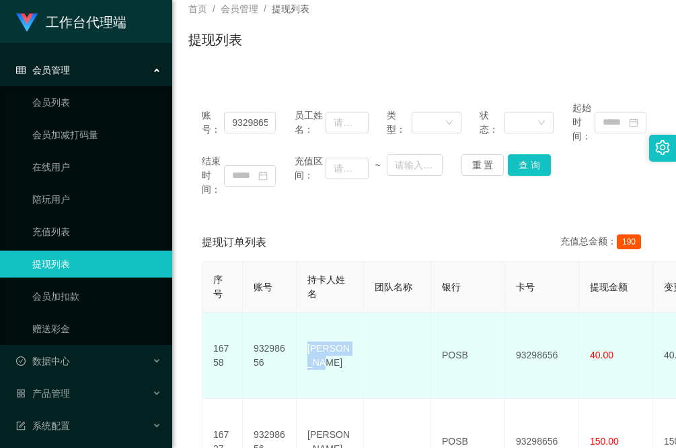
drag, startPoint x: 358, startPoint y: 342, endPoint x: 307, endPoint y: 344, distance: 51.2
click at [307, 344] on td "[PERSON_NAME]" at bounding box center [330, 355] width 67 height 86
copy td "[PERSON_NAME]"
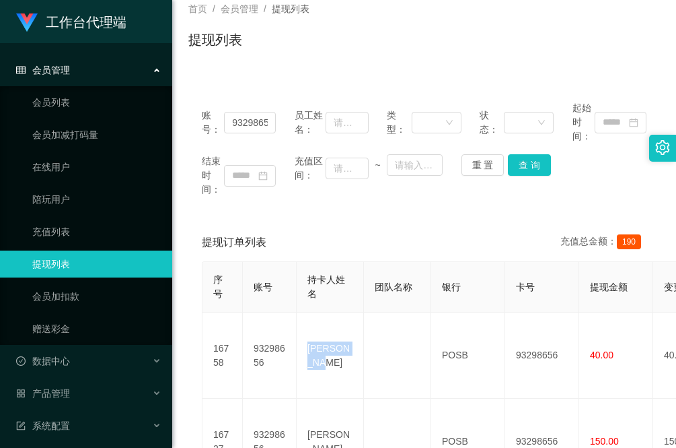
click at [172, 323] on main "关闭左侧 关闭右侧 关闭其它 刷新页面 提现列表 赠送彩金 产品预设置 注单管理 会员列表 首页 / 会员管理 / 提现列表 / 提现列表 账号： 93298…" at bounding box center [424, 243] width 504 height 569
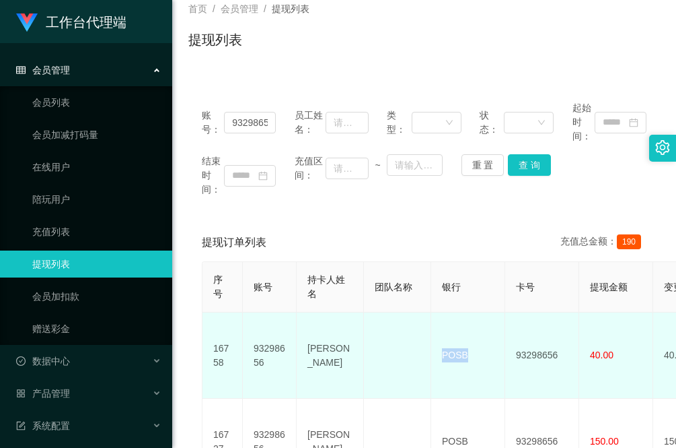
drag, startPoint x: 480, startPoint y: 347, endPoint x: 441, endPoint y: 351, distance: 39.2
click at [441, 351] on td "POSB" at bounding box center [468, 355] width 74 height 86
copy td "POSB"
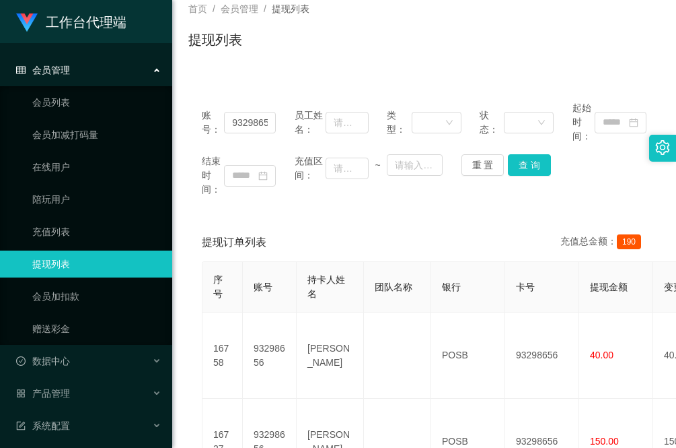
drag, startPoint x: 177, startPoint y: 345, endPoint x: 192, endPoint y: 341, distance: 15.2
click at [177, 345] on main "关闭左侧 关闭右侧 关闭其它 刷新页面 提现列表 赠送彩金 产品预设置 注单管理 会员列表 首页 / 会员管理 / 提现列表 / 提现列表 账号： 93298…" at bounding box center [424, 243] width 504 height 569
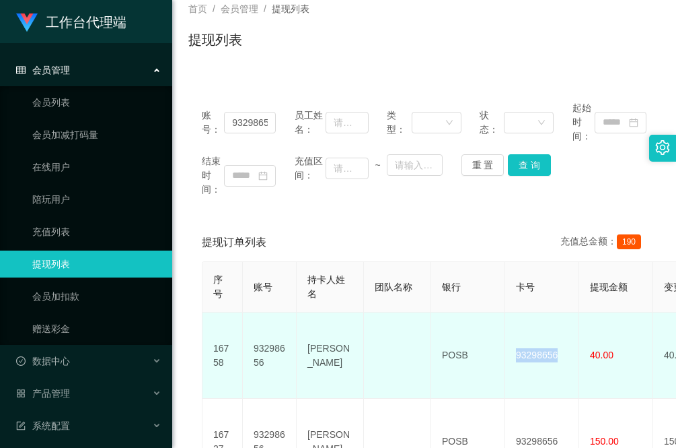
drag, startPoint x: 564, startPoint y: 347, endPoint x: 511, endPoint y: 341, distance: 52.8
click at [511, 341] on td "93298656" at bounding box center [542, 355] width 74 height 86
copy td "93298656"
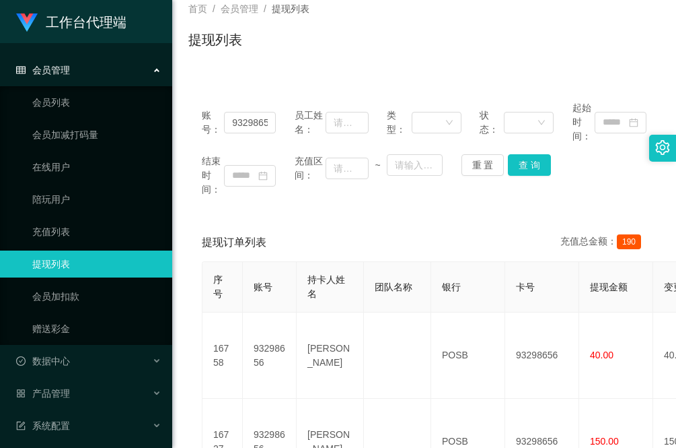
drag, startPoint x: 192, startPoint y: 197, endPoint x: 219, endPoint y: 182, distance: 31.3
click at [192, 197] on div "账号： 93298656 员工姓名： 类型： 状态： 起始时间： 结束时间： 充值区间： ~ 重 置 查 询" at bounding box center [424, 148] width 472 height 122
click at [256, 122] on input "93298656" at bounding box center [250, 123] width 52 height 22
paste input "85151273"
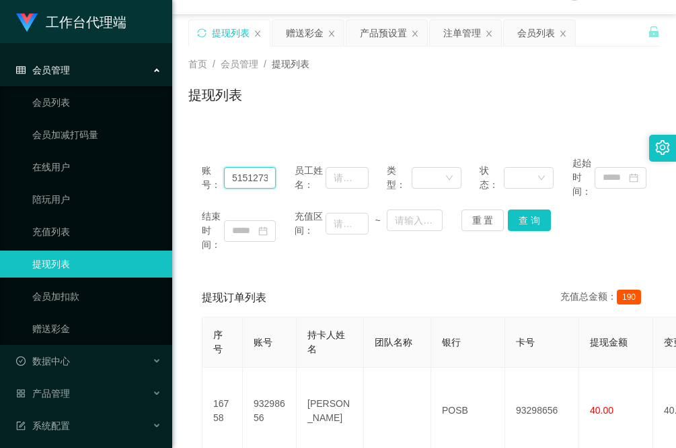
scroll to position [0, 0]
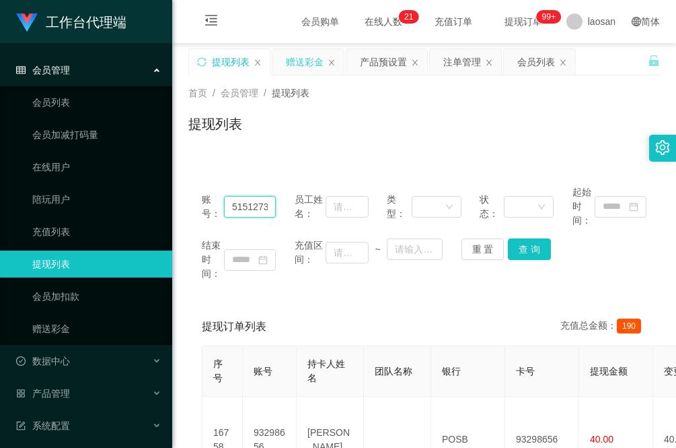
type input "85151273"
click at [312, 62] on div "赠送彩金" at bounding box center [305, 62] width 38 height 26
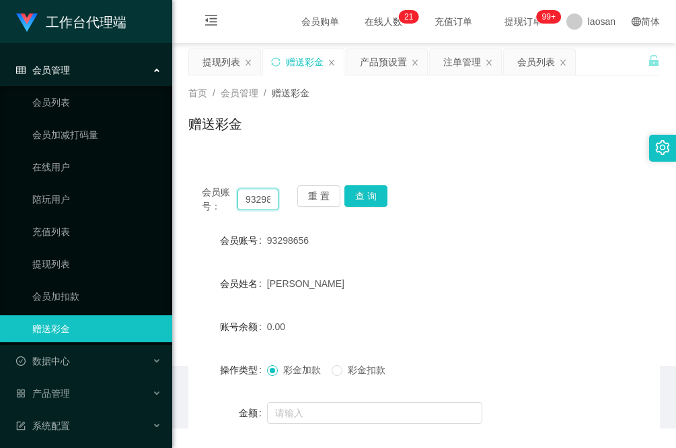
click at [259, 199] on input "93298656" at bounding box center [258, 199] width 41 height 22
paste input "85151273"
type input "85151273"
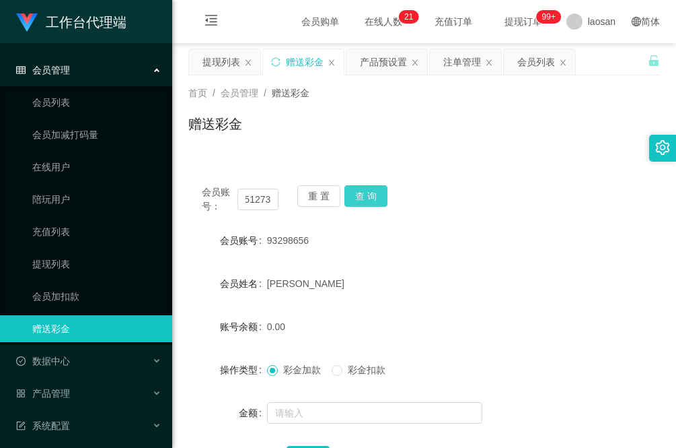
click at [369, 192] on button "查 询" at bounding box center [366, 196] width 43 height 22
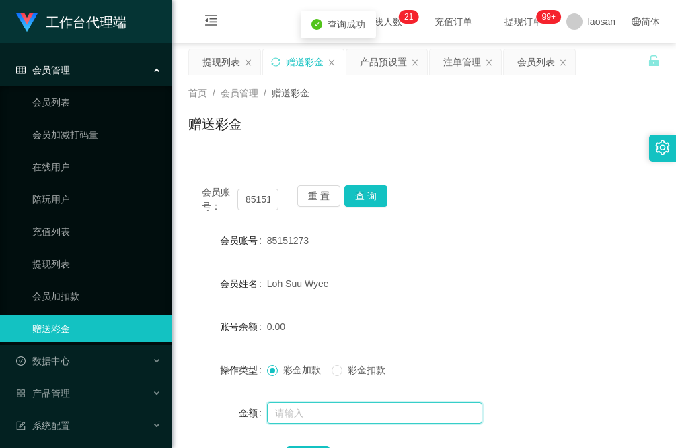
click at [330, 409] on input "text" at bounding box center [374, 413] width 215 height 22
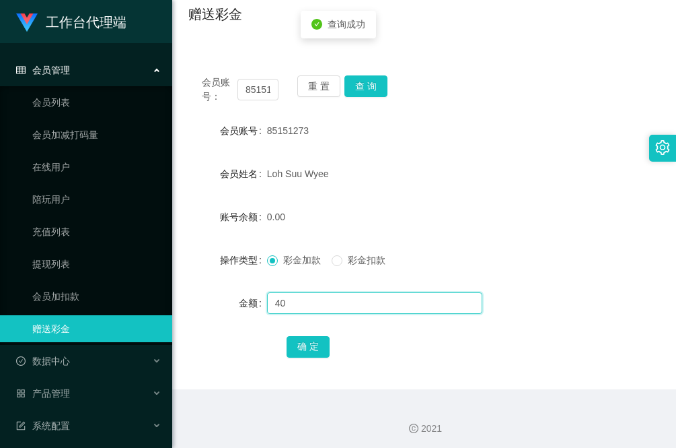
scroll to position [113, 0]
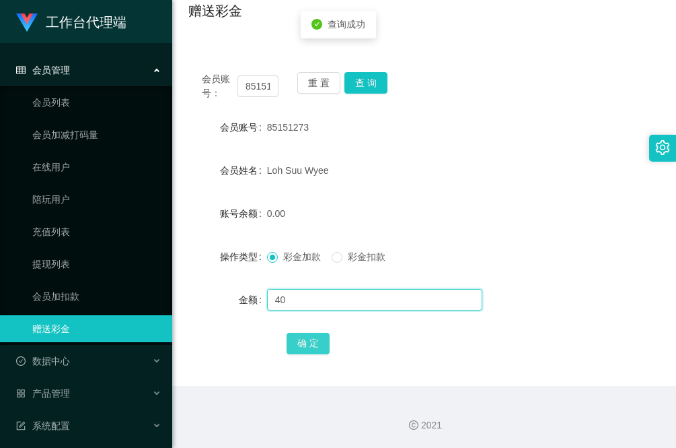
type input "40"
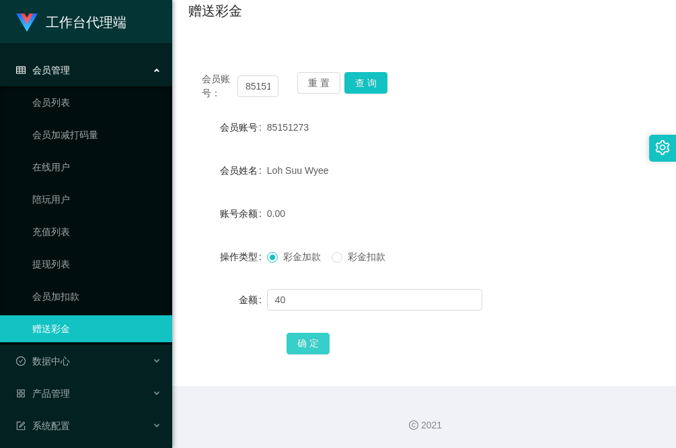
click at [312, 348] on button "确 定" at bounding box center [308, 343] width 43 height 22
click at [192, 271] on form "会员账号 85151273 会员姓名 Loh Suu Wyee 账号余额 40.00 操作类型 彩金加款 彩金扣款 金额 确 定" at bounding box center [424, 235] width 472 height 242
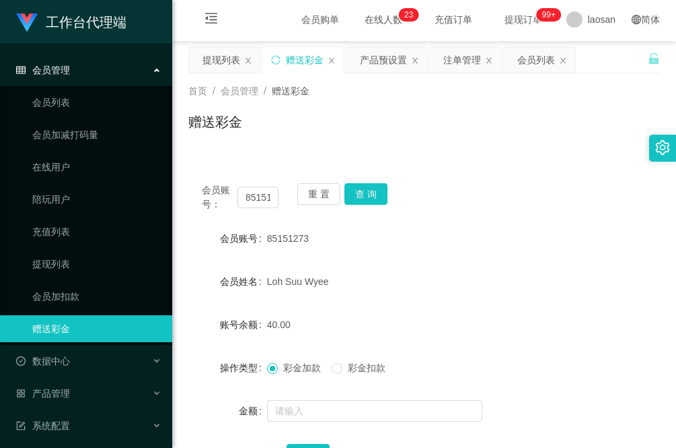
scroll to position [0, 0]
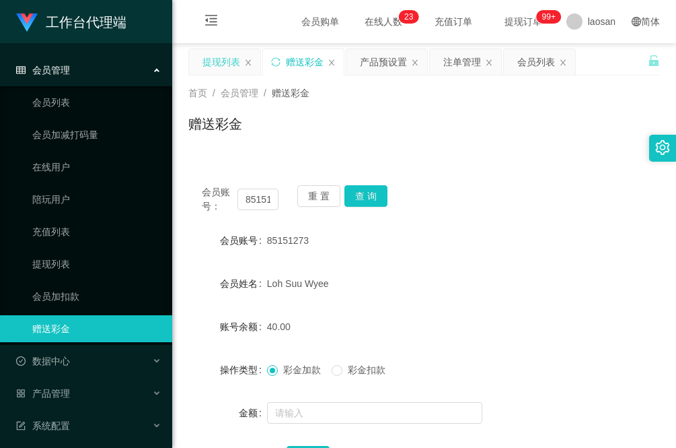
click at [224, 67] on div "提现列表" at bounding box center [222, 62] width 38 height 26
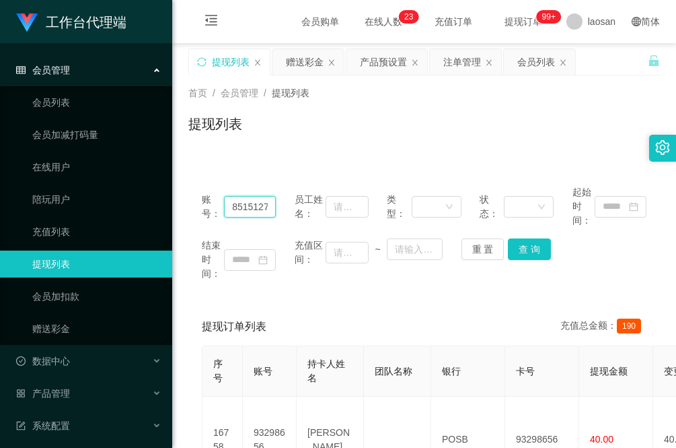
drag, startPoint x: 261, startPoint y: 205, endPoint x: 178, endPoint y: 213, distance: 83.1
click at [178, 213] on main "关闭左侧 关闭右侧 关闭其它 刷新页面 提现列表 赠送彩金 产品预设置 注单管理 会员列表 首页 / 会员管理 / 提现列表 / 提现列表 账号： 85151…" at bounding box center [424, 327] width 504 height 569
paste input "93298656"
type input "93298656"
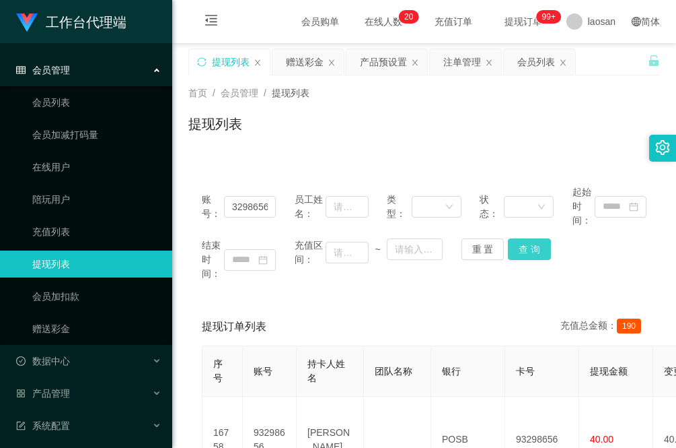
click at [528, 252] on button "查 询" at bounding box center [529, 249] width 43 height 22
click at [264, 202] on input "93298656" at bounding box center [250, 207] width 52 height 22
click at [301, 65] on div "赠送彩金" at bounding box center [305, 62] width 38 height 26
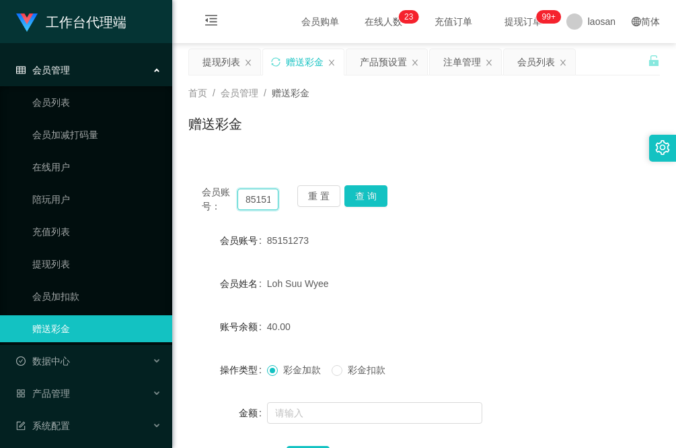
click at [261, 197] on input "85151273" at bounding box center [258, 199] width 41 height 22
click at [212, 55] on div "提现列表" at bounding box center [222, 62] width 38 height 26
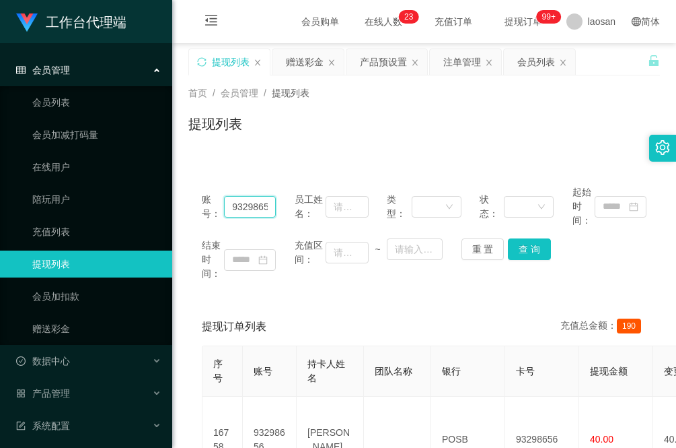
click at [253, 205] on input "93298656" at bounding box center [250, 207] width 52 height 22
paste input "85151273"
type input "85151273"
click at [536, 246] on button "查 询" at bounding box center [529, 249] width 43 height 22
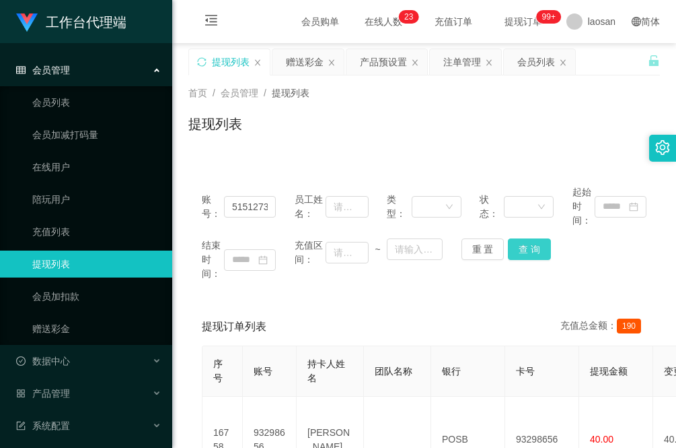
scroll to position [0, 0]
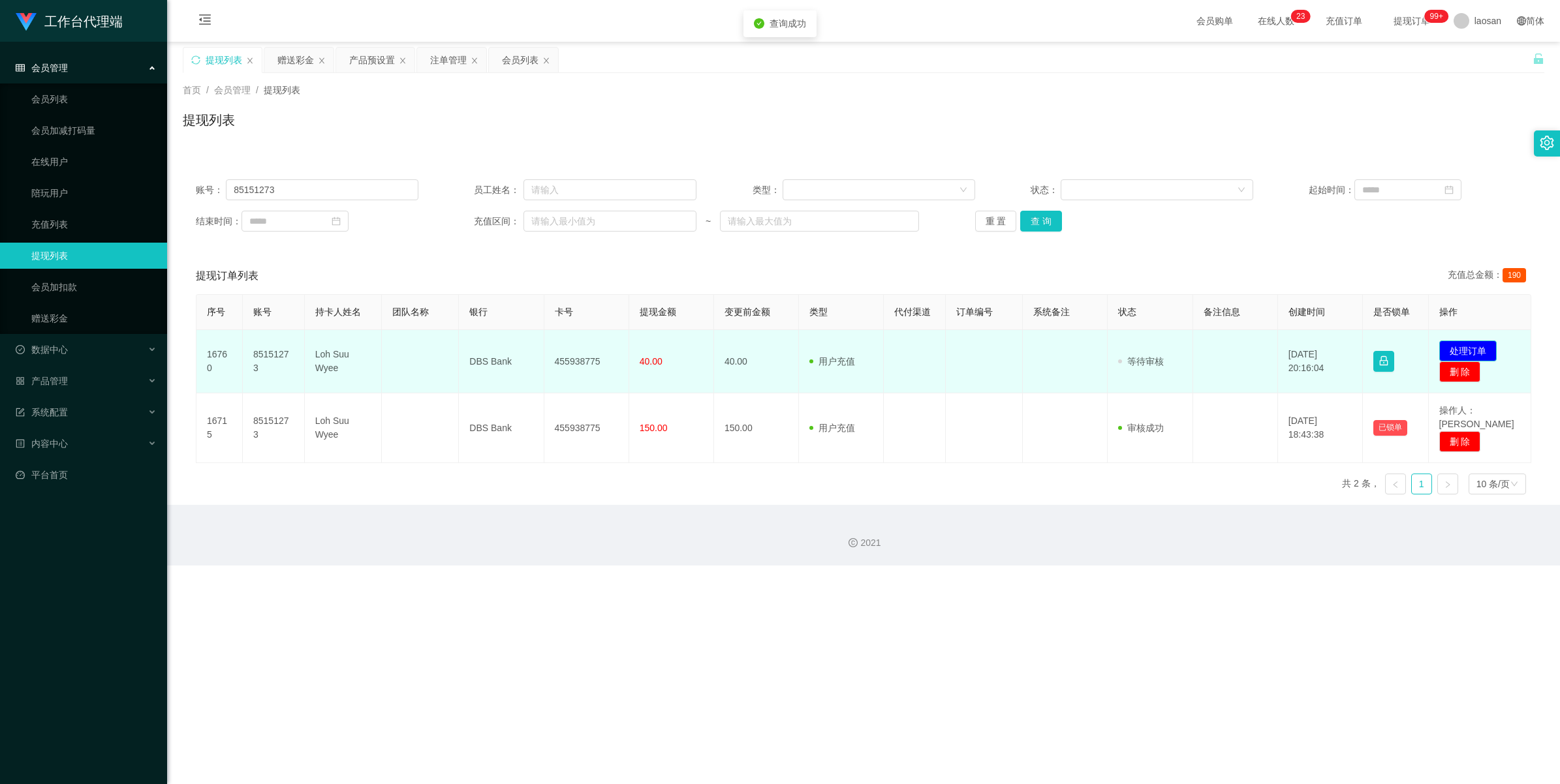
click at [655, 346] on button "处理订单" at bounding box center [1467, 351] width 57 height 21
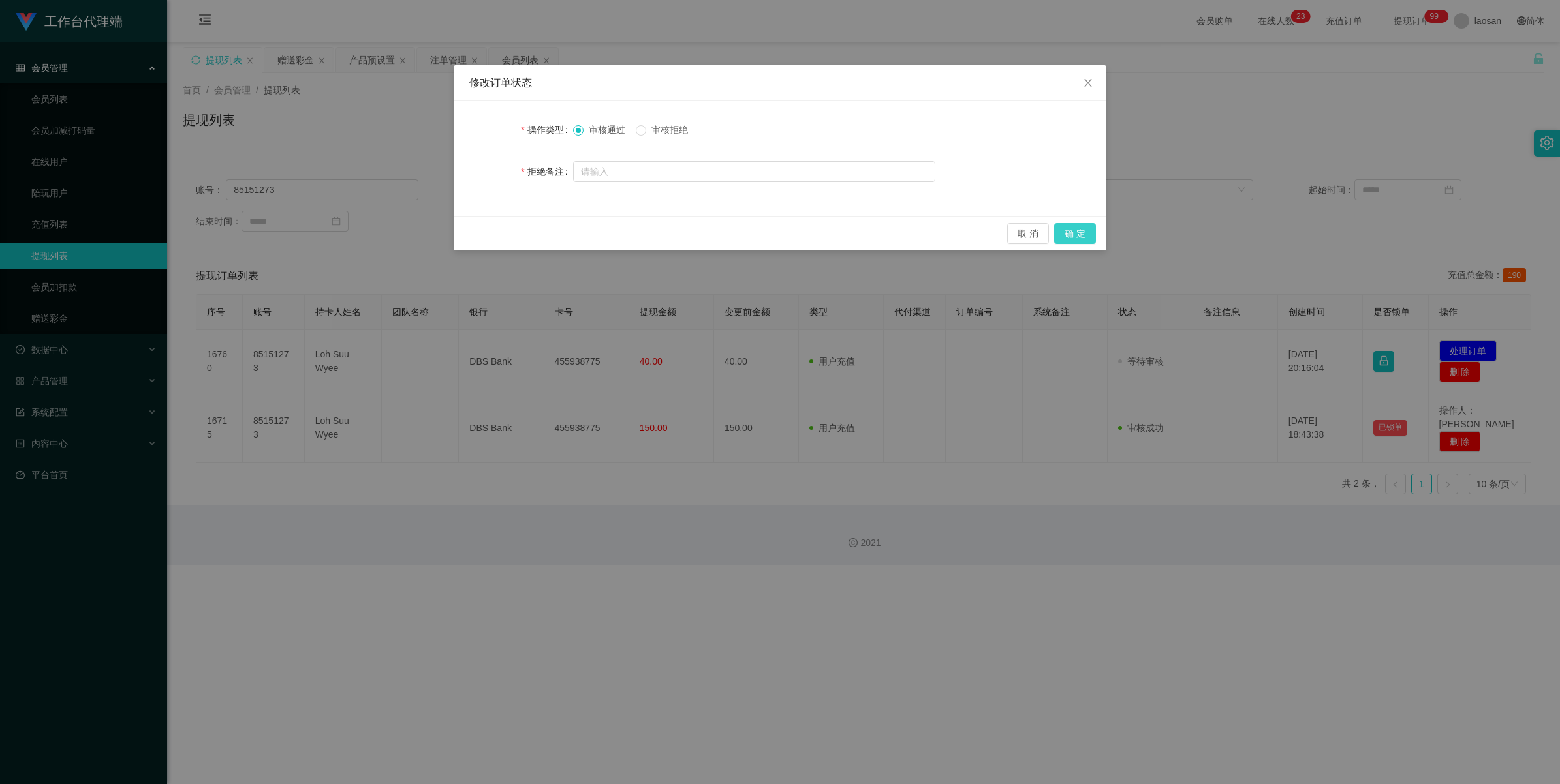
click at [655, 235] on button "确 定" at bounding box center [1074, 234] width 42 height 21
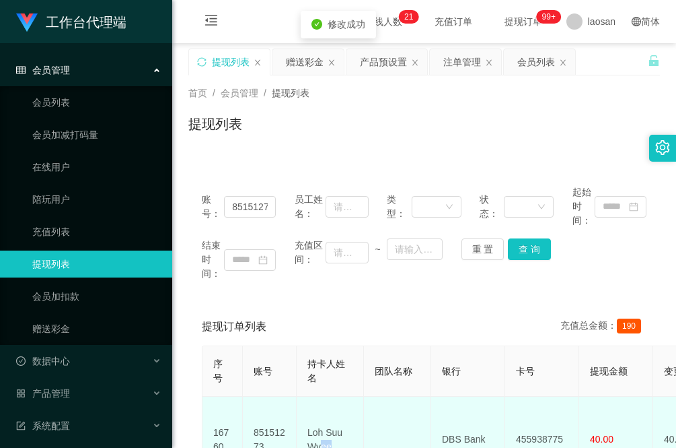
scroll to position [2, 0]
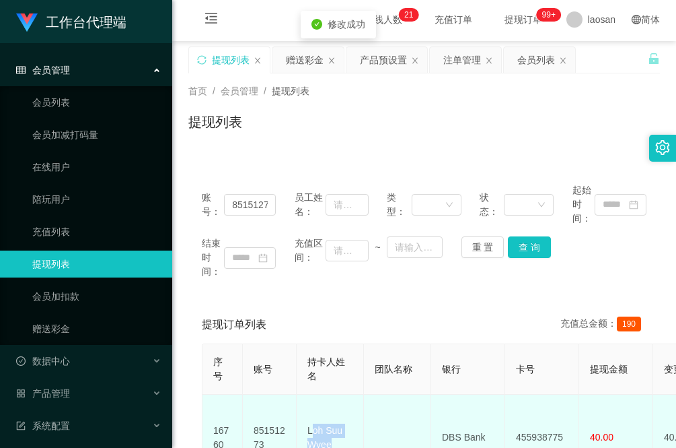
drag, startPoint x: 337, startPoint y: 441, endPoint x: 310, endPoint y: 421, distance: 33.1
click at [310, 421] on td "Loh Suu Wyee" at bounding box center [330, 437] width 67 height 86
click at [341, 438] on td "Loh Suu Wyee" at bounding box center [330, 437] width 67 height 86
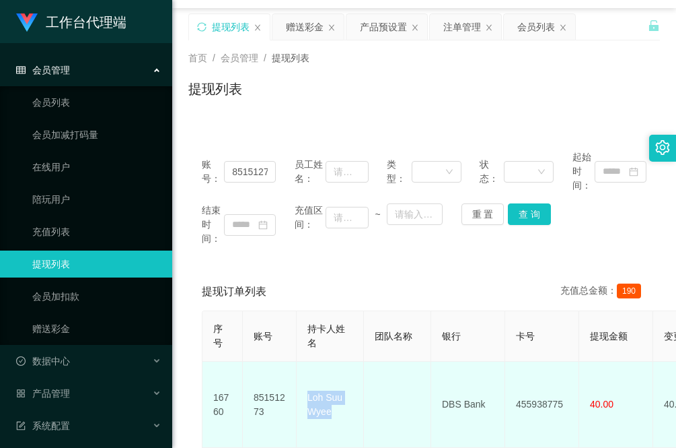
drag, startPoint x: 335, startPoint y: 439, endPoint x: 307, endPoint y: 388, distance: 58.4
click at [307, 388] on td "Loh Suu Wyee" at bounding box center [330, 404] width 67 height 86
copy td "Loh Suu Wyee"
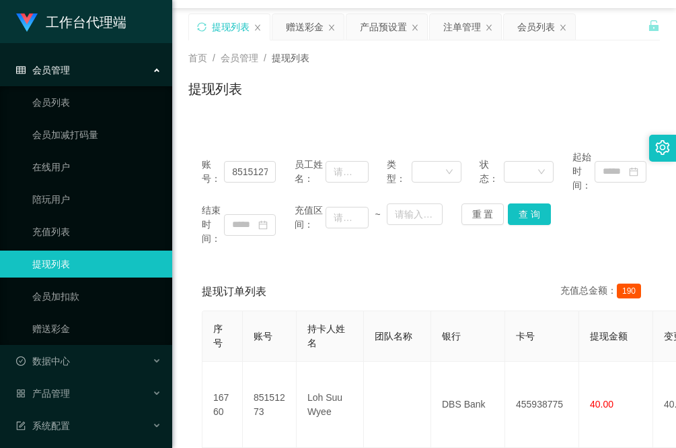
click at [189, 352] on div "提现订单列表 充值总金额： 190 序号 账号 持卡人姓名 团队名称 银行 卡号 提现金额 变更前金额 类型 代付渠道 订单编号 系统备注 状态 备注信息 创…" at bounding box center [424, 425] width 472 height 304
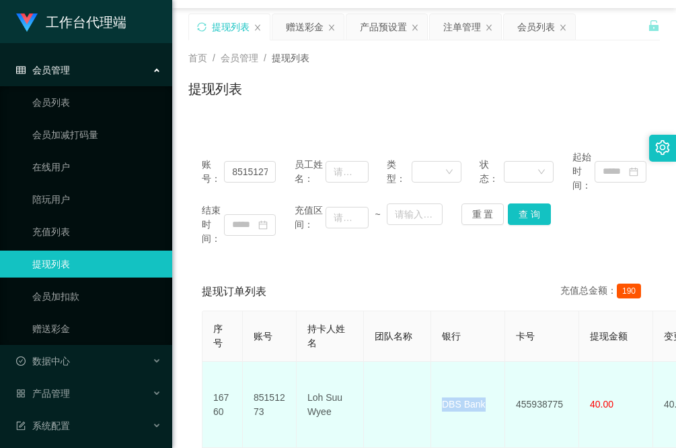
drag, startPoint x: 492, startPoint y: 401, endPoint x: 441, endPoint y: 396, distance: 51.4
click at [441, 396] on td "DBS Bank" at bounding box center [468, 404] width 74 height 86
copy td "DBS Bank"
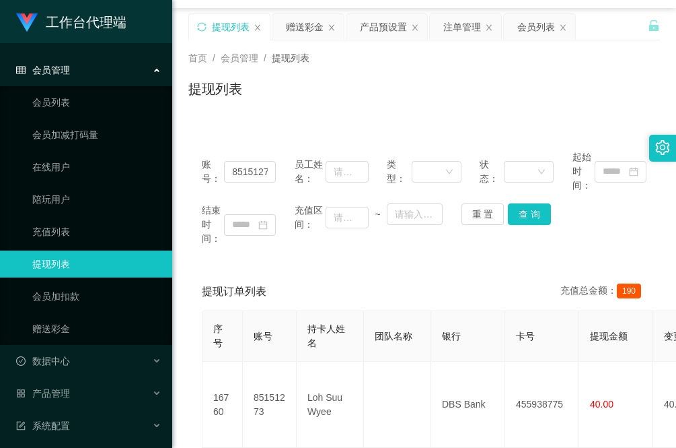
click at [188, 368] on div "提现订单列表 充值总金额： 190 序号 账号 持卡人姓名 团队名称 银行 卡号 提现金额 变更前金额 类型 代付渠道 订单编号 系统备注 状态 备注信息 创…" at bounding box center [424, 425] width 472 height 304
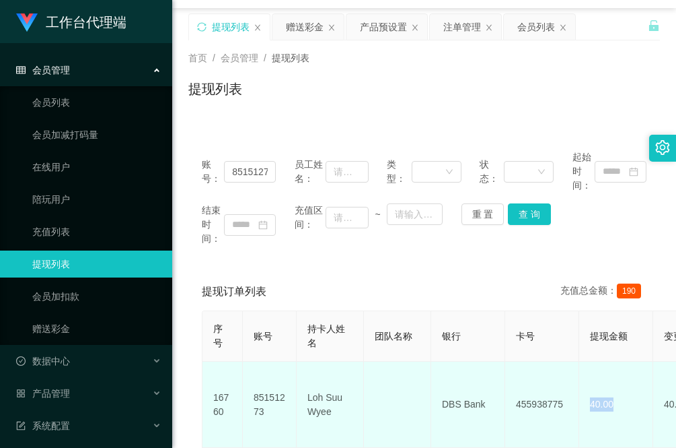
drag, startPoint x: 626, startPoint y: 399, endPoint x: 584, endPoint y: 396, distance: 42.5
click at [584, 396] on td "40.00" at bounding box center [616, 404] width 74 height 86
copy span "40.00"
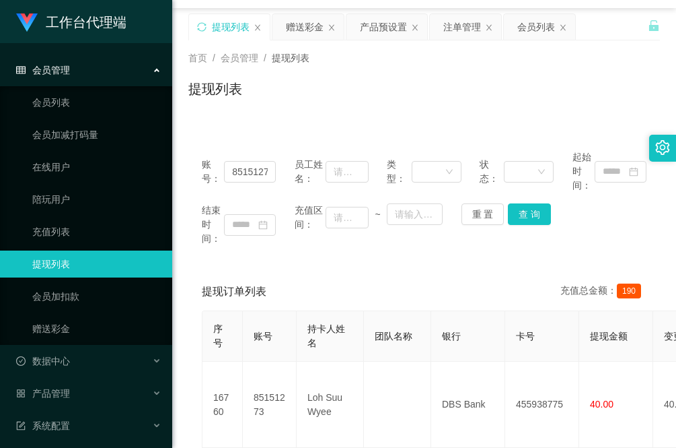
click at [234, 263] on div "账号： 85151273 员工姓名： 类型： 状态： 起始时间： 结束时间： 充值区间： ~ 重 置 查 询 提现订单列表 充值总金额： 190 序号 账号 …" at bounding box center [424, 357] width 472 height 440
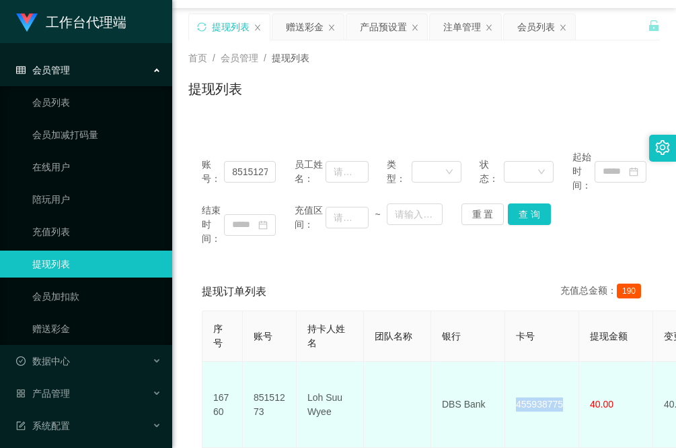
drag, startPoint x: 563, startPoint y: 392, endPoint x: 516, endPoint y: 397, distance: 46.7
click at [516, 397] on td "455938775" at bounding box center [542, 404] width 74 height 86
copy td "455938775"
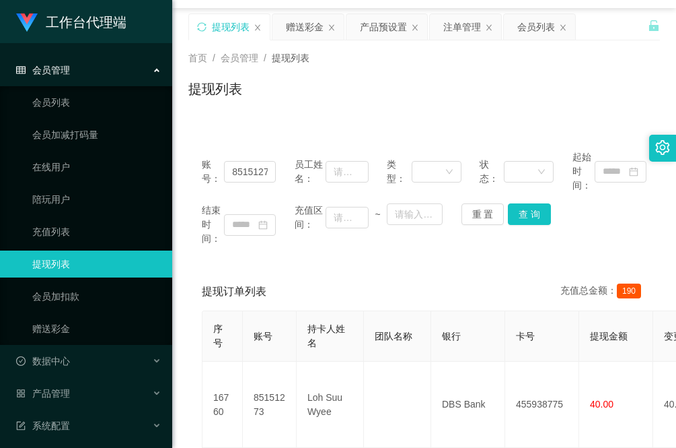
click at [192, 350] on div "提现订单列表 充值总金额： 190 序号 账号 持卡人姓名 团队名称 银行 卡号 提现金额 变更前金额 类型 代付渠道 订单编号 系统备注 状态 备注信息 创…" at bounding box center [424, 425] width 472 height 304
click at [193, 353] on div "提现订单列表 充值总金额： 190 序号 账号 持卡人姓名 团队名称 银行 卡号 提现金额 变更前金额 类型 代付渠道 订单编号 系统备注 状态 备注信息 创…" at bounding box center [424, 425] width 472 height 304
click at [188, 380] on div "提现订单列表 充值总金额： 190 序号 账号 持卡人姓名 团队名称 银行 卡号 提现金额 变更前金额 类型 代付渠道 订单编号 系统备注 状态 备注信息 创…" at bounding box center [424, 425] width 472 height 304
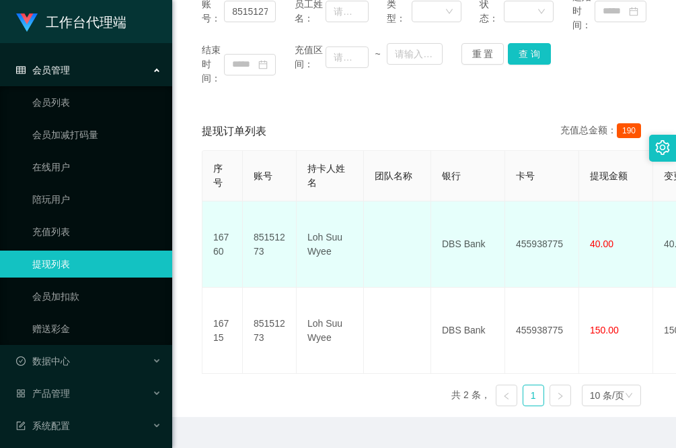
scroll to position [199, 0]
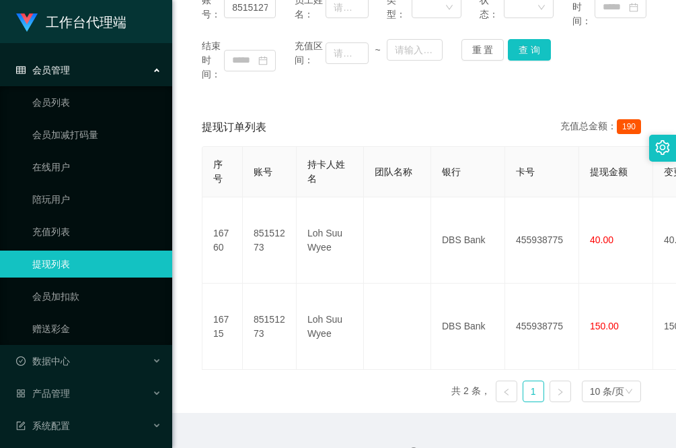
click at [222, 102] on div "账号： 85151273 员工姓名： 类型： 状态： 起始时间： 结束时间： 充值区间： ~ 重 置 查 询 提现订单列表 充值总金额： 190 序号 账号 …" at bounding box center [424, 192] width 472 height 440
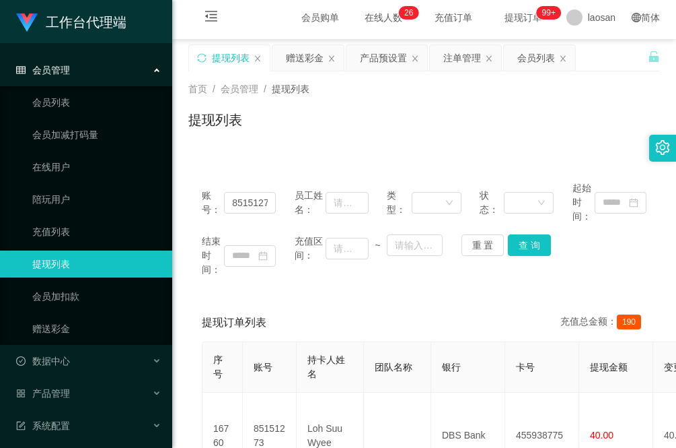
scroll to position [0, 0]
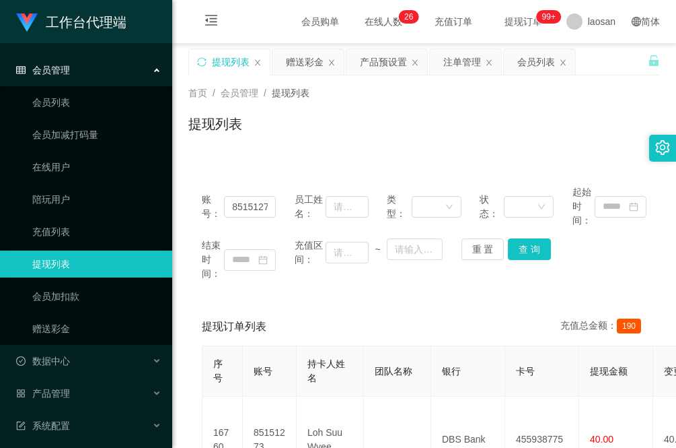
click at [305, 65] on div "赠送彩金" at bounding box center [305, 62] width 38 height 26
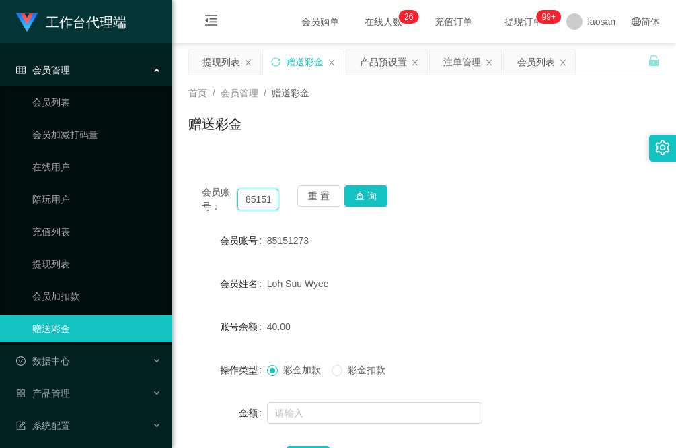
click at [261, 202] on input "85151273" at bounding box center [258, 199] width 41 height 22
paste input "yilong"
type input "yilong"
click at [378, 188] on button "查 询" at bounding box center [366, 196] width 43 height 22
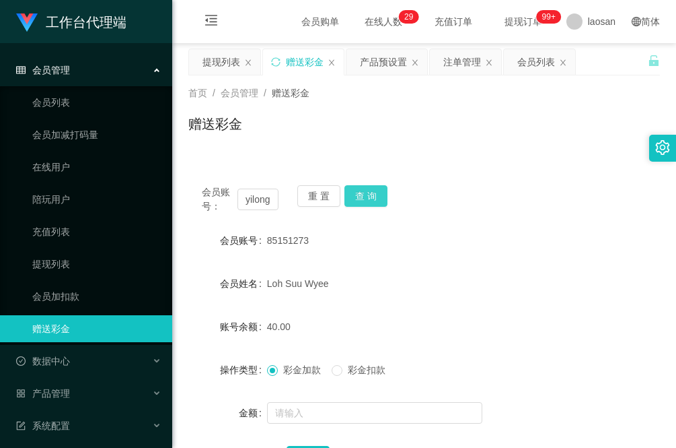
scroll to position [0, 0]
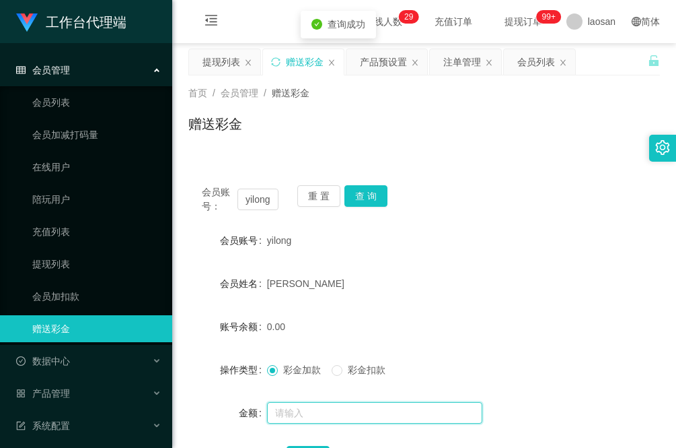
click at [317, 412] on input "text" at bounding box center [374, 413] width 215 height 22
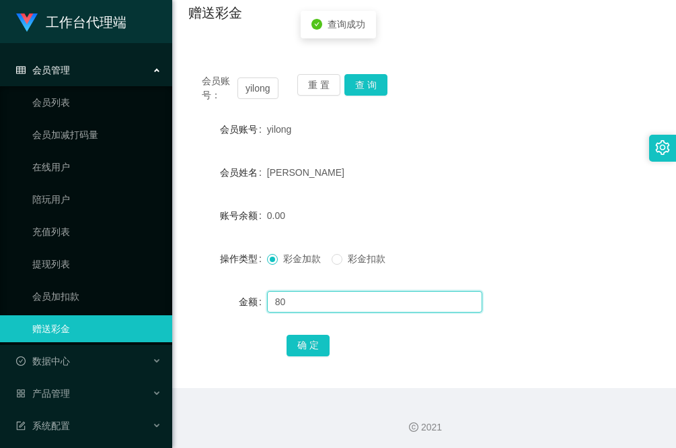
scroll to position [113, 0]
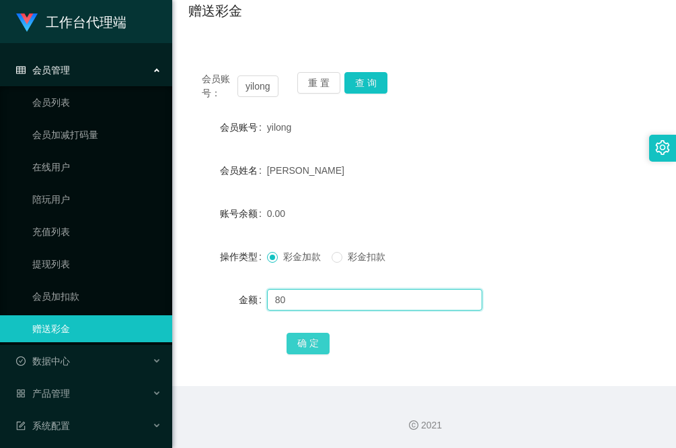
type input "80"
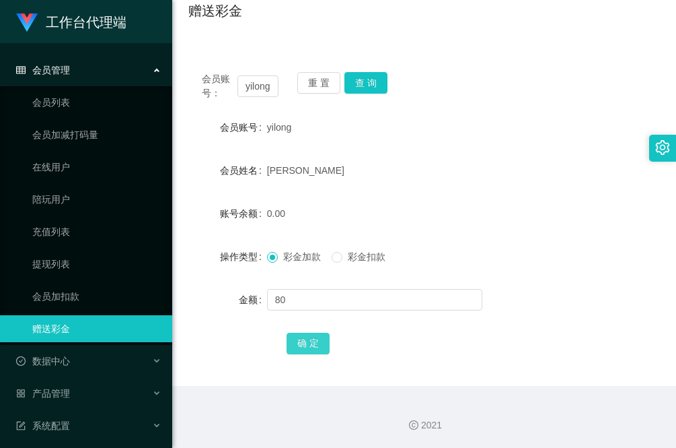
drag, startPoint x: 306, startPoint y: 335, endPoint x: 300, endPoint y: 377, distance: 42.2
click at [306, 335] on button "确 定" at bounding box center [308, 343] width 43 height 22
click at [211, 350] on div "确 定" at bounding box center [424, 342] width 472 height 27
click at [374, 81] on button "查 询" at bounding box center [366, 83] width 43 height 22
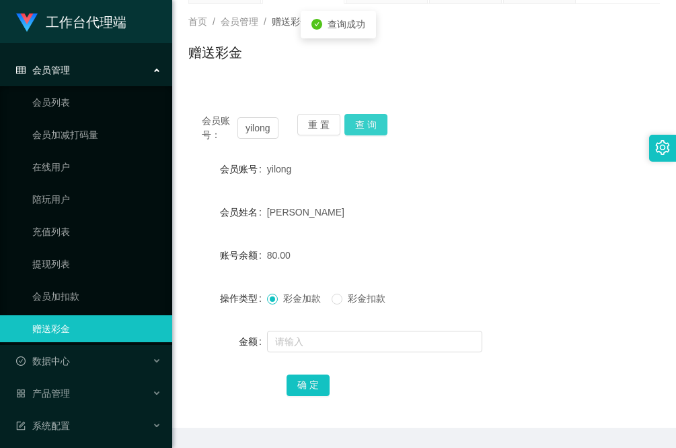
scroll to position [0, 0]
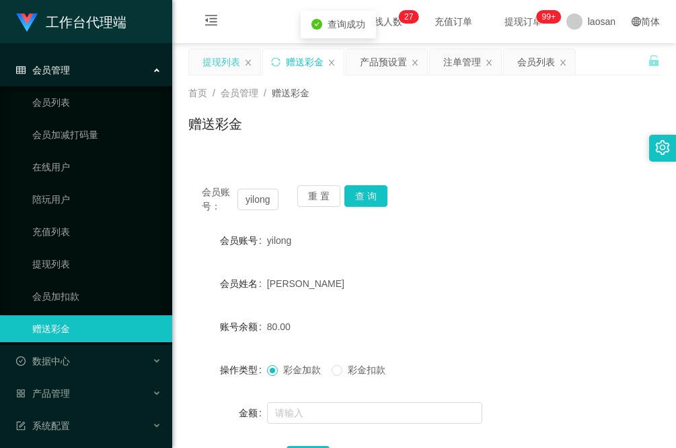
click at [223, 61] on div "提现列表" at bounding box center [222, 62] width 38 height 26
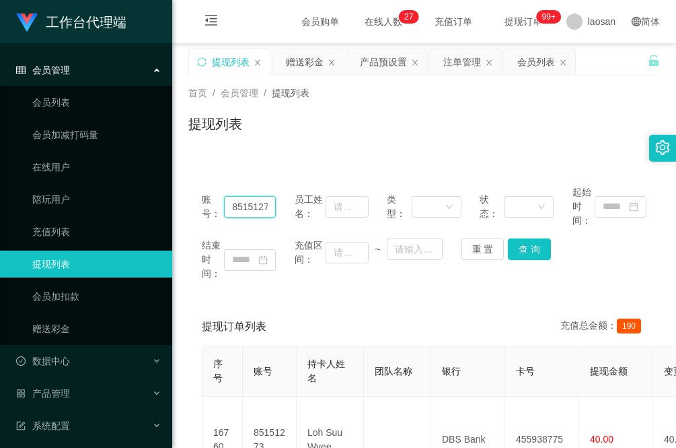
click at [257, 212] on input "85151273" at bounding box center [250, 207] width 52 height 22
paste input "w233 女 33 zhan mengya posb 90507642"
type input "w233 女 33 zhan mengya posb 90507642"
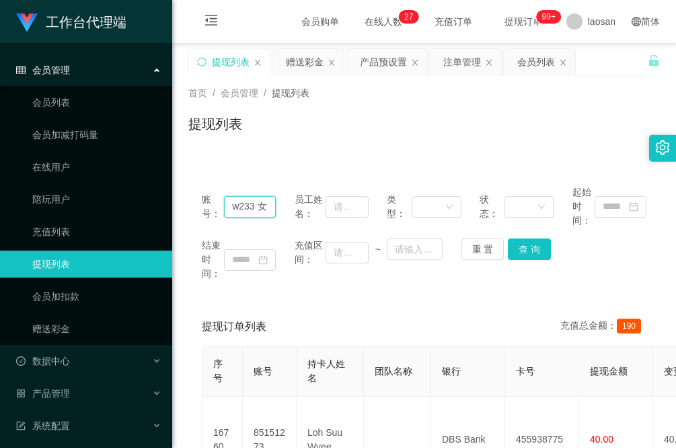
click at [261, 211] on input "w233 女 33 zhan mengya posb 90507642" at bounding box center [250, 207] width 52 height 22
paste input "yilong"
type input "yilong"
click at [522, 256] on button "查 询" at bounding box center [529, 249] width 43 height 22
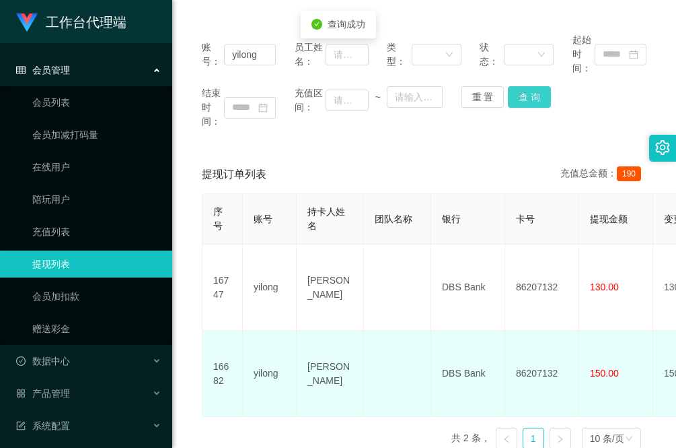
scroll to position [168, 0]
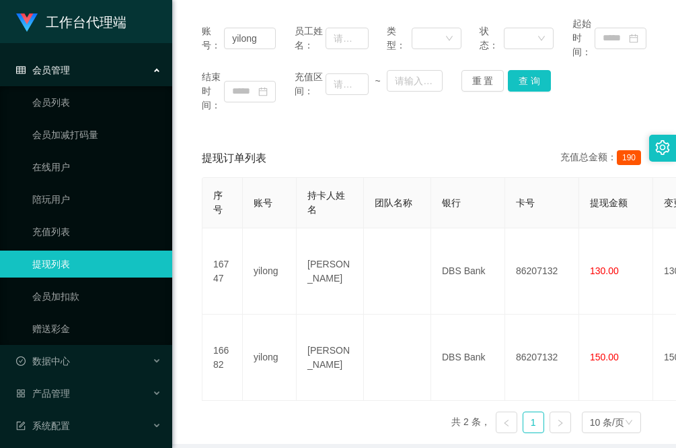
drag, startPoint x: 219, startPoint y: 126, endPoint x: 251, endPoint y: 153, distance: 41.5
click at [219, 126] on div "账号： yilong 员工姓名： 类型： 状态： 起始时间： 结束时间： 充值区间： ~ 重 置 查 询 提现订单列表 充值总金额： 190 序号 账号 持卡…" at bounding box center [424, 223] width 472 height 440
click at [527, 75] on button "查 询" at bounding box center [529, 81] width 43 height 22
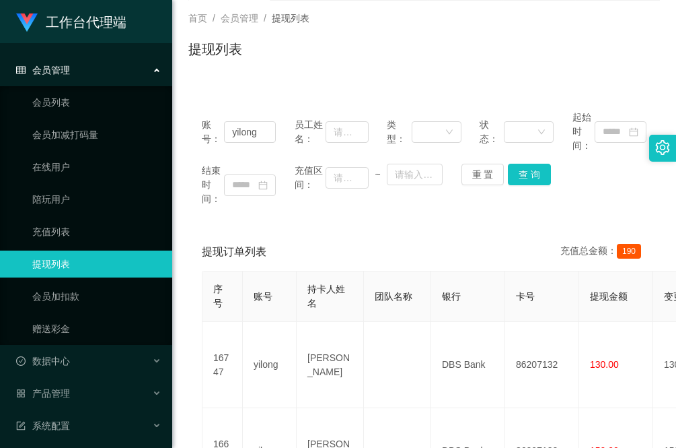
scroll to position [0, 0]
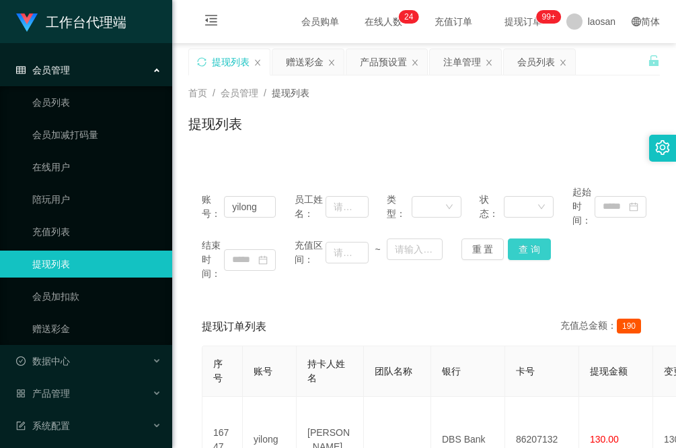
click at [537, 247] on button "查 询" at bounding box center [529, 249] width 43 height 22
click at [408, 280] on div "结束时间： 充值区间： ~ 重 置 查 询" at bounding box center [424, 259] width 445 height 42
click at [211, 165] on div "账号： yilong 员工姓名： 类型： 状态： 起始时间： 结束时间： 充值区间： ~ 重 置 查 询 提现订单列表 充值总金额： 190 序号 账号 持卡…" at bounding box center [424, 383] width 472 height 456
click at [528, 250] on button "查 询" at bounding box center [529, 249] width 43 height 22
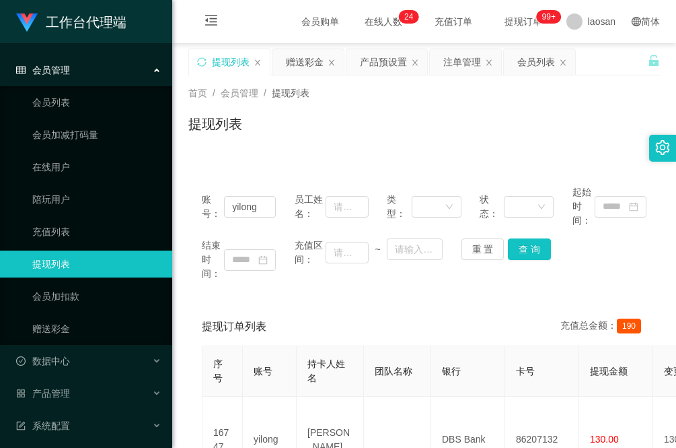
click at [210, 151] on div "首页 / 会员管理 / 提现列表 / 提现列表" at bounding box center [424, 115] width 504 height 80
click at [522, 236] on div "账号： yilong 员工姓名： 类型： 状态： 起始时间： 结束时间： 充值区间： ~ 重 置 查 询" at bounding box center [424, 233] width 472 height 122
click at [527, 249] on button "查 询" at bounding box center [529, 249] width 43 height 22
click at [527, 249] on div "重 置 查 询" at bounding box center [499, 249] width 74 height 22
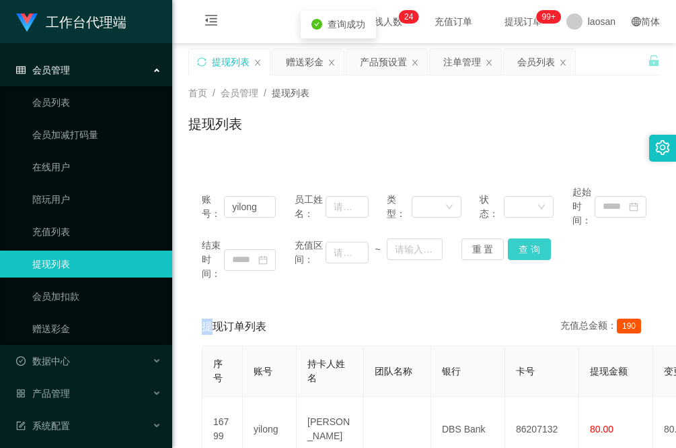
click at [527, 249] on button "查 询" at bounding box center [529, 249] width 43 height 22
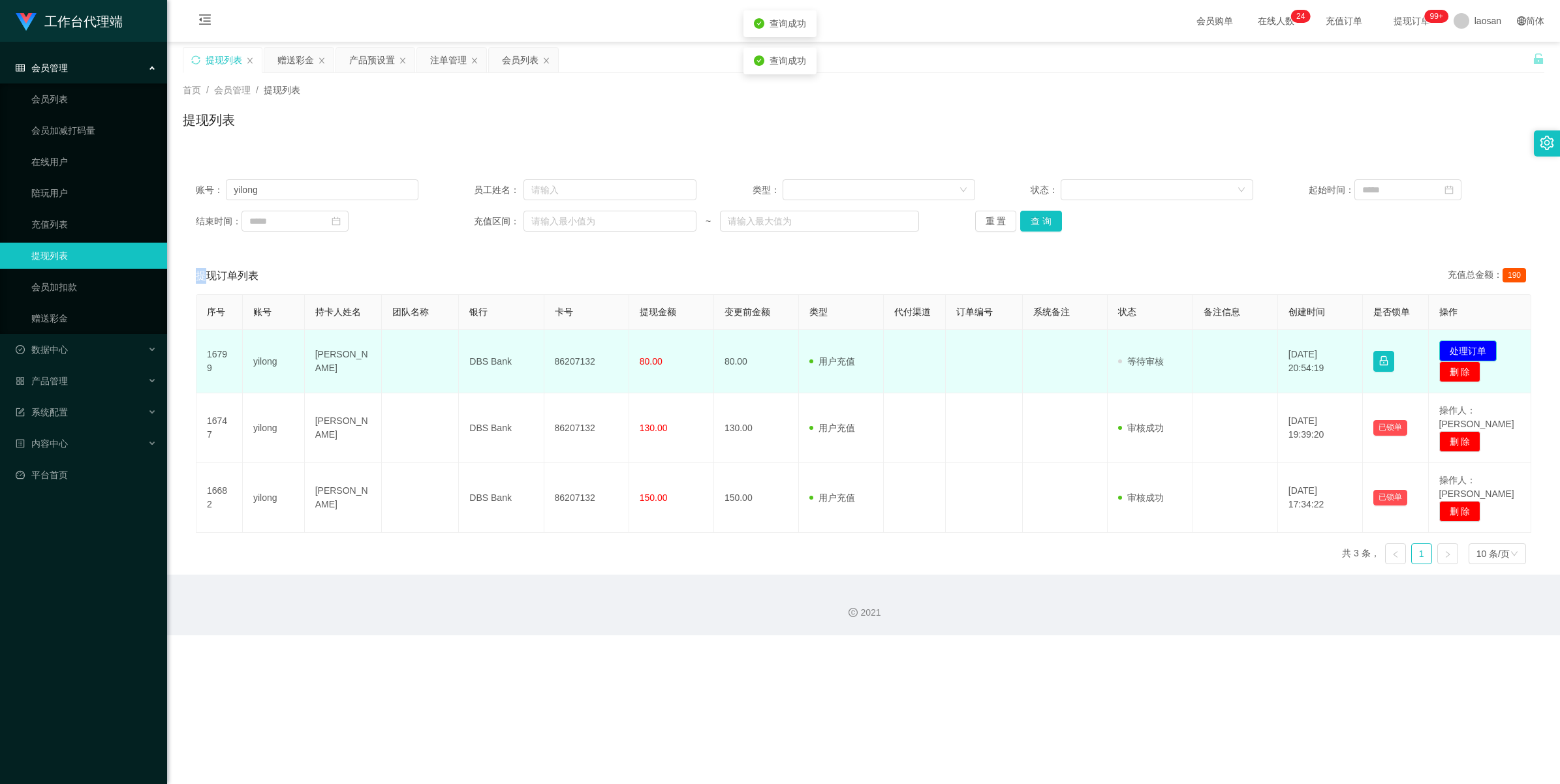
click at [655, 352] on button "处理订单" at bounding box center [1467, 351] width 57 height 21
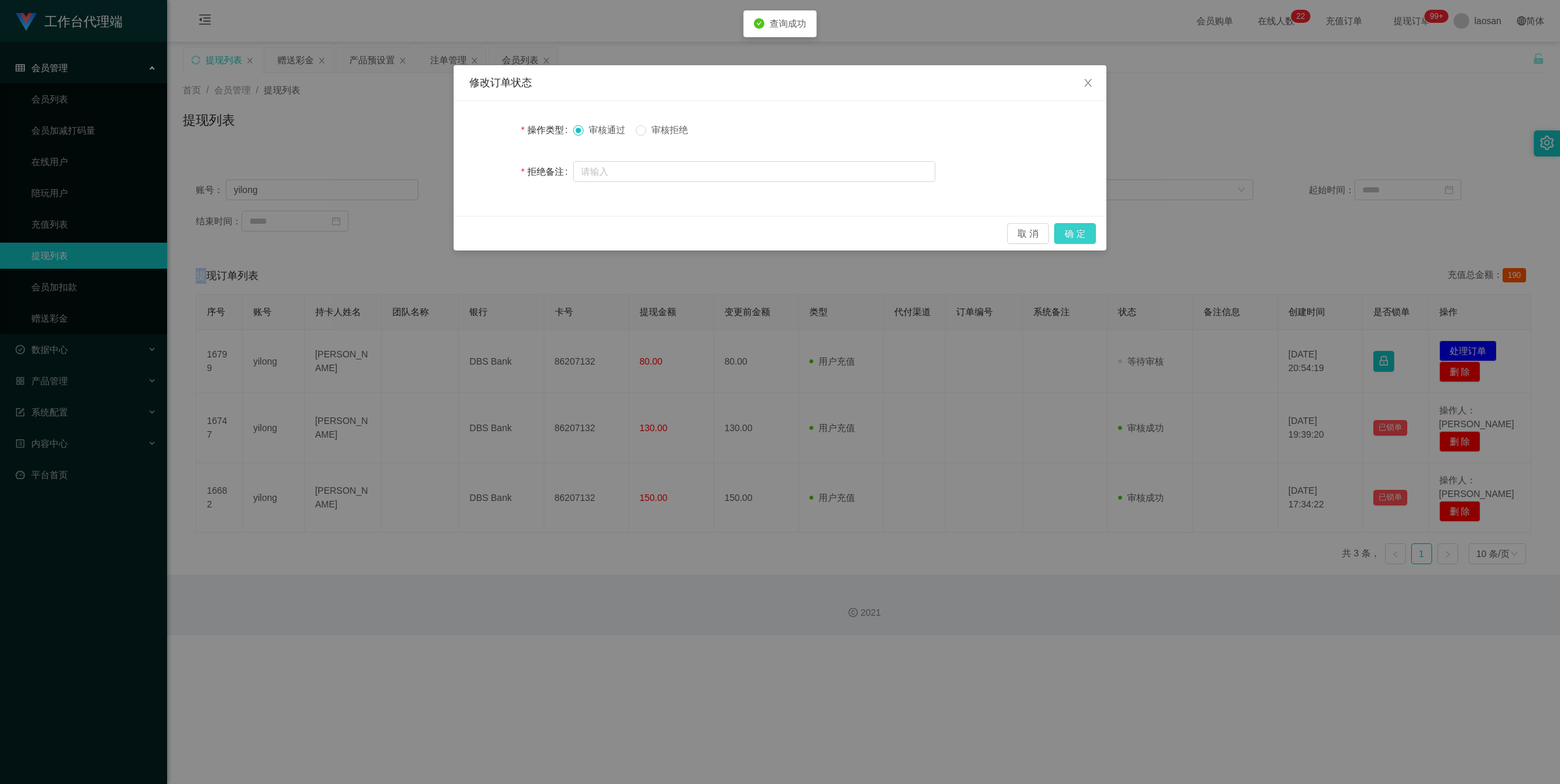
click at [655, 227] on button "确 定" at bounding box center [1074, 234] width 42 height 21
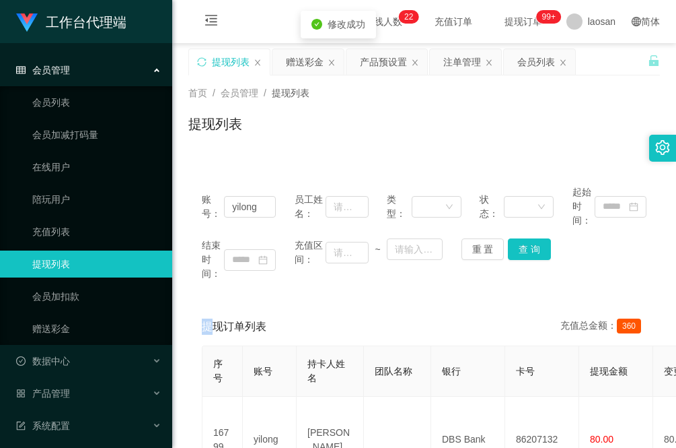
scroll to position [84, 0]
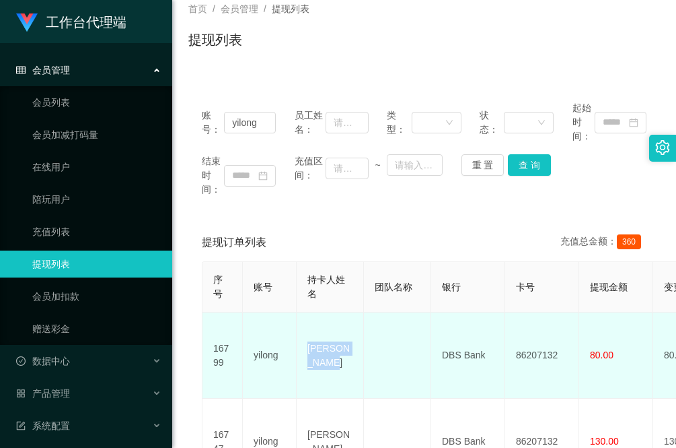
drag, startPoint x: 334, startPoint y: 365, endPoint x: 308, endPoint y: 337, distance: 37.6
click at [308, 337] on td "[PERSON_NAME]" at bounding box center [330, 355] width 67 height 86
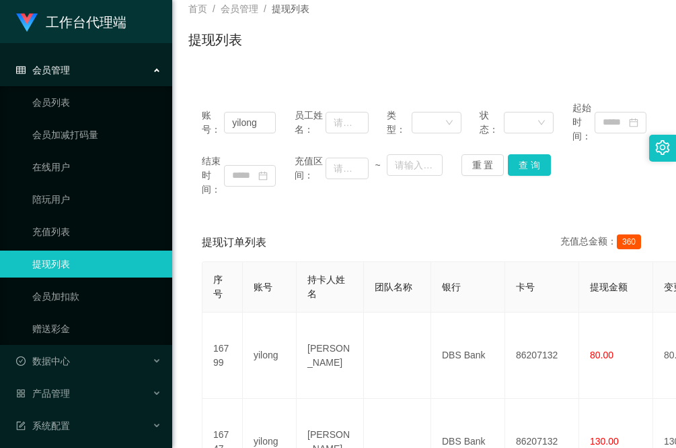
drag, startPoint x: 192, startPoint y: 341, endPoint x: 199, endPoint y: 347, distance: 9.1
click at [192, 341] on div "提现订单列表 充值总金额： 360 序号 账号 持卡人姓名 团队名称 银行 卡号 提现金额 变更前金额 类型 代付渠道 订单编号 系统备注 状态 备注信息 创…" at bounding box center [424, 418] width 472 height 390
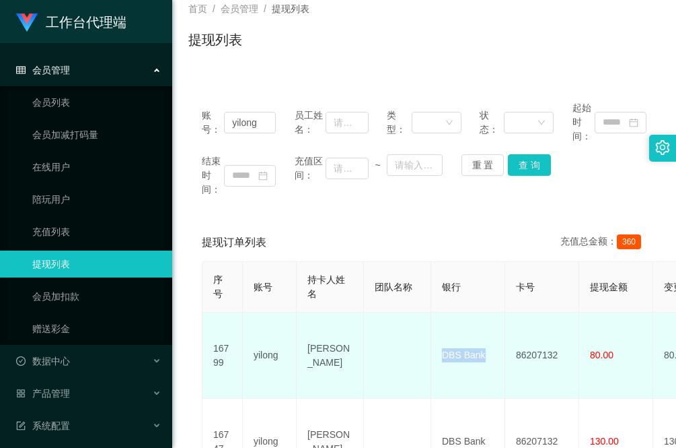
drag, startPoint x: 486, startPoint y: 345, endPoint x: 435, endPoint y: 354, distance: 52.0
click at [438, 347] on td "DBS Bank" at bounding box center [468, 355] width 74 height 86
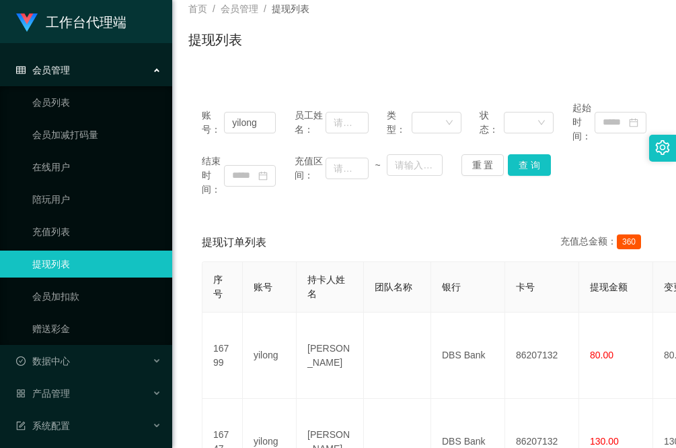
click at [195, 358] on div "提现订单列表 充值总金额： 360 序号 账号 持卡人姓名 团队名称 银行 卡号 提现金额 变更前金额 类型 代付渠道 订单编号 系统备注 状态 备注信息 创…" at bounding box center [424, 418] width 472 height 390
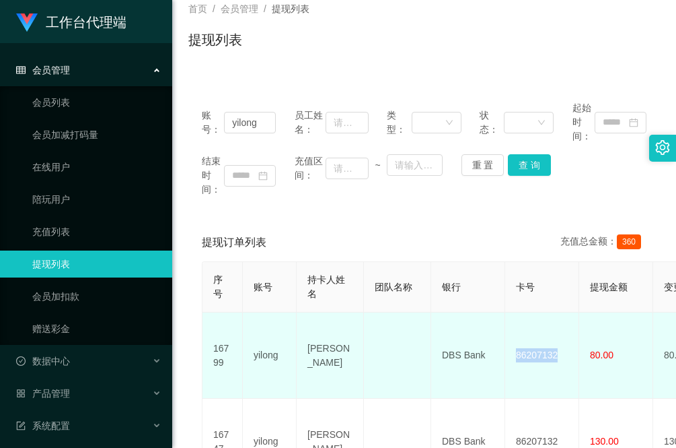
drag, startPoint x: 511, startPoint y: 349, endPoint x: 567, endPoint y: 358, distance: 56.0
click at [567, 358] on td "86207132" at bounding box center [542, 355] width 74 height 86
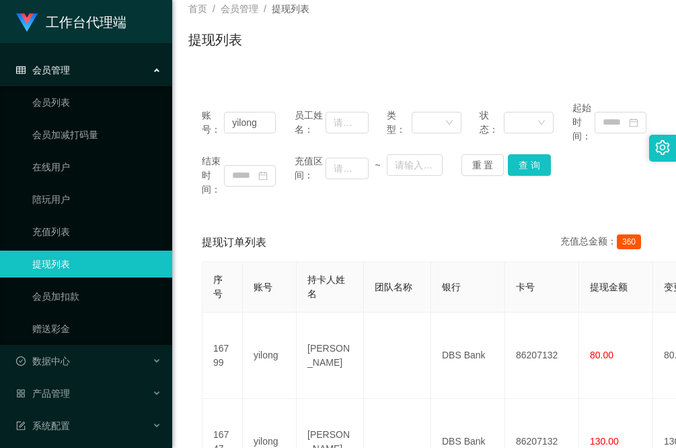
click at [189, 379] on div "提现订单列表 充值总金额： 360 序号 账号 持卡人姓名 团队名称 银行 卡号 提现金额 变更前金额 类型 代付渠道 订单编号 系统备注 状态 备注信息 创…" at bounding box center [424, 418] width 472 height 390
click at [347, 209] on div "账号： yilong 员工姓名： 类型： 状态： 起始时间： 结束时间： 充值区间： ~ 重 置 查 询" at bounding box center [424, 148] width 472 height 122
click at [345, 226] on div "提现订单列表 充值总金额： 360" at bounding box center [424, 242] width 445 height 38
click at [207, 75] on div "账号： yilong 员工姓名： 类型： 状态： 起始时间： 结束时间： 充值区间： ~ 重 置 查 询 提现订单列表 充值总金额： 360 序号 账号 持卡…" at bounding box center [424, 342] width 472 height 542
